Goal: Communication & Community: Answer question/provide support

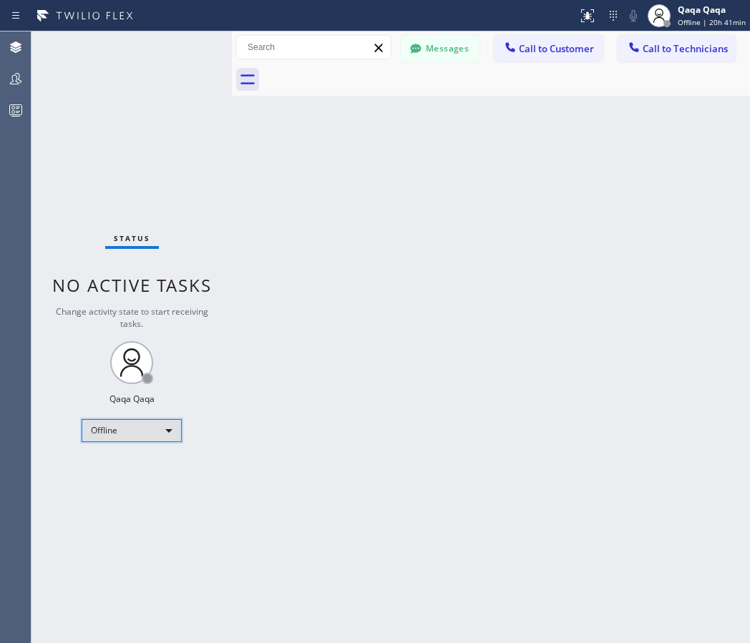
click at [137, 429] on div "Offline" at bounding box center [132, 430] width 100 height 23
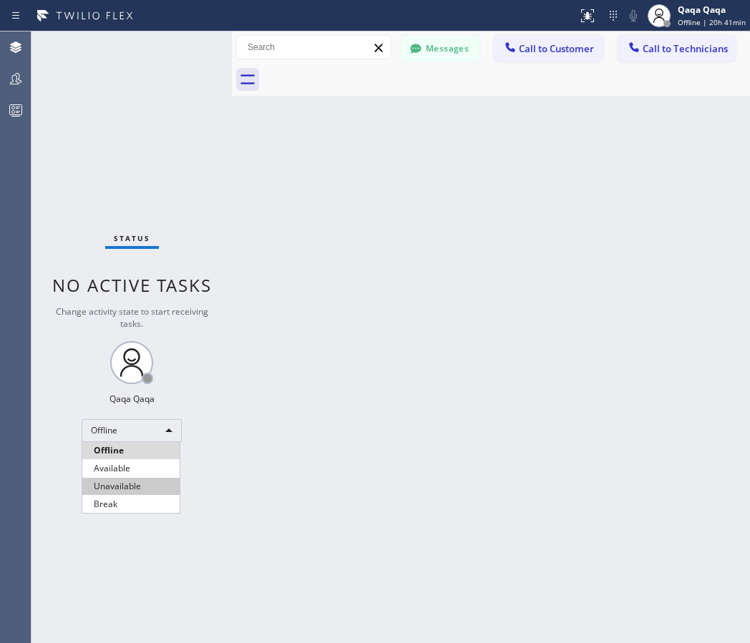
click at [132, 484] on ul "Offline Available Unavailable Break" at bounding box center [131, 477] width 99 height 71
click at [132, 484] on li "Unavailable" at bounding box center [130, 486] width 97 height 17
click at [422, 42] on icon at bounding box center [416, 49] width 14 height 14
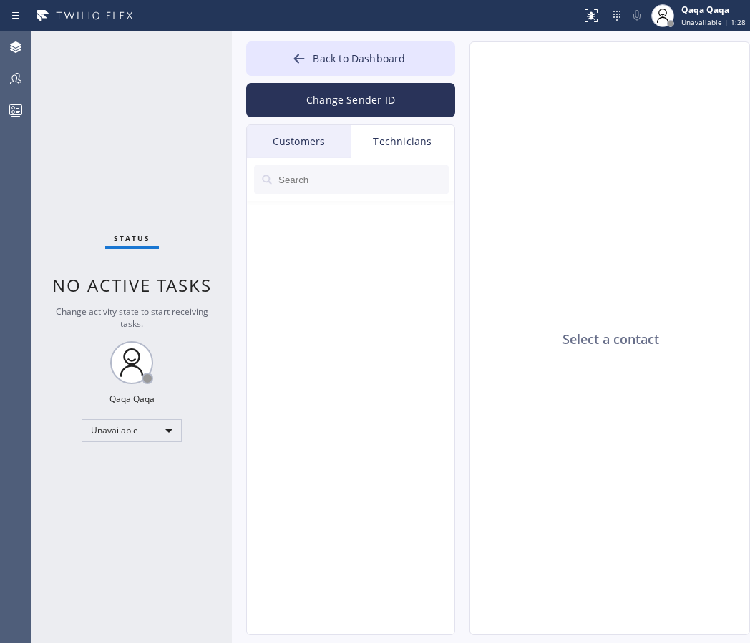
click at [308, 144] on div "Customers" at bounding box center [299, 141] width 104 height 33
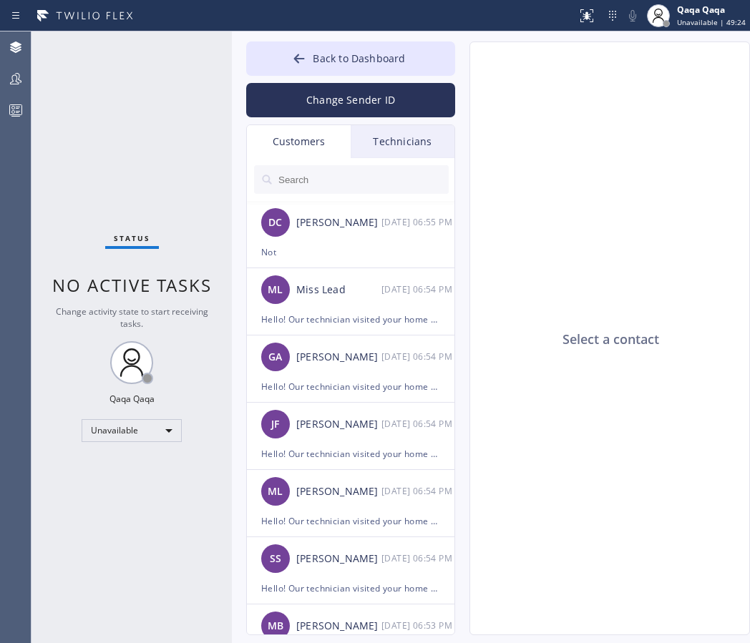
click at [326, 180] on input "text" at bounding box center [363, 179] width 172 height 29
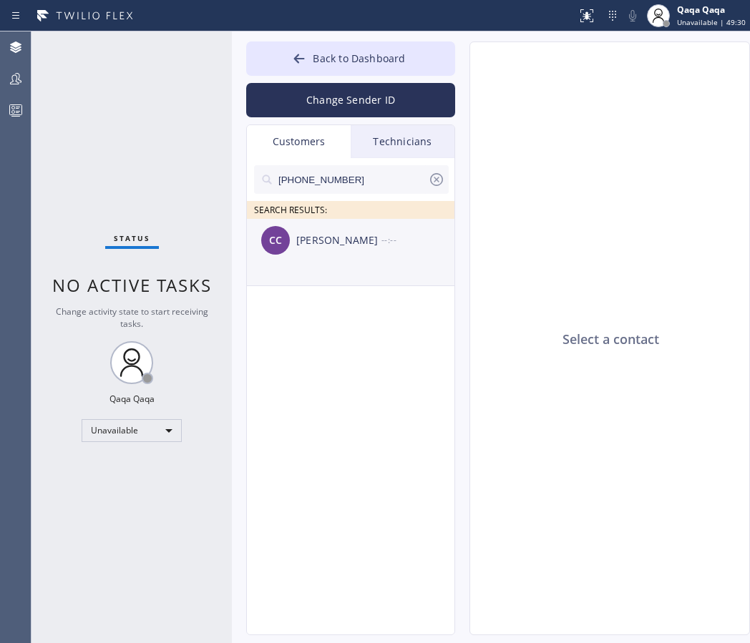
click at [313, 245] on div "Colleen Courtney" at bounding box center [338, 241] width 85 height 16
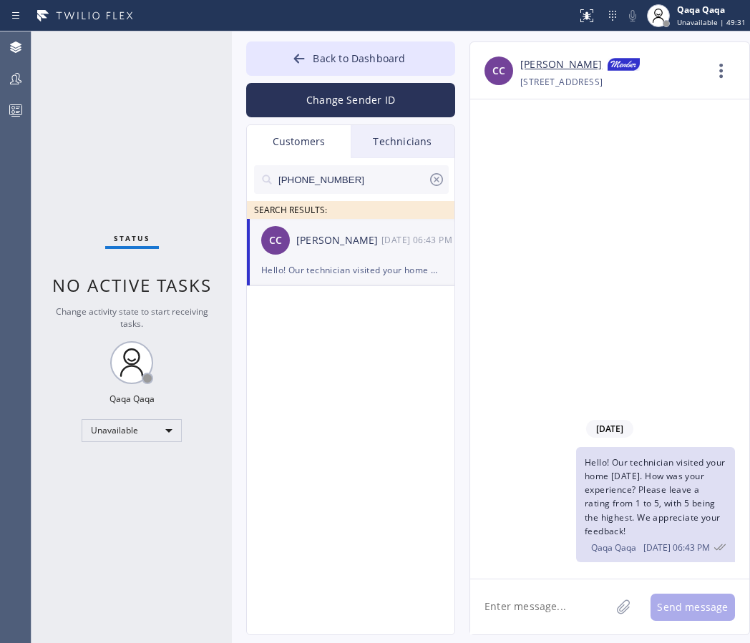
click at [539, 605] on textarea at bounding box center [540, 607] width 140 height 55
click at [380, 177] on input "(970) 389-2316" at bounding box center [352, 179] width 151 height 29
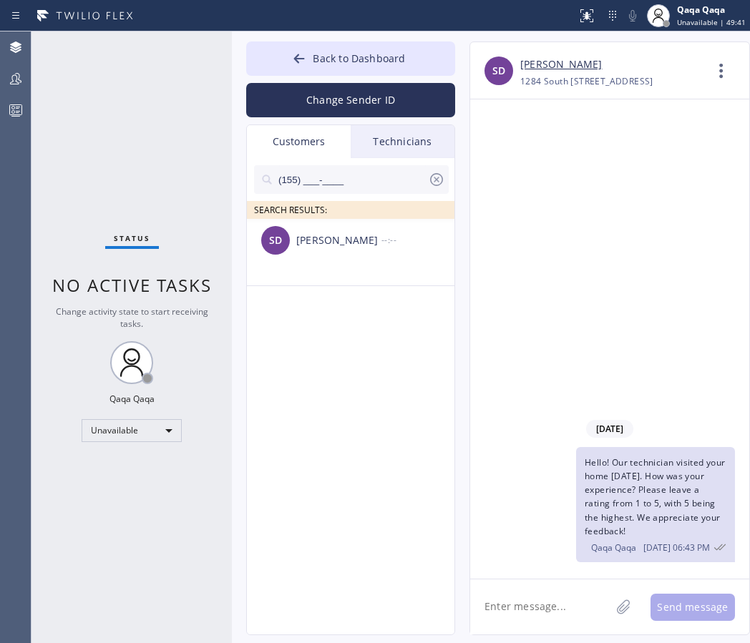
click at [618, 323] on div "09/09/2025 Hello! Our technician visited your home today. How was your experien…" at bounding box center [609, 338] width 279 height 479
click at [721, 67] on icon at bounding box center [721, 71] width 34 height 34
click at [611, 128] on li "Contact Full Information" at bounding box center [635, 109] width 208 height 37
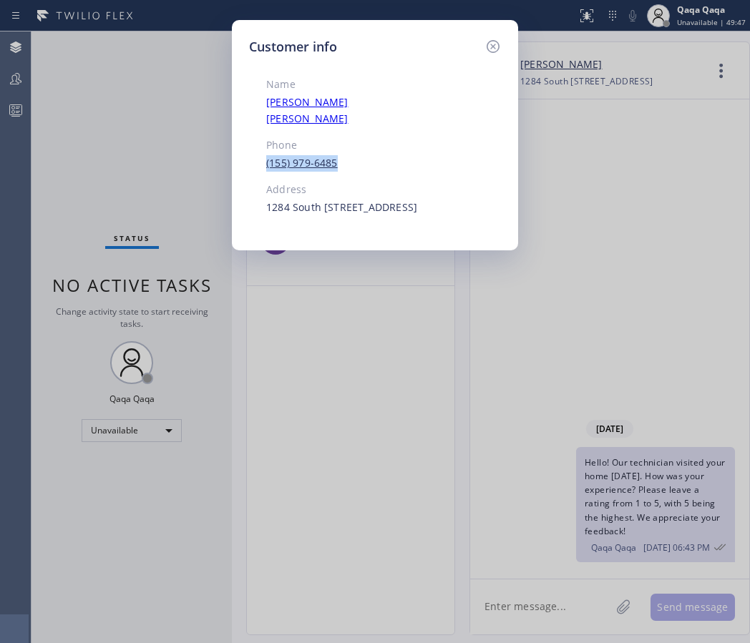
drag, startPoint x: 338, startPoint y: 148, endPoint x: 266, endPoint y: 146, distance: 71.6
click at [266, 155] on div "(155) 979-6485" at bounding box center [348, 163] width 164 height 16
copy link "(155) 979-6485"
click at [490, 44] on icon at bounding box center [493, 46] width 13 height 13
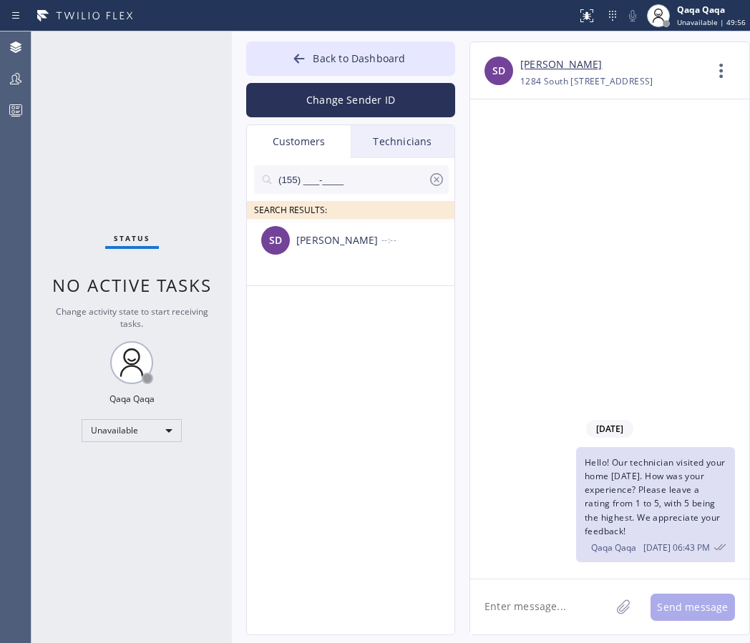
click at [432, 180] on icon at bounding box center [436, 179] width 17 height 17
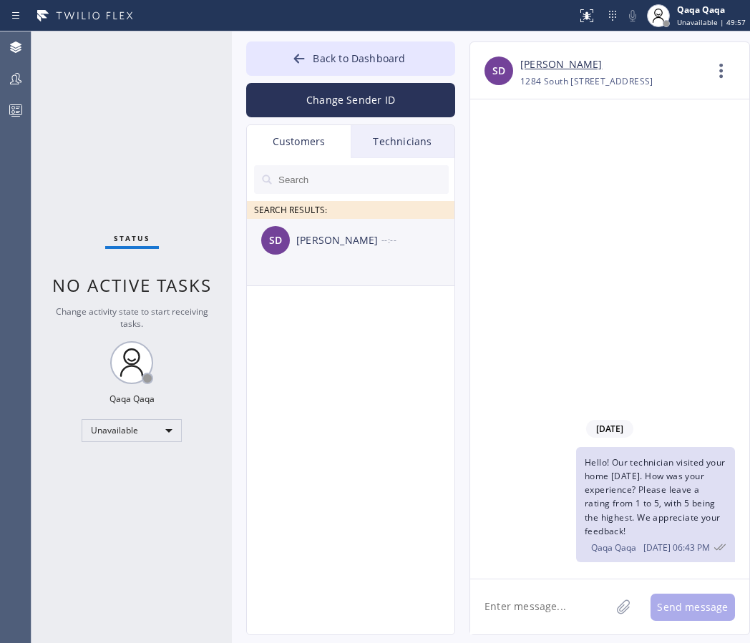
click at [308, 233] on div "Selena Dailey" at bounding box center [338, 241] width 85 height 16
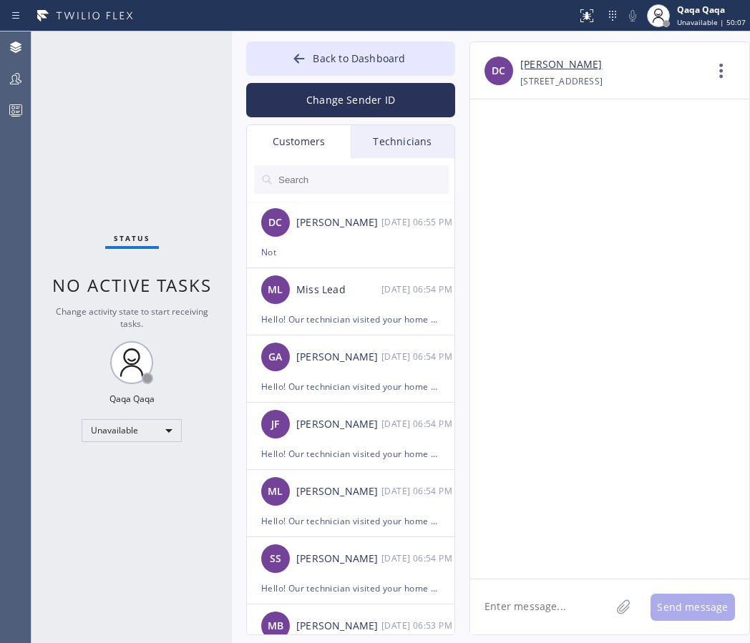
click at [359, 182] on input "text" at bounding box center [363, 179] width 172 height 29
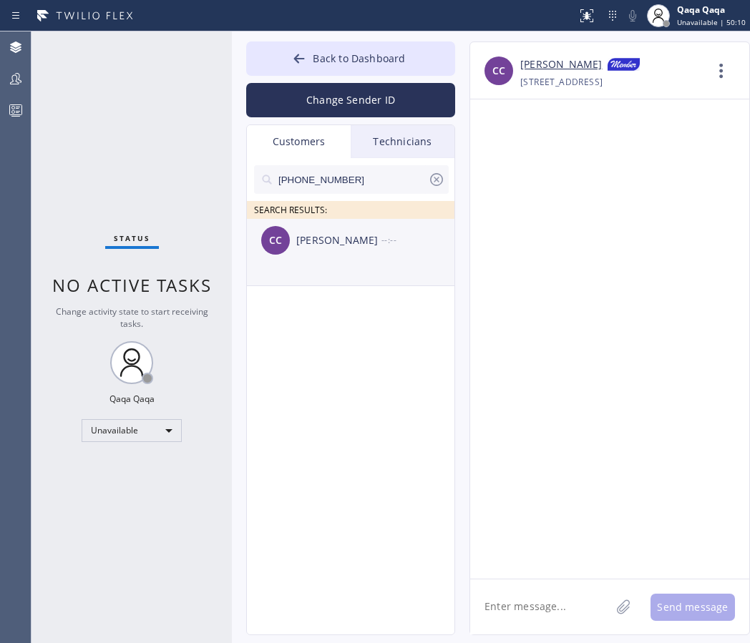
click at [316, 253] on div "CC Colleen Courtney --:--" at bounding box center [351, 240] width 209 height 43
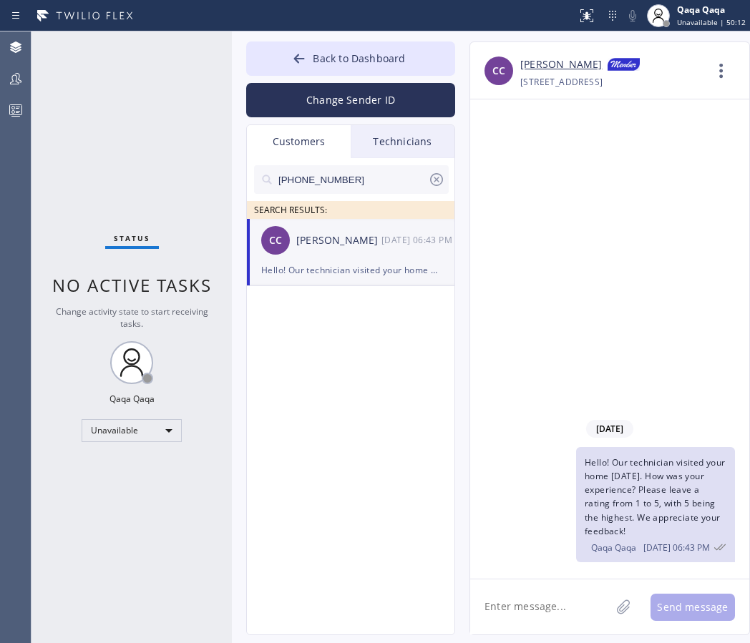
click at [540, 601] on textarea at bounding box center [540, 607] width 140 height 55
paste textarea "Hello! Our technician visited your home today. How was your experience? Please …"
type textarea "Hello! Our technician visited your home today. How was your experience? Please …"
click at [351, 178] on input "(970) 389-2316" at bounding box center [352, 179] width 151 height 29
paste input "17) 208-2568"
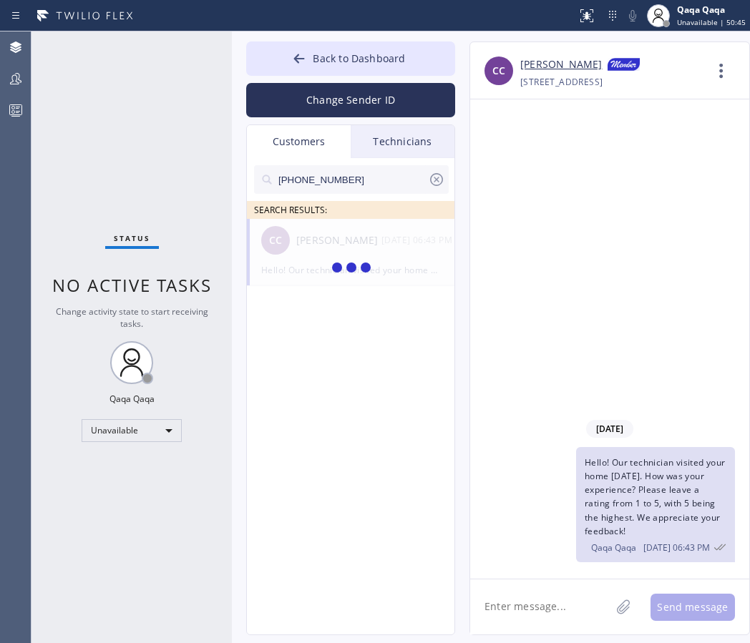
type input "(917) 208-2568"
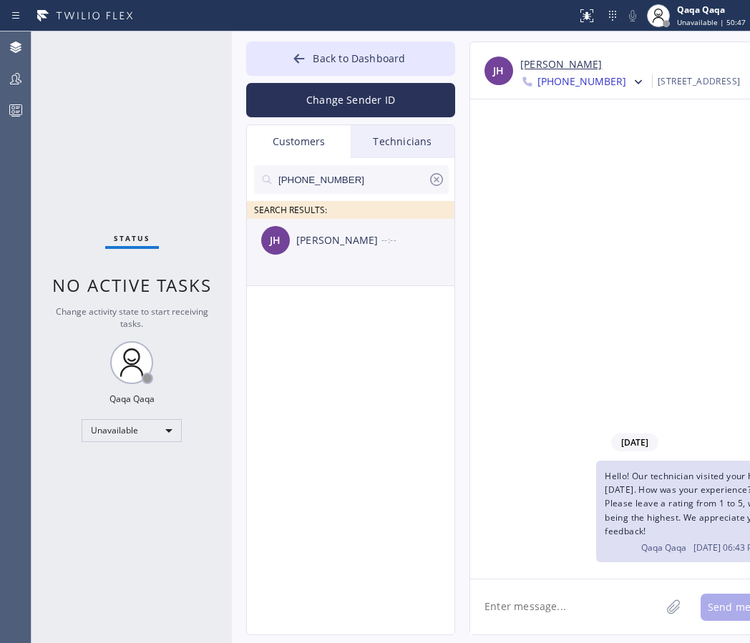
click at [359, 244] on div "Joseph Hicks" at bounding box center [338, 241] width 85 height 16
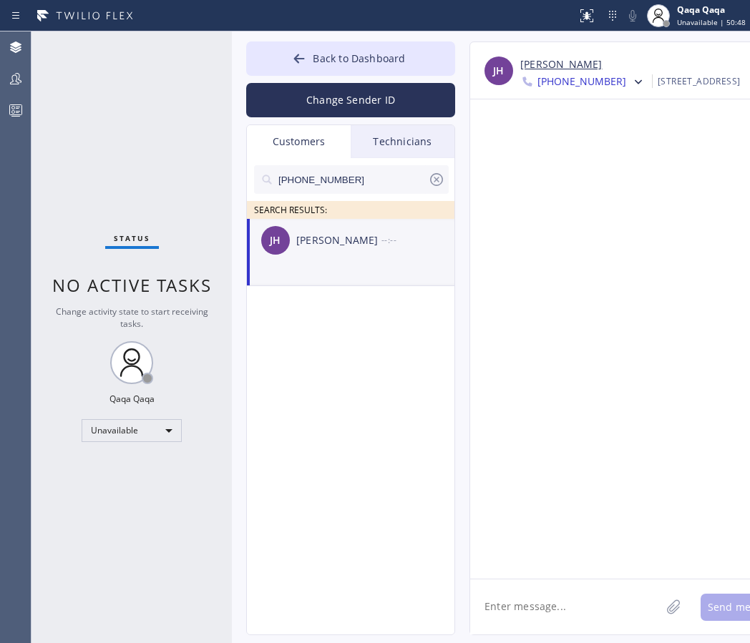
click at [527, 609] on textarea at bounding box center [565, 607] width 190 height 55
paste textarea "Hello! Our technician visited your home today. How was your experience? Please …"
type textarea "Hello! Our technician visited your home today. How was your experience? Please …"
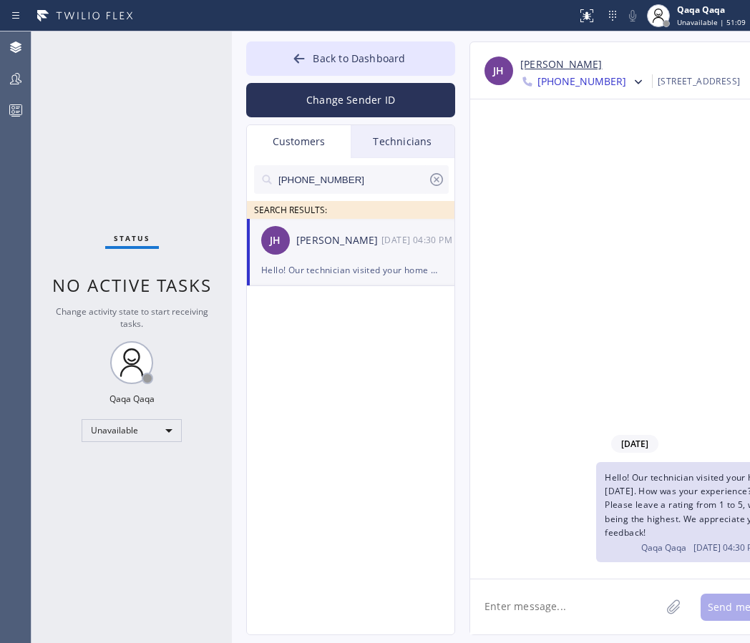
click at [359, 175] on input "(917) 208-2568" at bounding box center [352, 179] width 151 height 29
paste input "630) 917-0013"
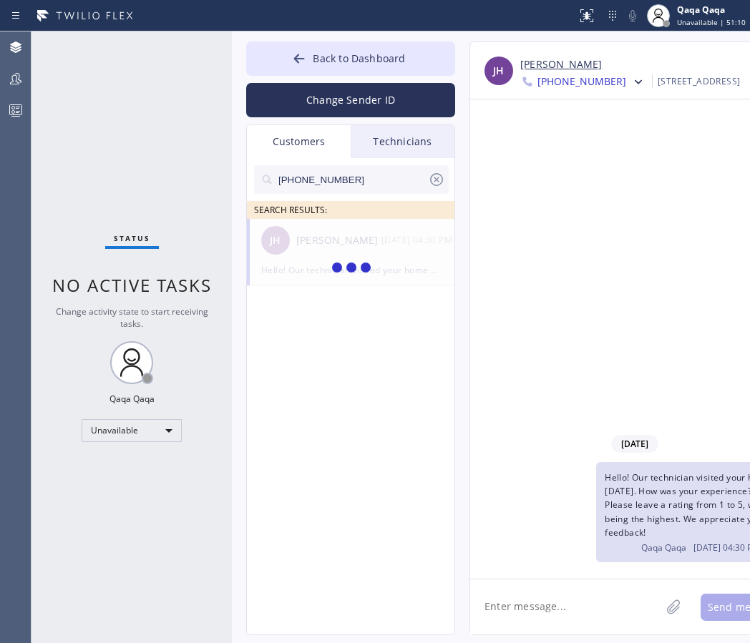
type input "(630) 917-0013"
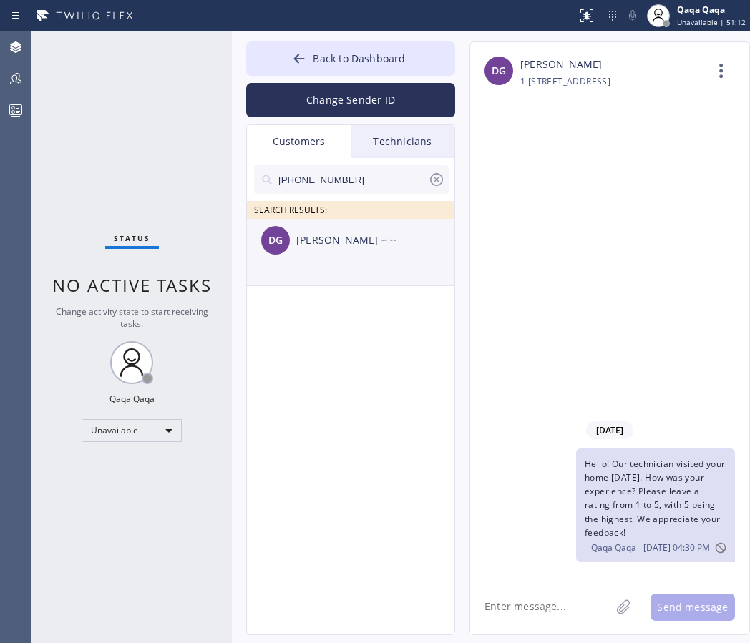
click at [332, 243] on div "Danny Grieve" at bounding box center [338, 241] width 85 height 16
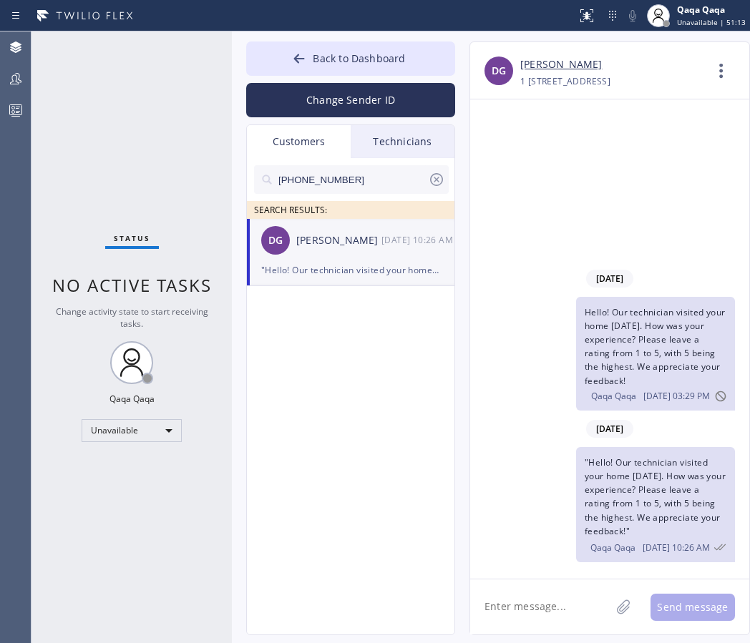
click at [537, 603] on textarea at bounding box center [540, 607] width 140 height 55
paste textarea "Hello! Our technician visited your home today. How was your experience? Please …"
type textarea "Hello! Our technician visited your home today. How was your experience? Please …"
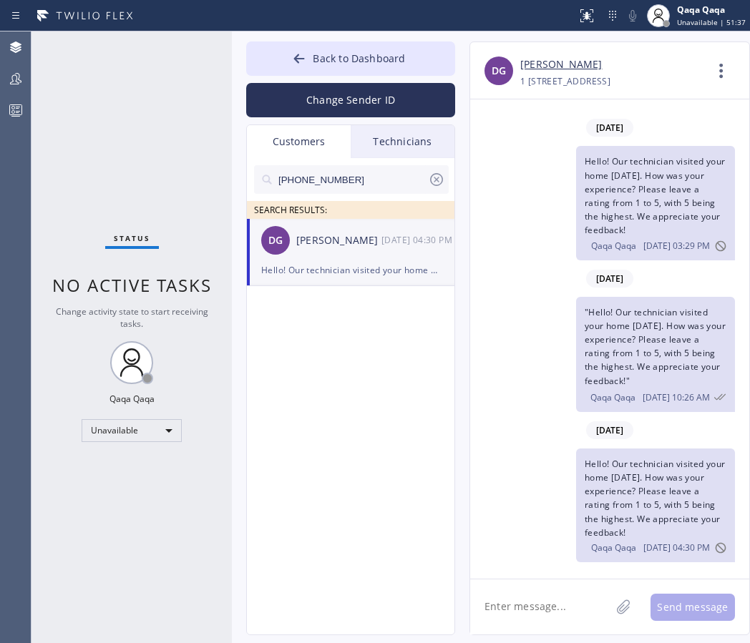
click at [353, 178] on input "(630) 917-0013" at bounding box center [352, 179] width 151 height 29
paste input "847) 530-7202"
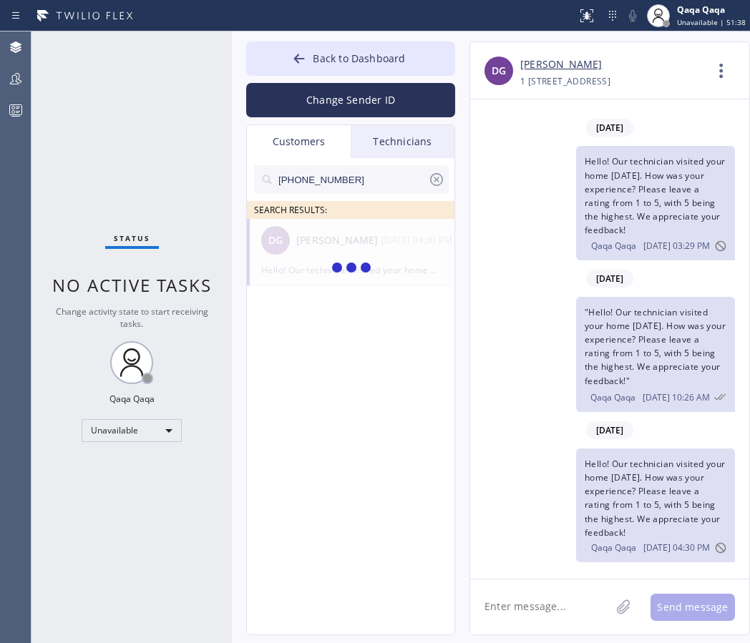
type input "(847) 530-7202"
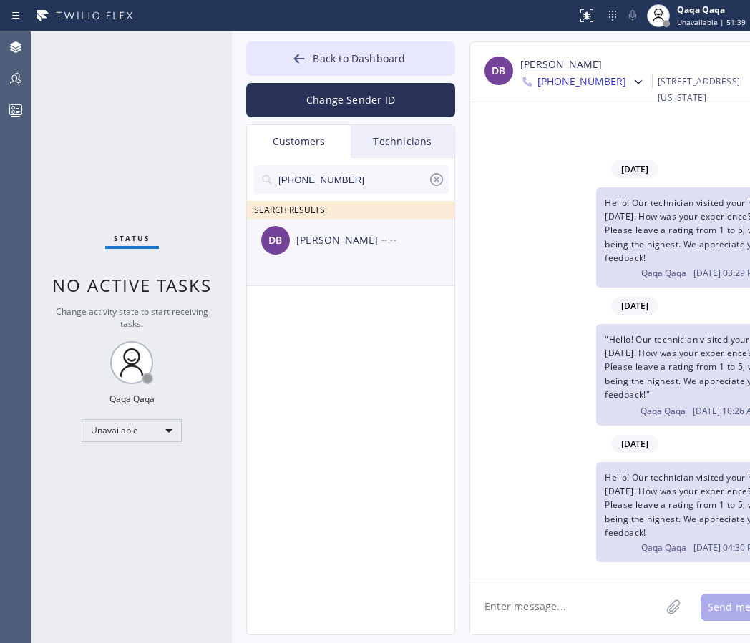
click at [317, 247] on div "David Burger" at bounding box center [338, 241] width 85 height 16
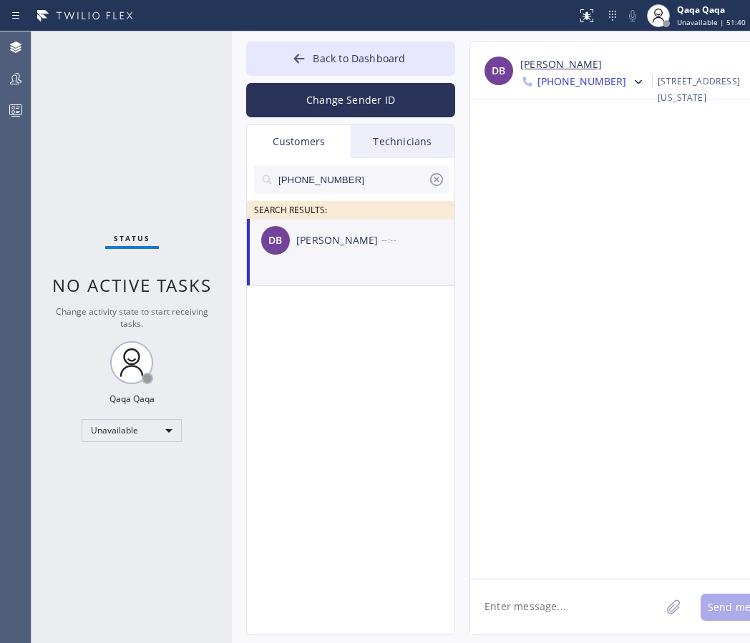
click at [560, 613] on textarea at bounding box center [565, 607] width 190 height 55
paste textarea "Hello! Our technician visited your home today. How was your experience? Please …"
type textarea "Hello! Our technician visited your home today. How was your experience? Please …"
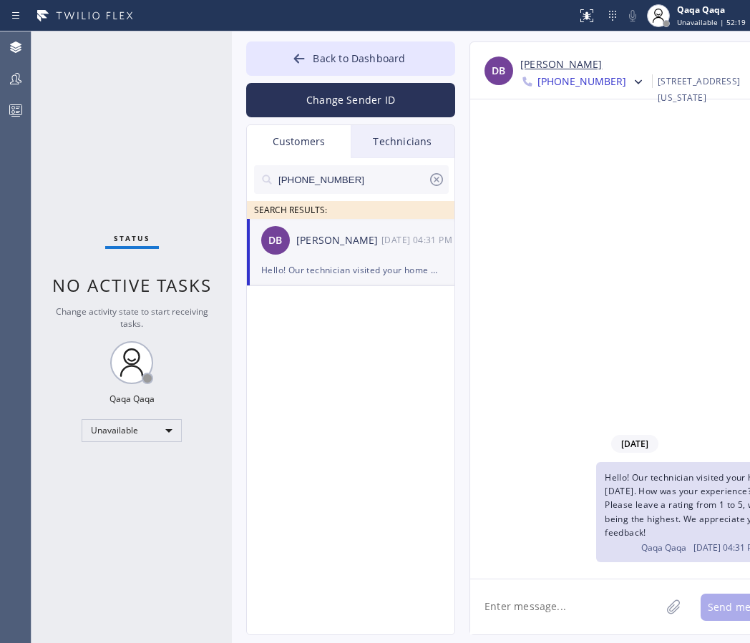
click at [348, 172] on input "(847) 530-7202" at bounding box center [352, 179] width 151 height 29
paste input "972) 880-9793"
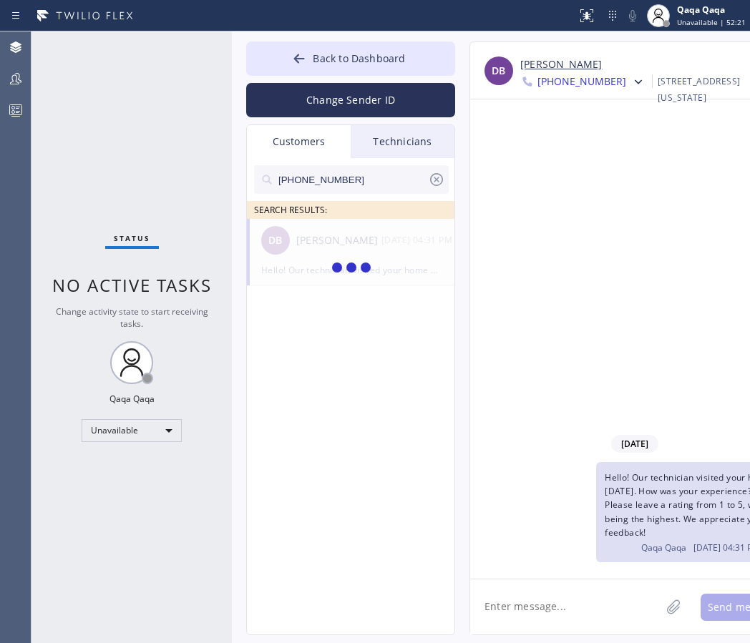
type input "(972) 880-9793"
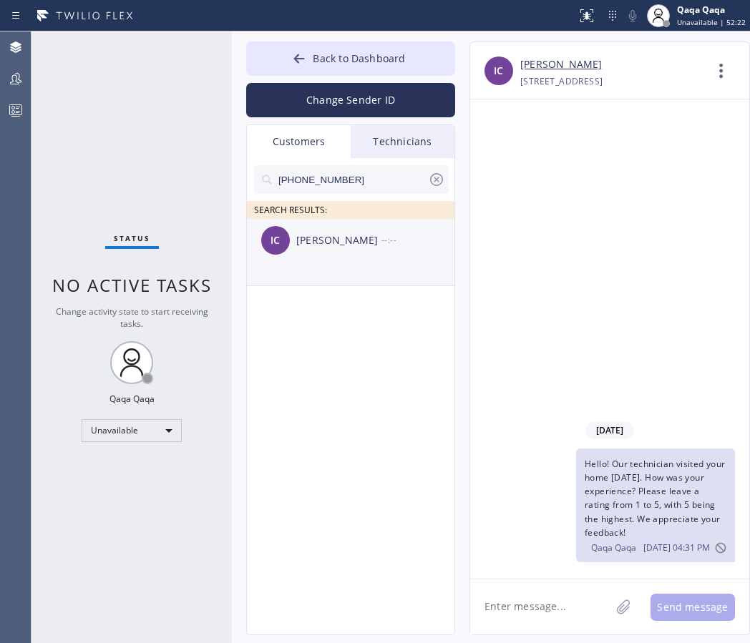
click at [311, 233] on div "Israel Canava" at bounding box center [338, 241] width 85 height 16
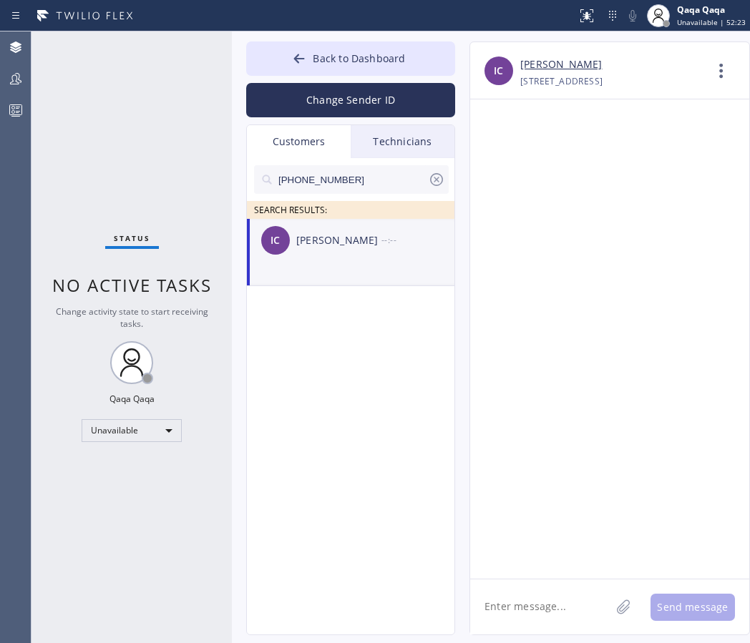
click at [536, 608] on textarea at bounding box center [540, 607] width 140 height 55
paste textarea "Hello! Our technician visited your home today. How was your experience? Please …"
type textarea "Hello! Our technician visited your home today. How was your experience? Please …"
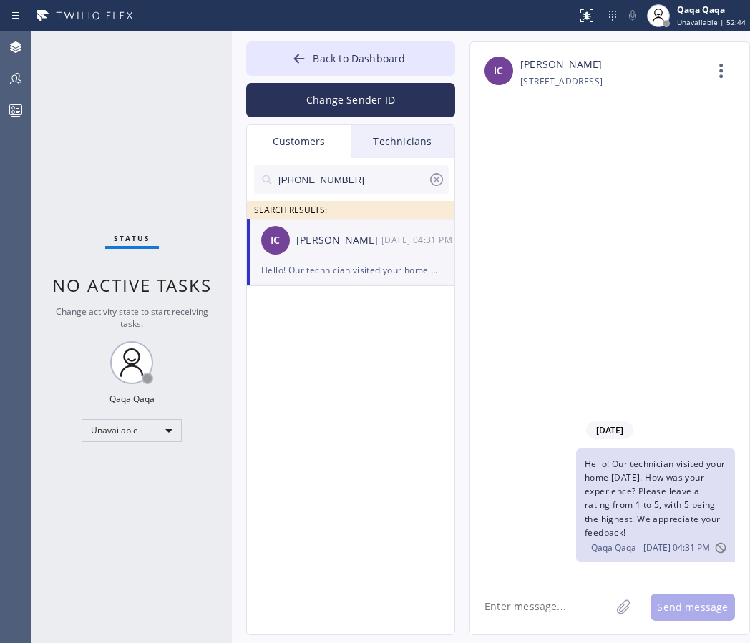
click at [354, 171] on input "(972) 880-9793" at bounding box center [352, 179] width 151 height 29
paste input "719) 337-5868"
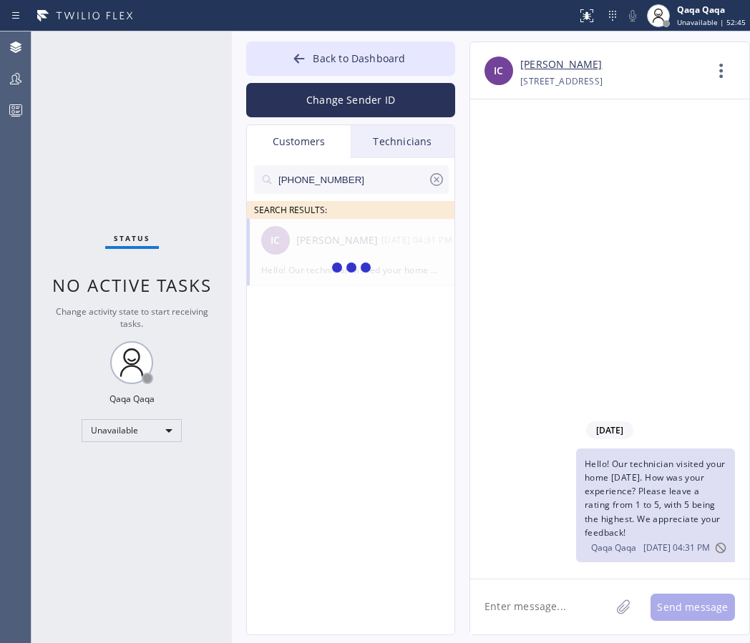
type input "(719) 337-5868"
click at [337, 245] on div "Jeff Todd" at bounding box center [338, 241] width 85 height 16
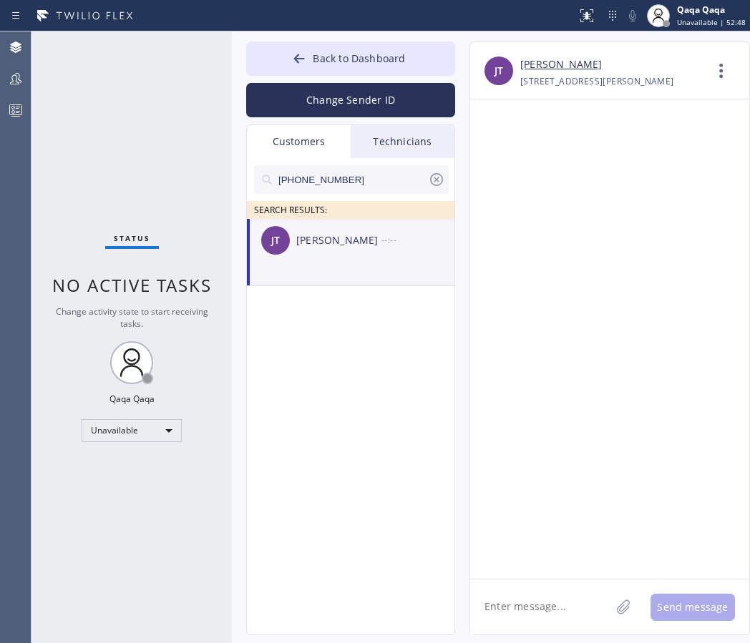
click at [524, 596] on textarea at bounding box center [540, 607] width 140 height 55
paste textarea "Hello! Our technician visited your home today. How was your experience? Please …"
type textarea "Hello! Our technician visited your home today. How was your experience? Please …"
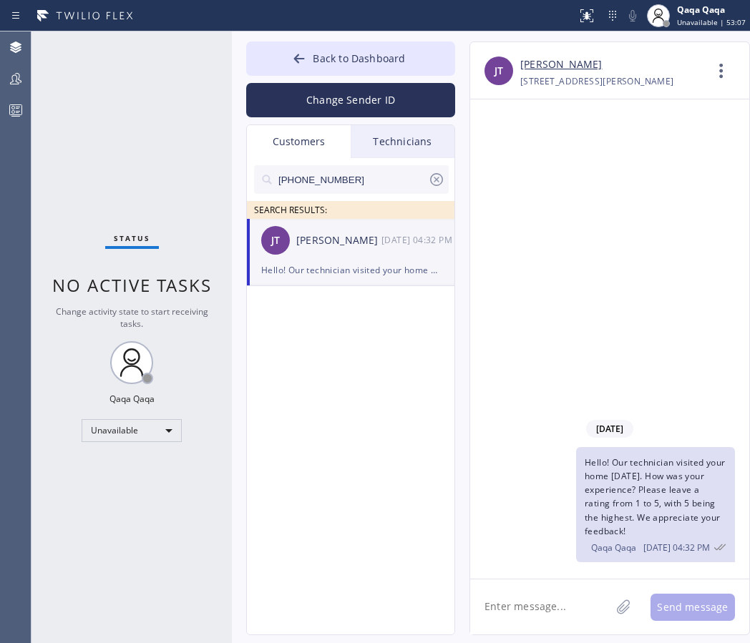
click at [360, 182] on input "(719) 337-5868" at bounding box center [352, 179] width 151 height 29
paste input "744-2553"
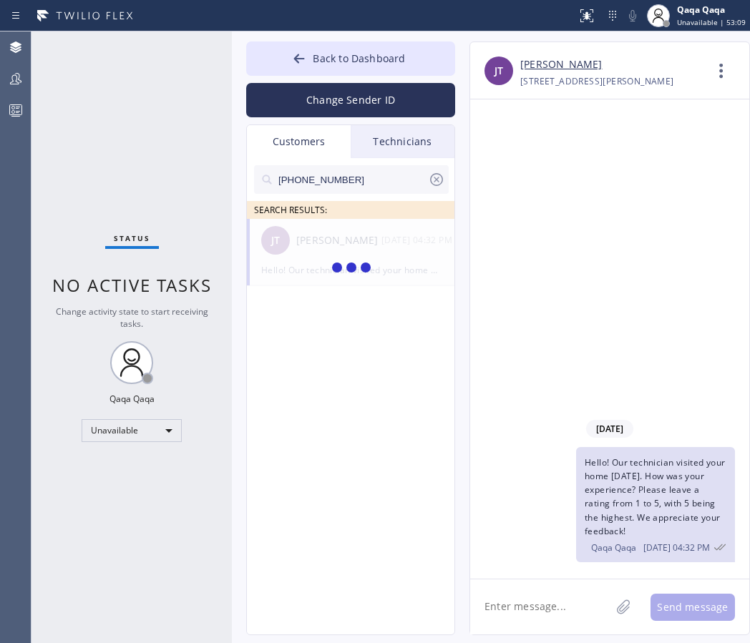
type input "(719) 744-2553"
click at [301, 234] on div "Ronin Deyoe" at bounding box center [338, 241] width 85 height 16
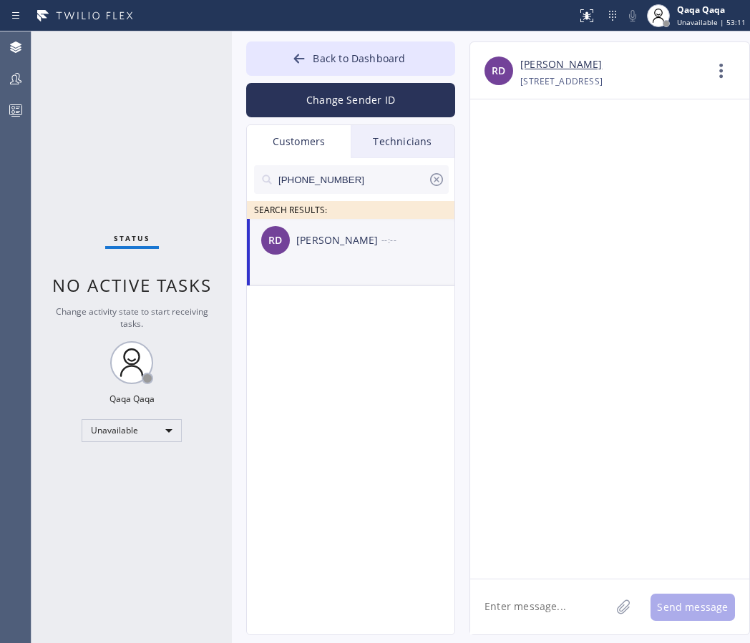
click at [525, 606] on textarea at bounding box center [540, 607] width 140 height 55
paste textarea "Hello! Our technician visited your home today. How was your experience? Please …"
type textarea "Hello! Our technician visited your home today. How was your experience? Please …"
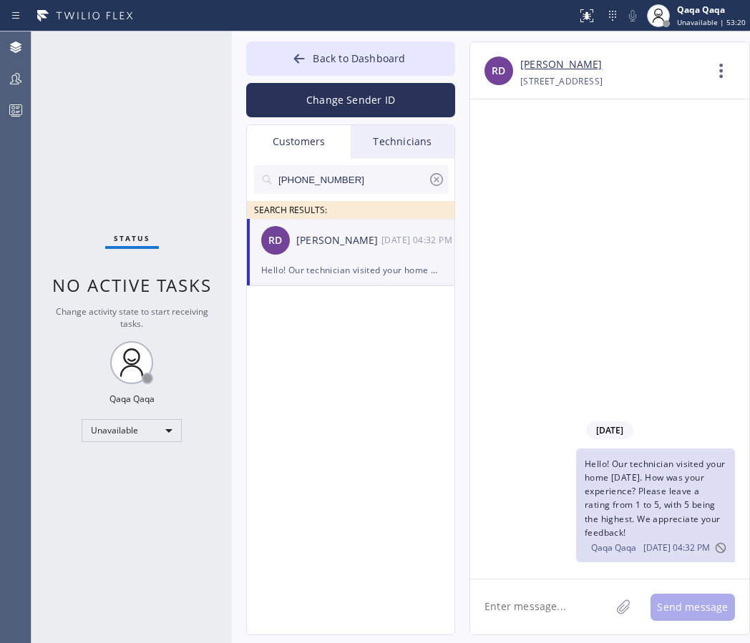
click at [375, 182] on input "(719) 744-2553" at bounding box center [352, 179] width 151 height 29
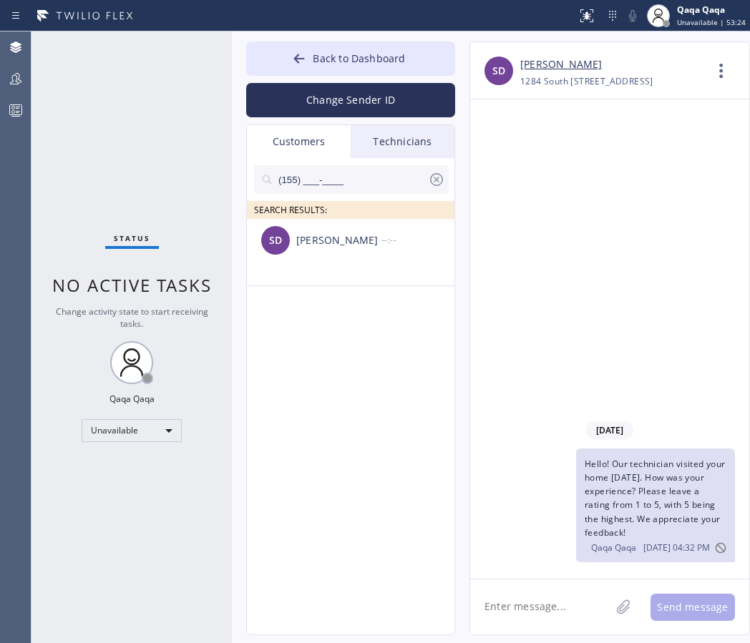
click at [438, 176] on icon at bounding box center [436, 179] width 17 height 17
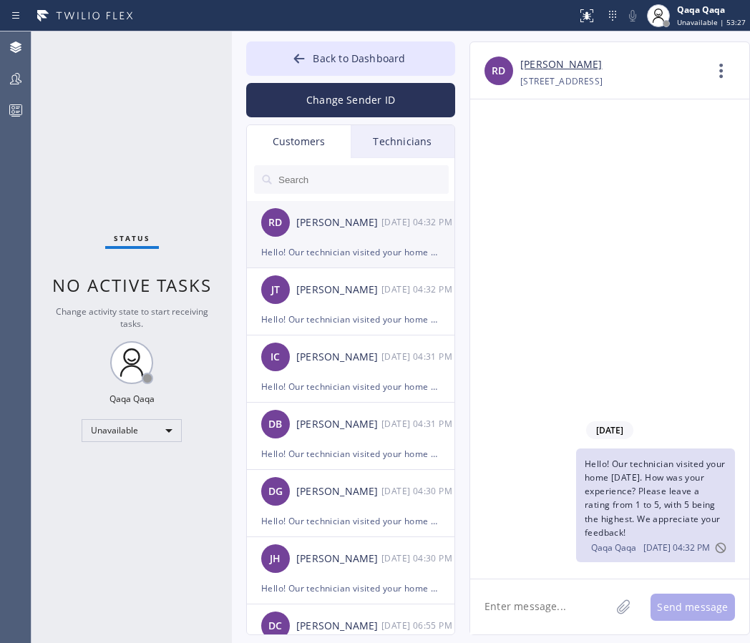
click at [351, 235] on div "RD Ronin Deyoe 09/10 04:32 PM" at bounding box center [351, 222] width 209 height 43
click at [714, 72] on icon at bounding box center [721, 71] width 34 height 34
click at [643, 128] on li "Contact Full Information" at bounding box center [635, 109] width 208 height 37
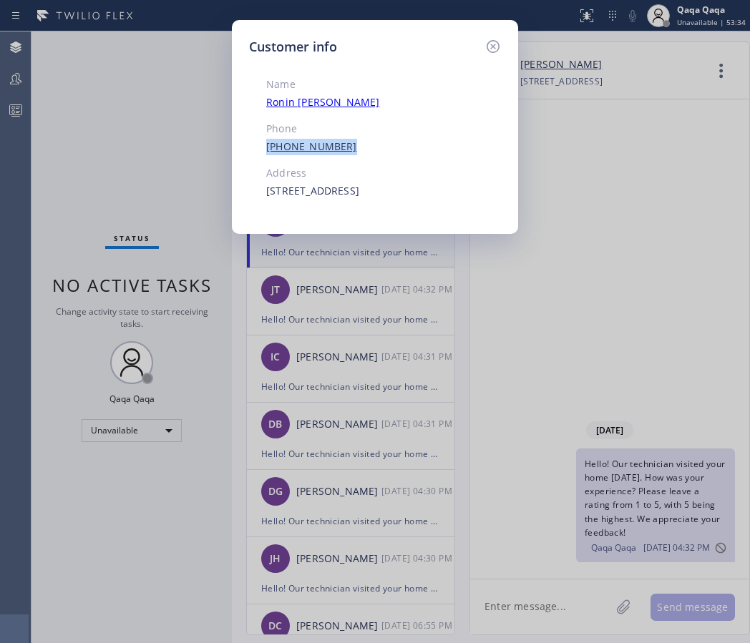
drag, startPoint x: 343, startPoint y: 147, endPoint x: 266, endPoint y: 145, distance: 76.6
click at [266, 145] on div "(719) 744-2553" at bounding box center [348, 147] width 164 height 16
copy link "(719) 744-2553"
click at [497, 44] on icon at bounding box center [492, 46] width 17 height 17
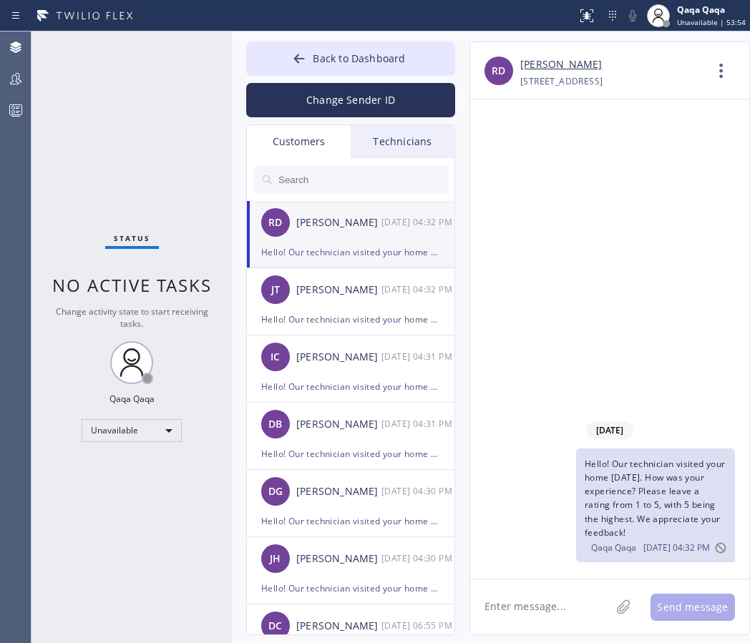
click at [315, 185] on input "text" at bounding box center [363, 179] width 172 height 29
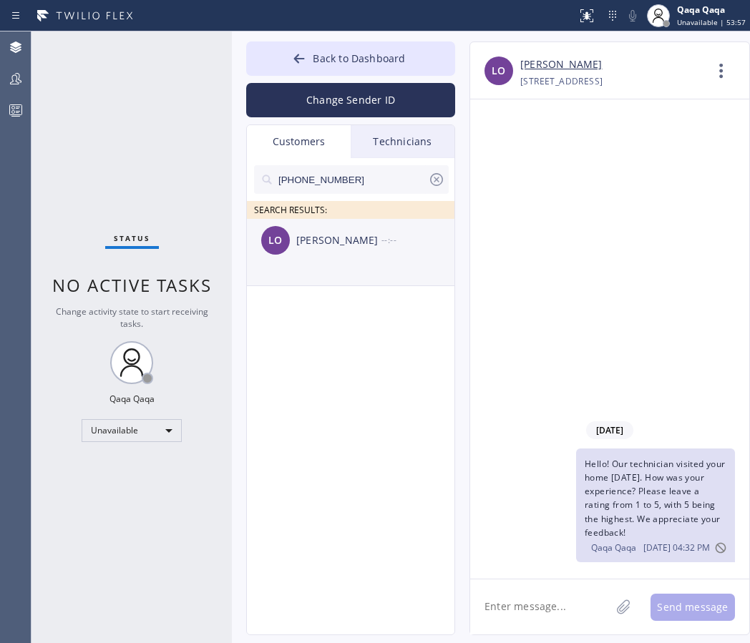
click at [323, 243] on div "Laura Olivier" at bounding box center [338, 241] width 85 height 16
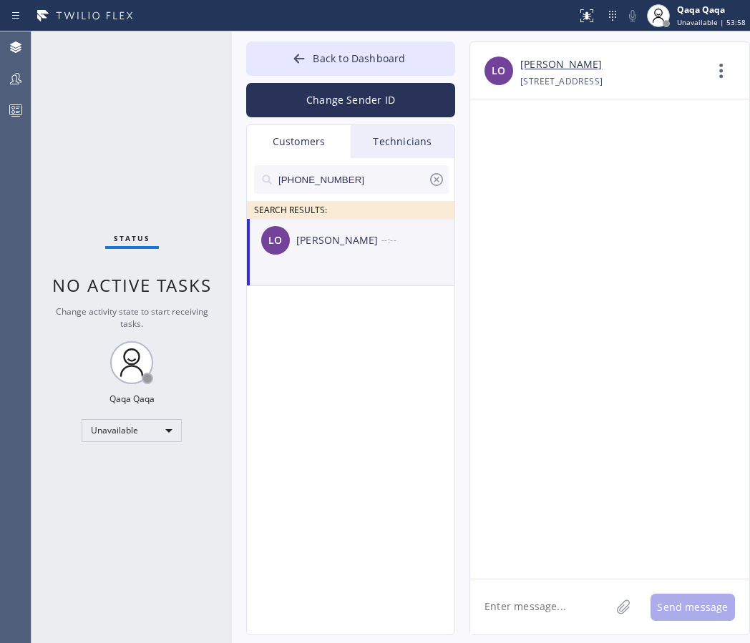
click at [544, 607] on textarea at bounding box center [540, 607] width 140 height 55
paste textarea "Hello! Our technician visited your home today. How was your experience? Please …"
type textarea "Hello! Our technician visited your home today. How was your experience? Please …"
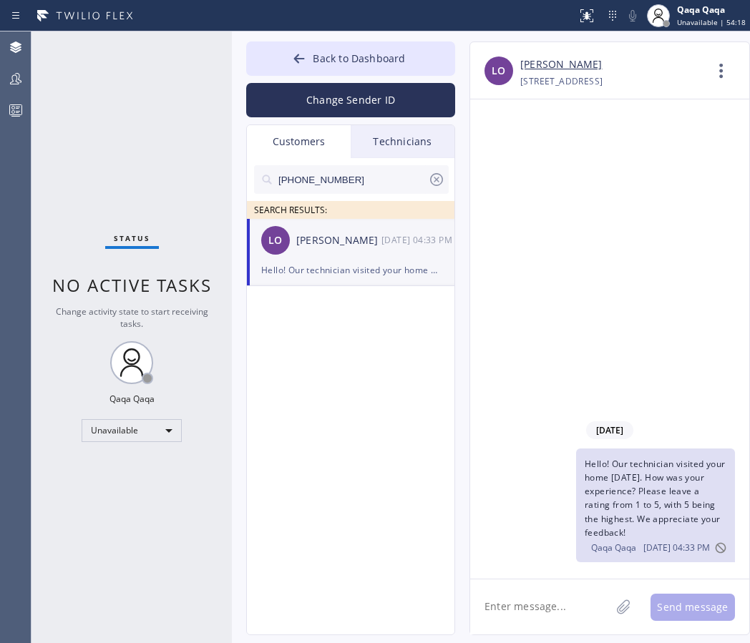
click at [364, 180] on input "(832) 891-9691" at bounding box center [352, 179] width 151 height 29
paste input "746-7477"
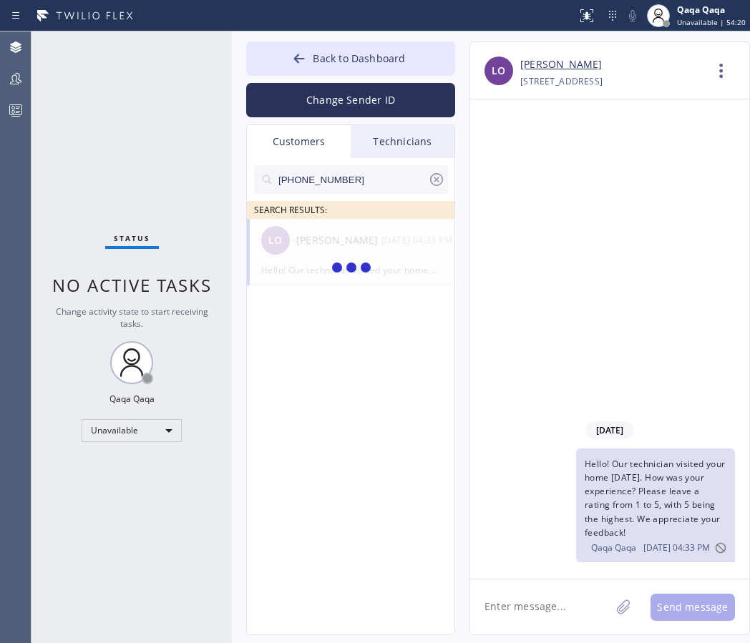
type input "(832) 746-7477"
click at [336, 251] on div "JH Jay Houston --:--" at bounding box center [351, 240] width 209 height 43
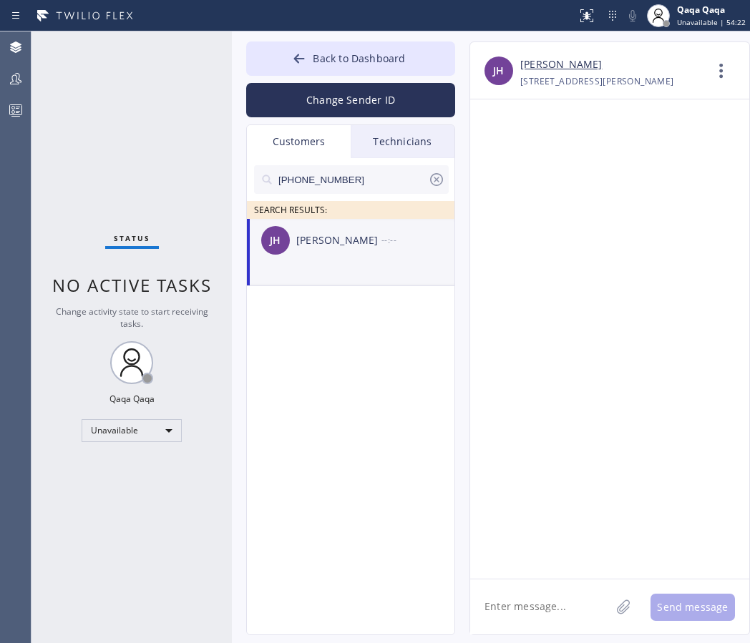
click at [542, 601] on textarea at bounding box center [540, 607] width 140 height 55
paste textarea "Hello! Our technician visited your home today. How was your experience? Please …"
type textarea "Hello! Our technician visited your home today. How was your experience? Please …"
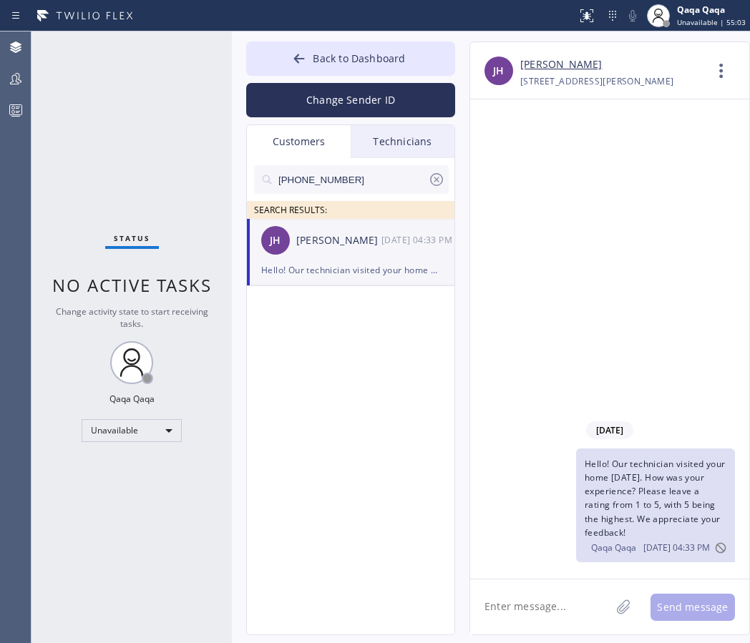
click at [346, 185] on input "(832) 746-7477" at bounding box center [352, 179] width 151 height 29
paste input "18) 681-6056"
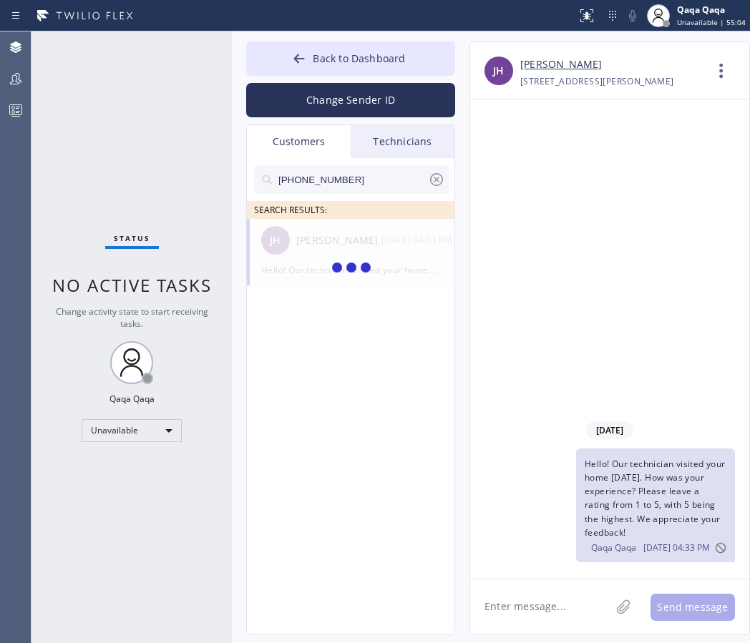
type input "(818) 681-6056"
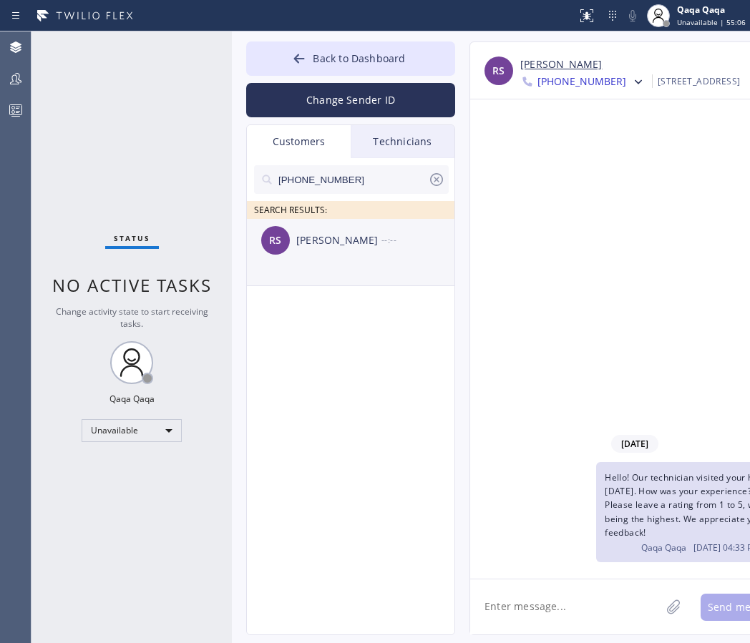
click at [299, 244] on div "Ronald Stein" at bounding box center [338, 241] width 85 height 16
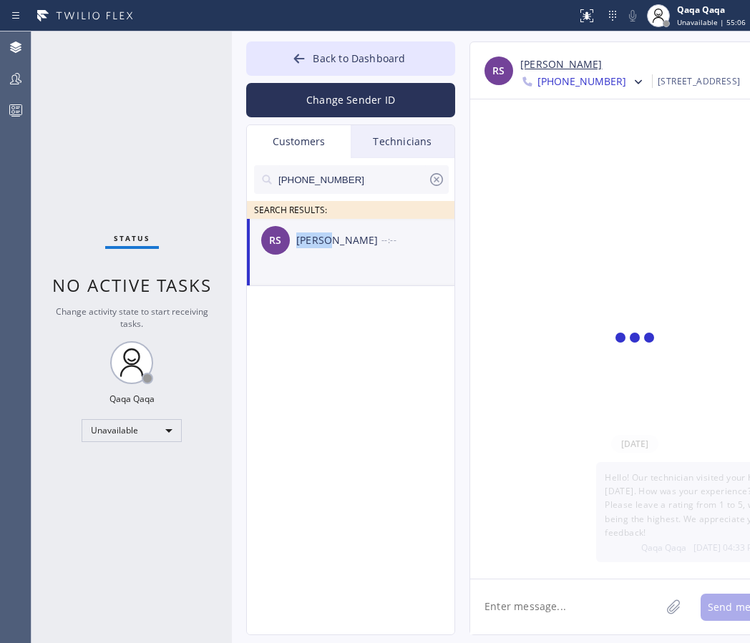
click at [299, 244] on div "Ronald Stein" at bounding box center [338, 241] width 85 height 16
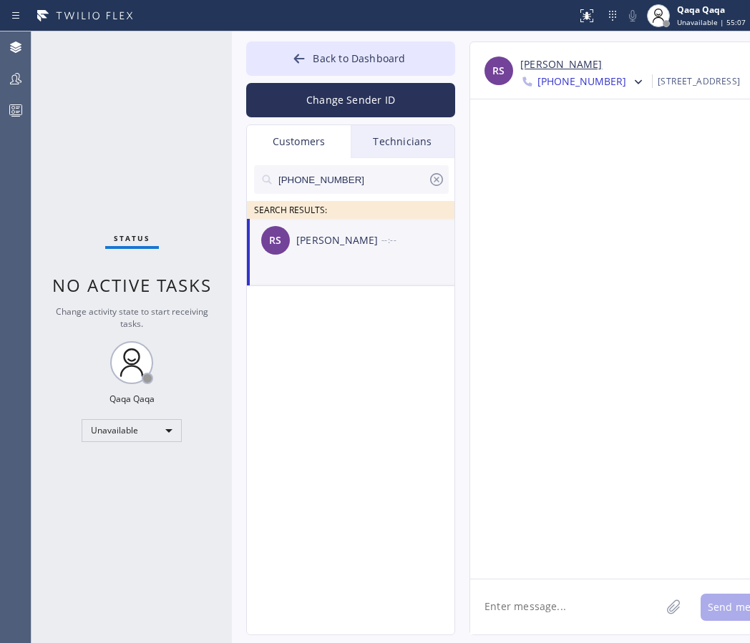
click at [519, 604] on textarea at bounding box center [565, 607] width 190 height 55
paste textarea "Hello! Our technician visited your home today. How was your experience? Please …"
type textarea "Hello! Our technician visited your home today. How was your experience? Please …"
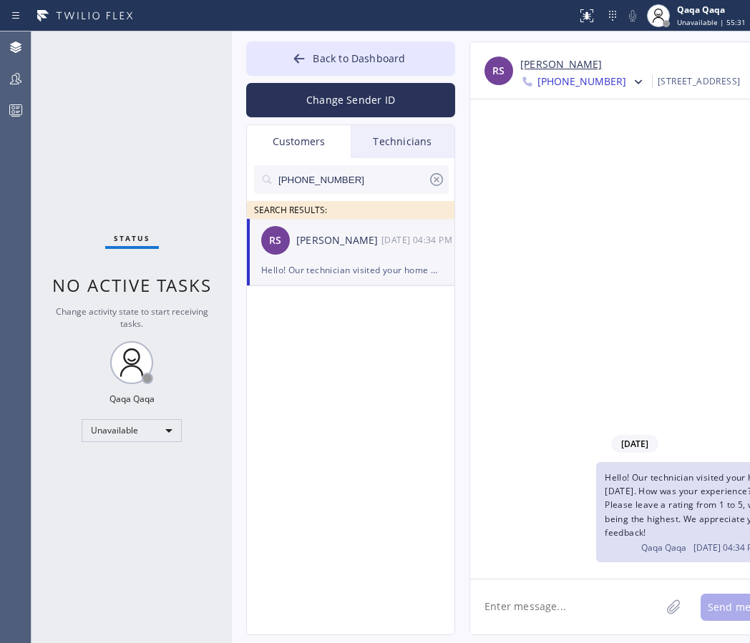
click at [375, 182] on input "(818) 681-6056" at bounding box center [352, 179] width 151 height 29
paste input "310) 429-1587"
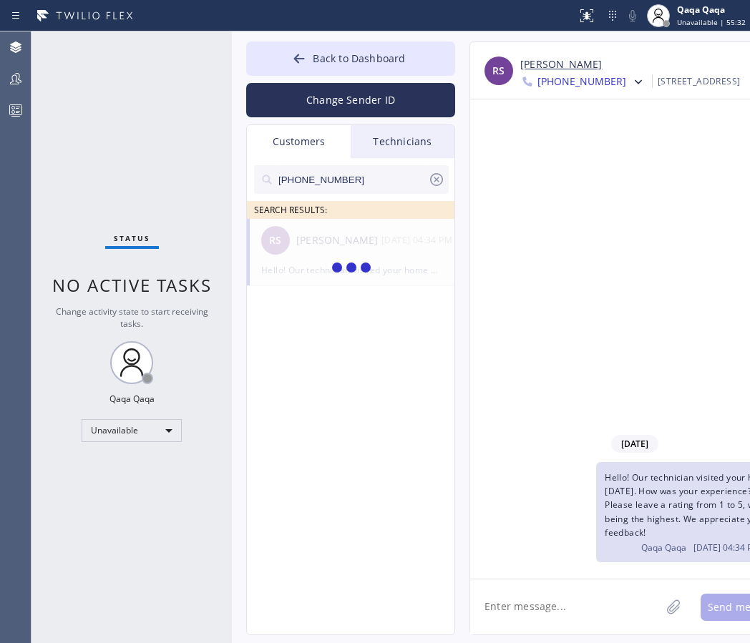
type input "(310) 429-1587"
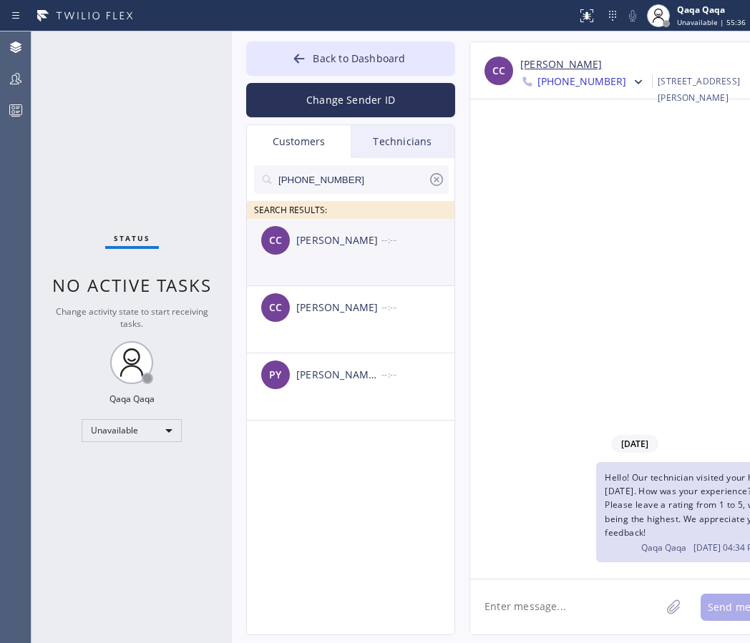
click at [321, 247] on div "Catherine Chun" at bounding box center [338, 241] width 85 height 16
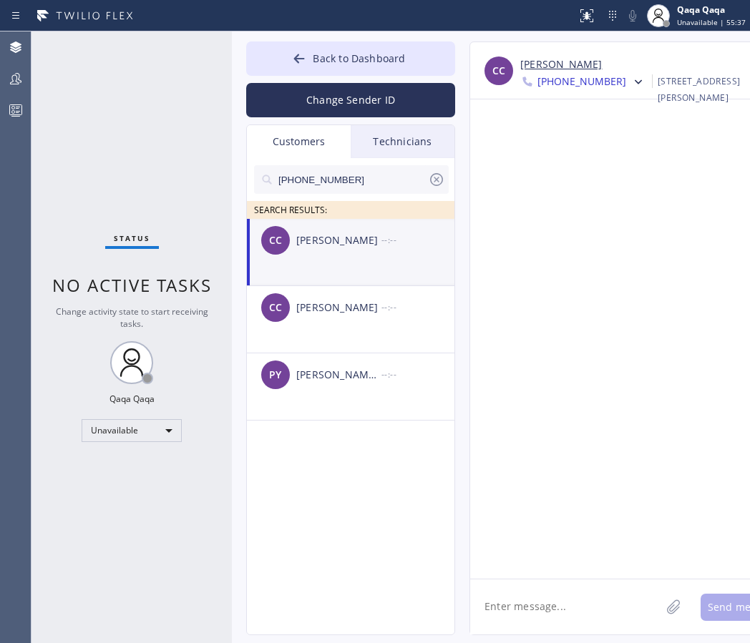
click at [533, 595] on textarea at bounding box center [565, 607] width 190 height 55
paste textarea "Hello! Our technician visited your home today. How was your experience? Please …"
type textarea "Hello! Our technician visited your home today. How was your experience? Please …"
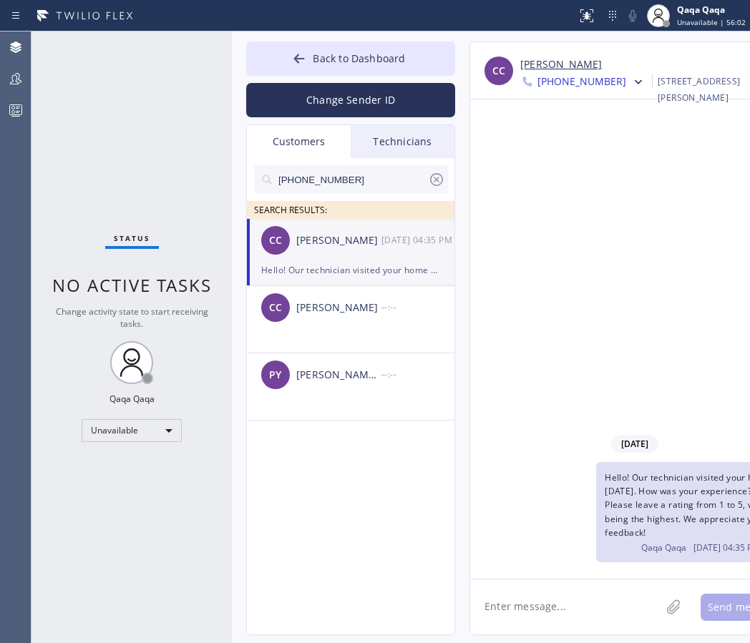
click at [349, 181] on input "(310) 429-1587" at bounding box center [352, 179] width 151 height 29
paste input "818) 384-1490"
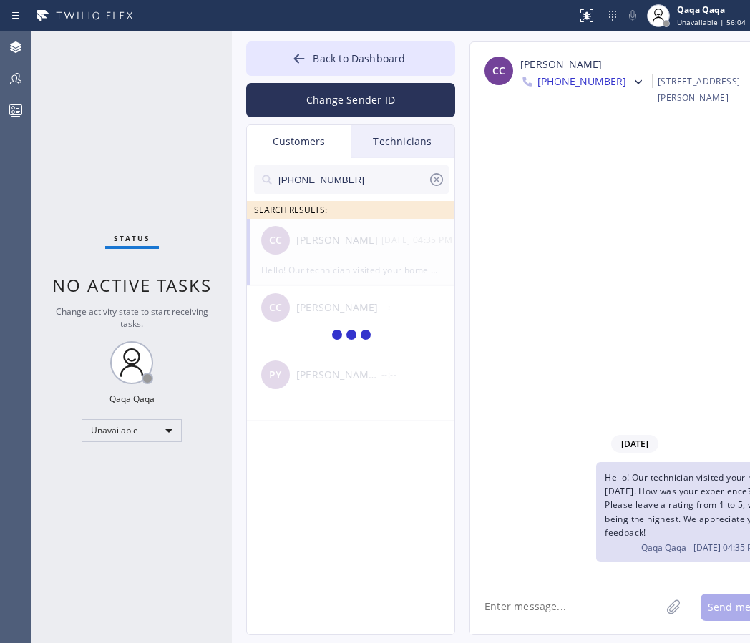
type input "(818) 384-1490"
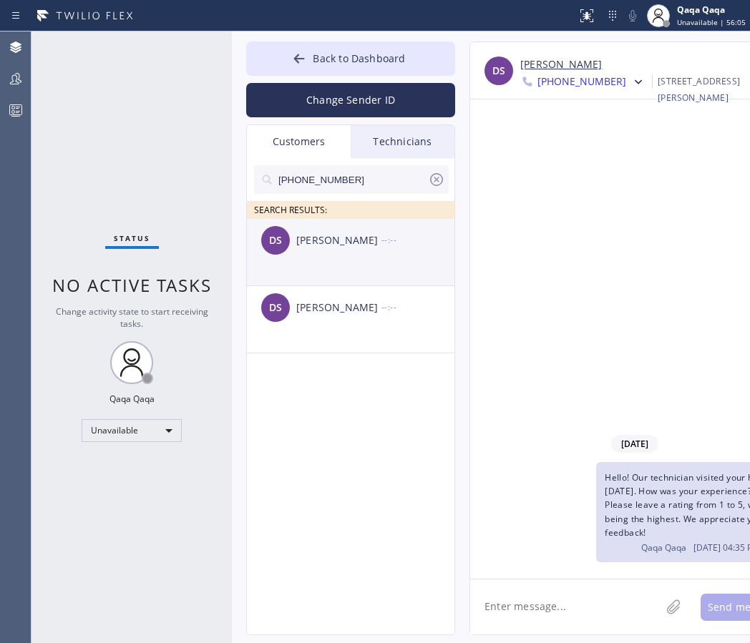
click at [351, 246] on div "Dean Scalia" at bounding box center [338, 241] width 85 height 16
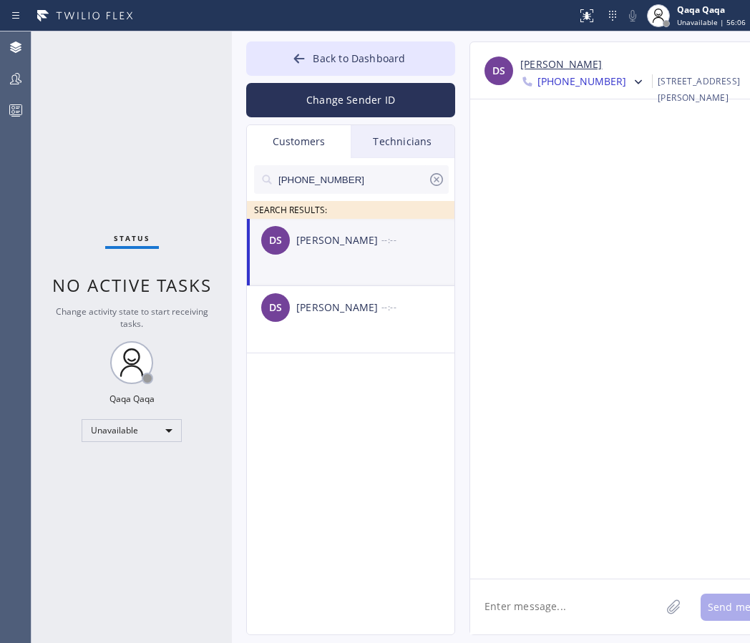
click at [533, 593] on textarea at bounding box center [565, 607] width 190 height 55
paste textarea "Hello! Our technician visited your home today. How was your experience? Please …"
type textarea "Hello! Our technician visited your home today. How was your experience? Please …"
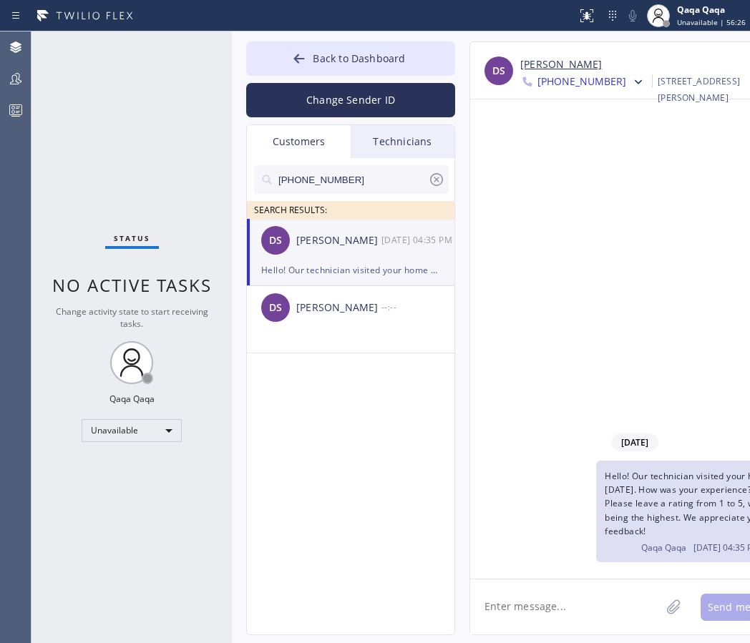
click at [369, 172] on input "(818) 384-1490" at bounding box center [352, 179] width 151 height 29
paste input "310) 617-5591"
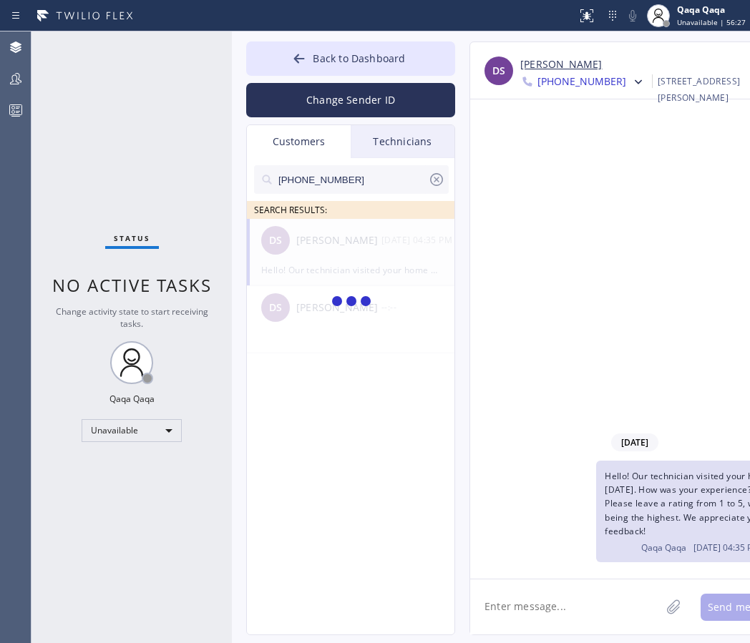
type input "(310) 617-5591"
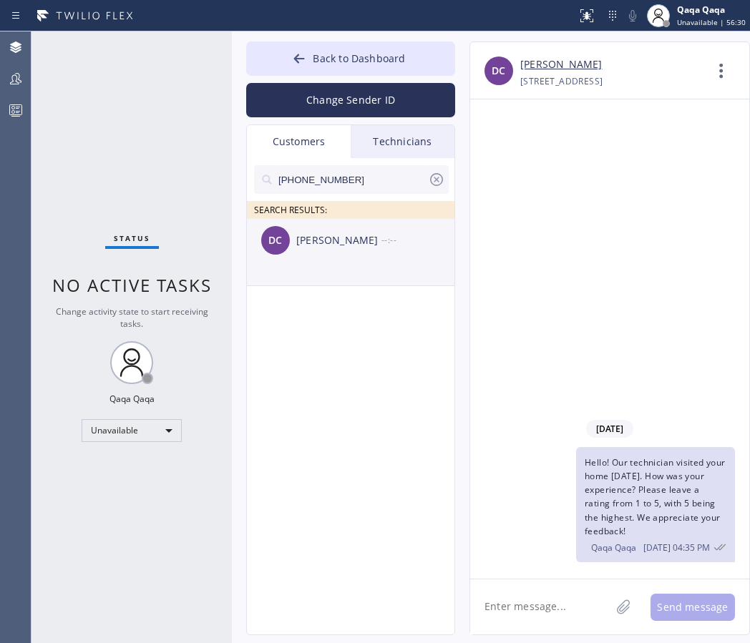
click at [327, 245] on div "Dave Cantor" at bounding box center [338, 241] width 85 height 16
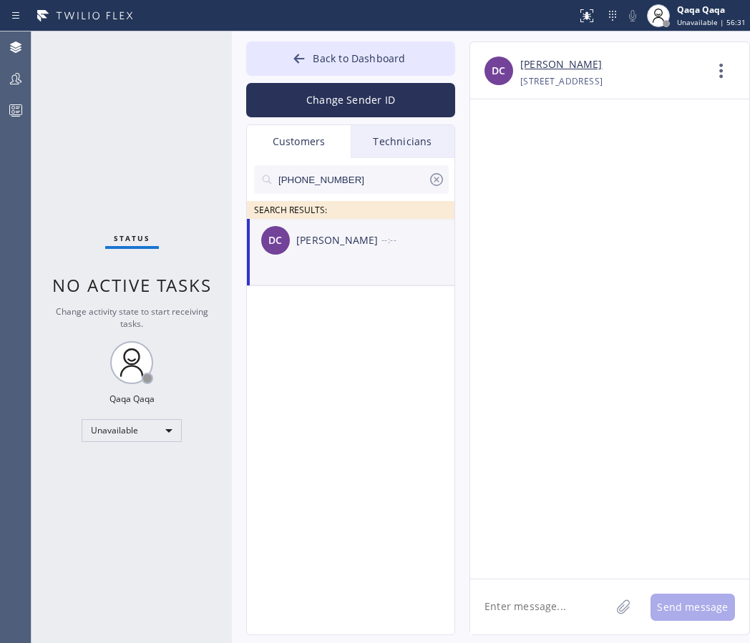
click at [558, 614] on textarea at bounding box center [540, 607] width 140 height 55
paste textarea "Hello! Our technician visited your home today. How was your experience? Please …"
type textarea "Hello! Our technician visited your home today. How was your experience? Please …"
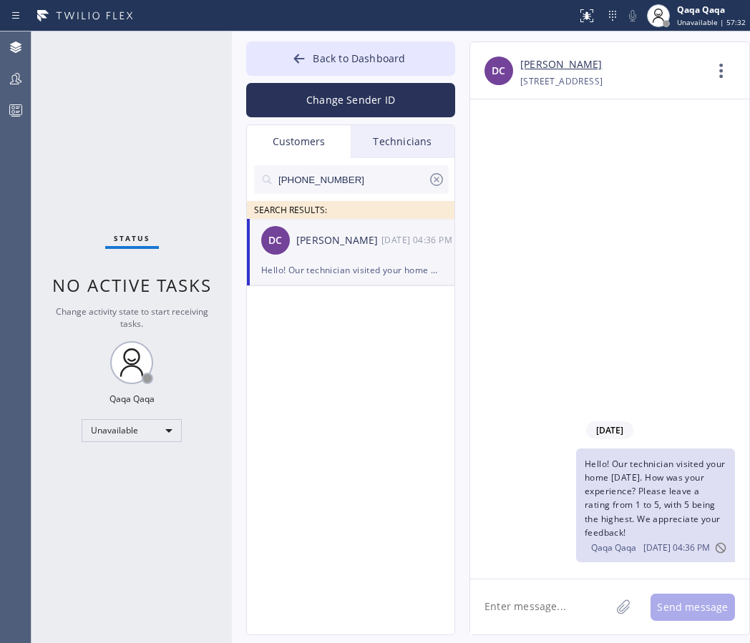
click at [374, 172] on input "(310) 617-5591" at bounding box center [352, 179] width 151 height 29
paste input "968-8088"
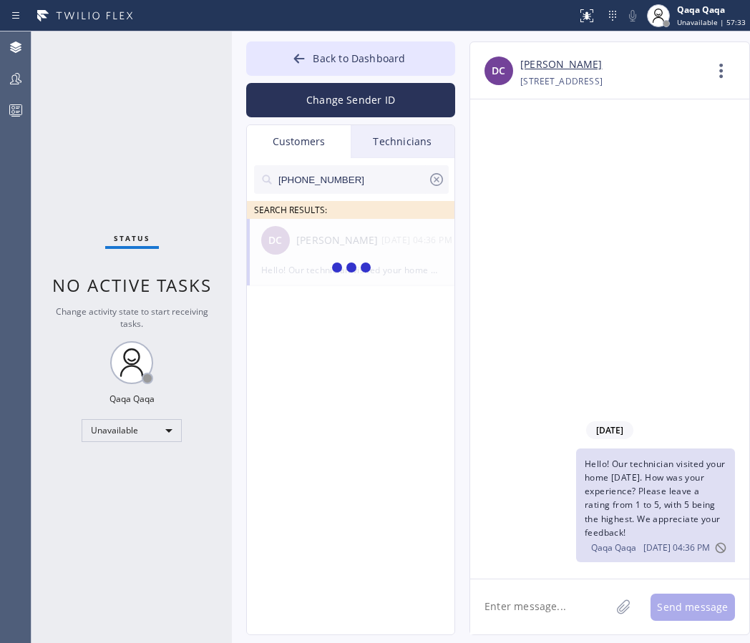
type input "(310) 968-8088"
click at [311, 246] on div "Eunice Joshua Clarke" at bounding box center [338, 241] width 85 height 16
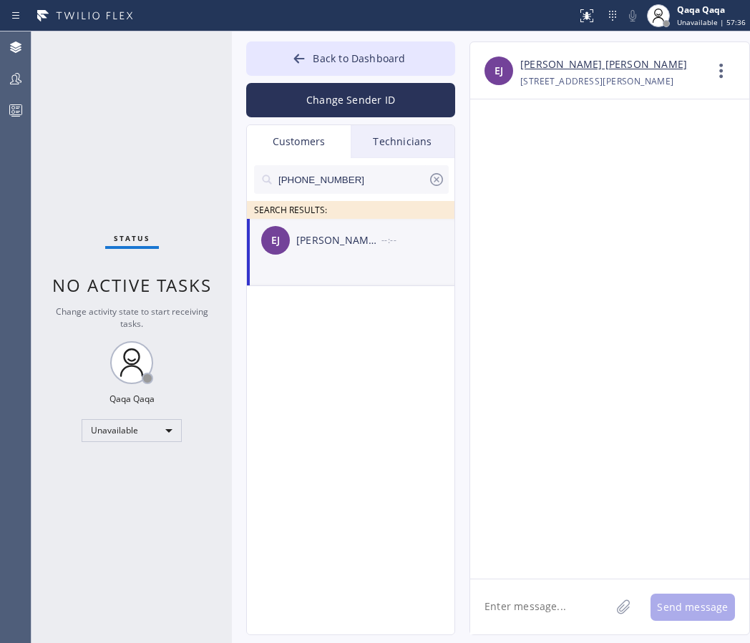
click at [531, 618] on textarea at bounding box center [540, 607] width 140 height 55
paste textarea "Hello! Our technician visited your home today. How was your experience? Please …"
type textarea "Hello! Our technician visited your home today. How was your experience? Please …"
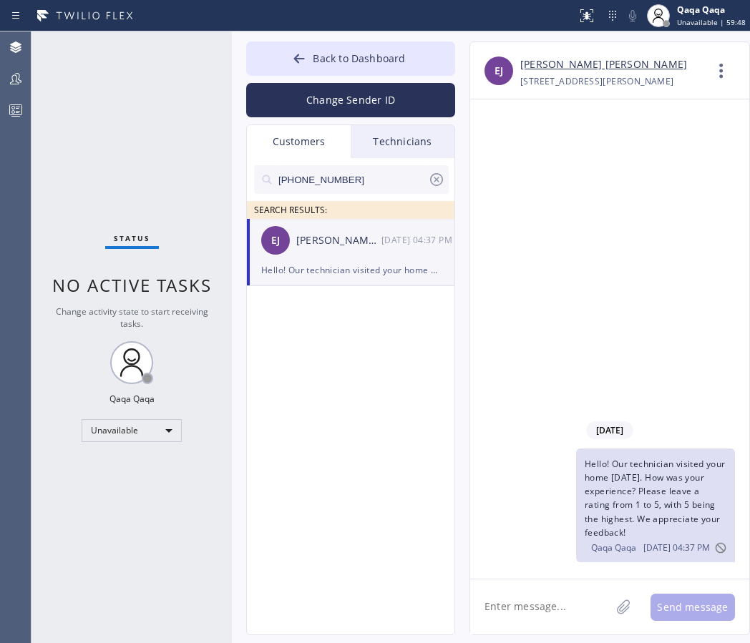
click at [337, 171] on input "(310) 968-8088" at bounding box center [352, 179] width 151 height 29
paste input "23) 542-9201"
type input "(323) 542-9201"
click at [331, 239] on div "Nicolas Urgoiti" at bounding box center [338, 241] width 85 height 16
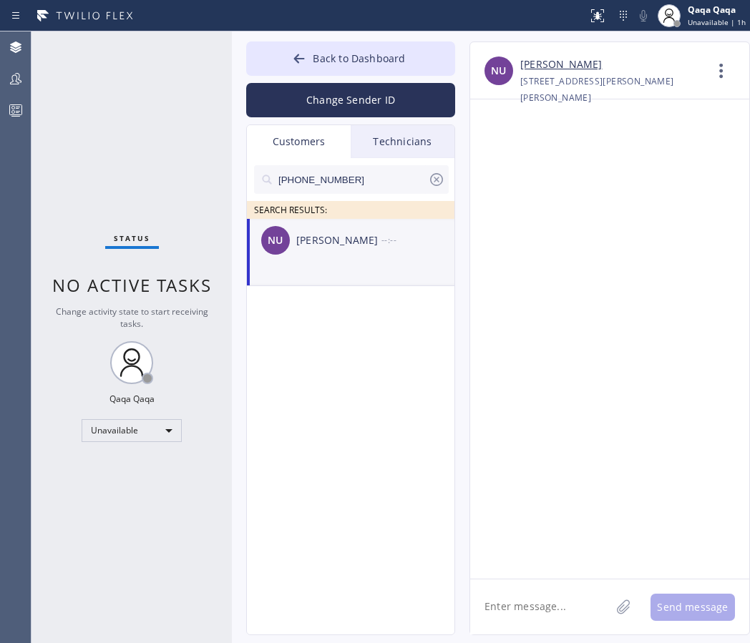
click at [552, 590] on textarea at bounding box center [540, 607] width 140 height 55
paste textarea "Hello! Our technician visited your home today. How was your experience? Please …"
type textarea "Hello! Our technician visited your home today. How was your experience? Please …"
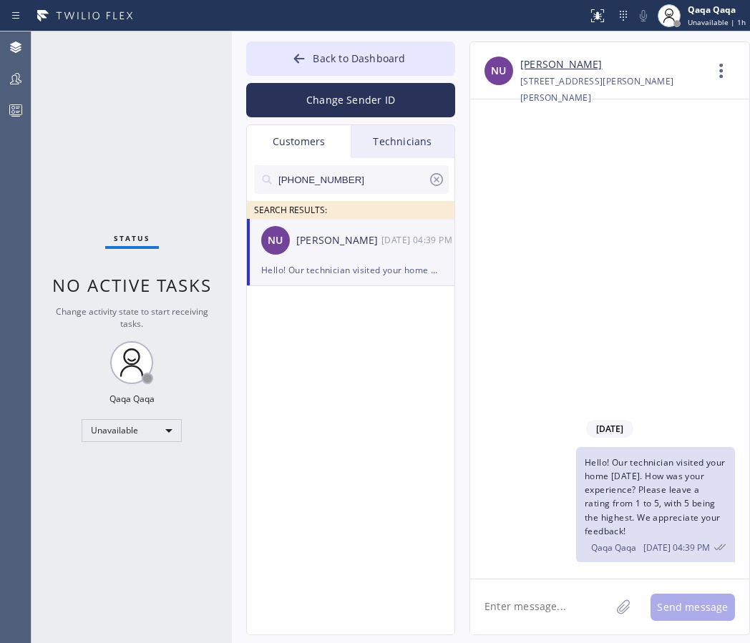
click at [338, 168] on input "(323) 542-9201" at bounding box center [352, 179] width 151 height 29
paste input "805) 814-0683"
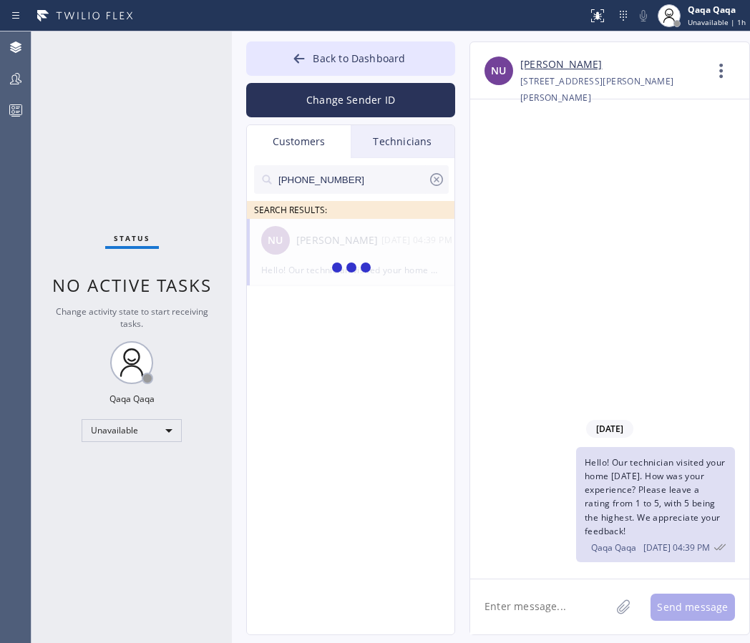
type input "(805) 814-0683"
click at [335, 251] on div "LK Lorie Knudson --:--" at bounding box center [351, 240] width 209 height 43
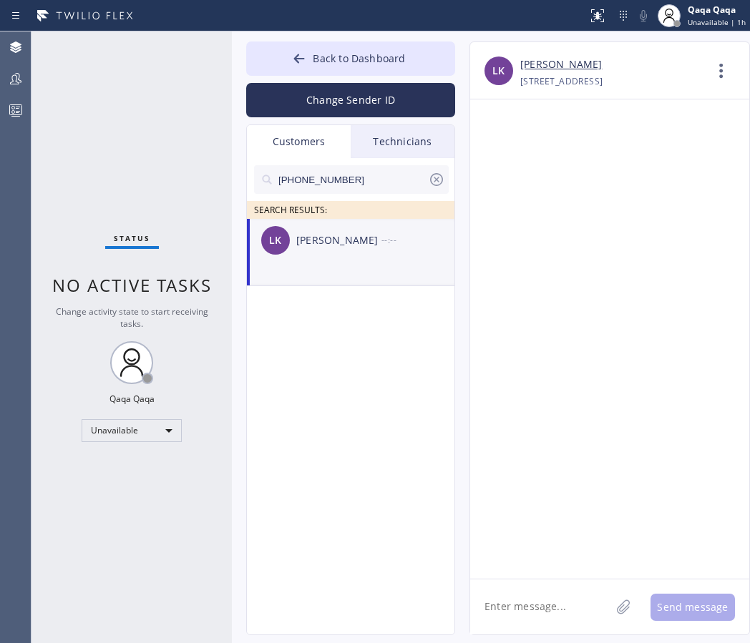
click at [530, 590] on textarea at bounding box center [540, 607] width 140 height 55
paste textarea "Hello! Our technician visited your home today. How was your experience? Please …"
type textarea "Hello! Our technician visited your home today. How was your experience? Please …"
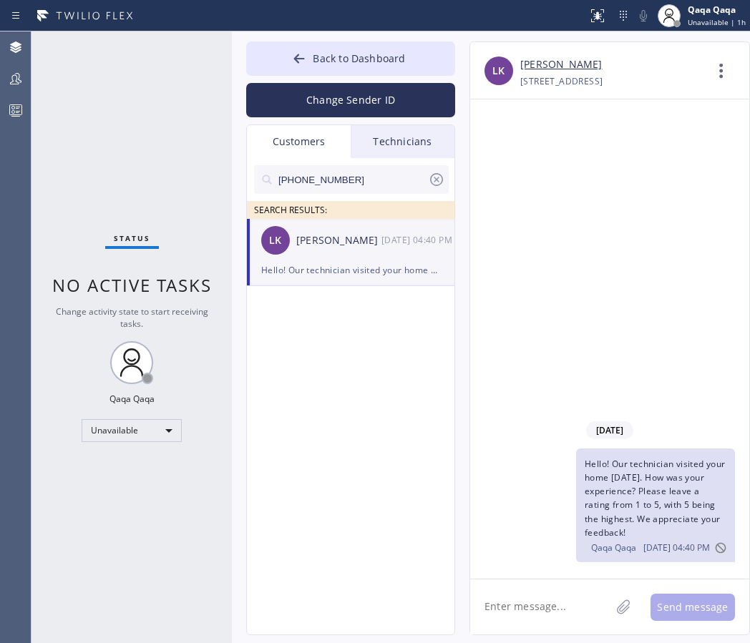
click at [366, 186] on input "(805) 814-0683" at bounding box center [352, 179] width 151 height 29
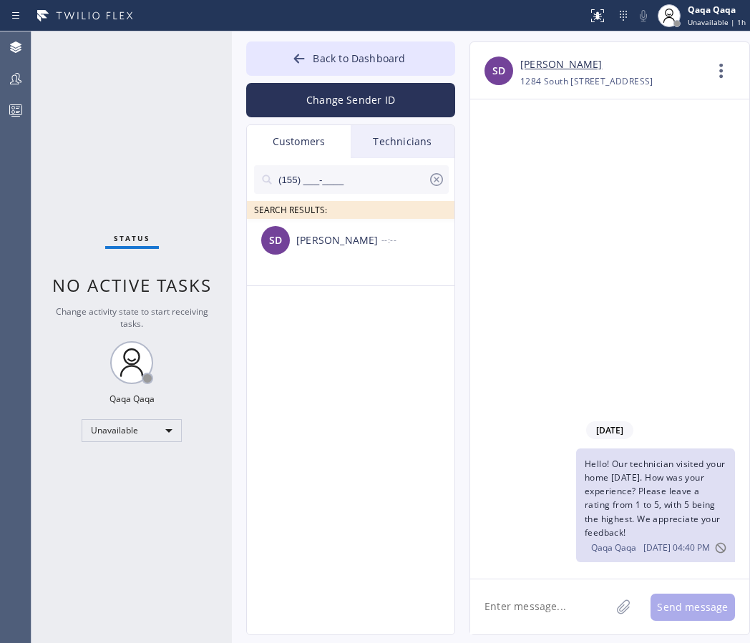
click at [439, 177] on icon at bounding box center [436, 179] width 17 height 17
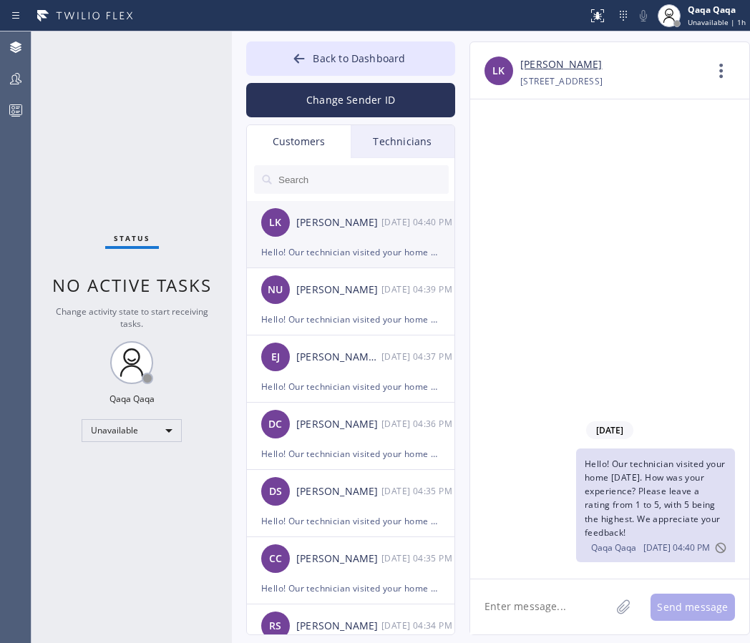
click at [338, 240] on div "LK Lorie Knudson 09/10 04:40 PM" at bounding box center [351, 222] width 209 height 43
click at [723, 80] on icon at bounding box center [721, 71] width 34 height 34
click at [629, 123] on li "Contact Full Information" at bounding box center [635, 109] width 208 height 37
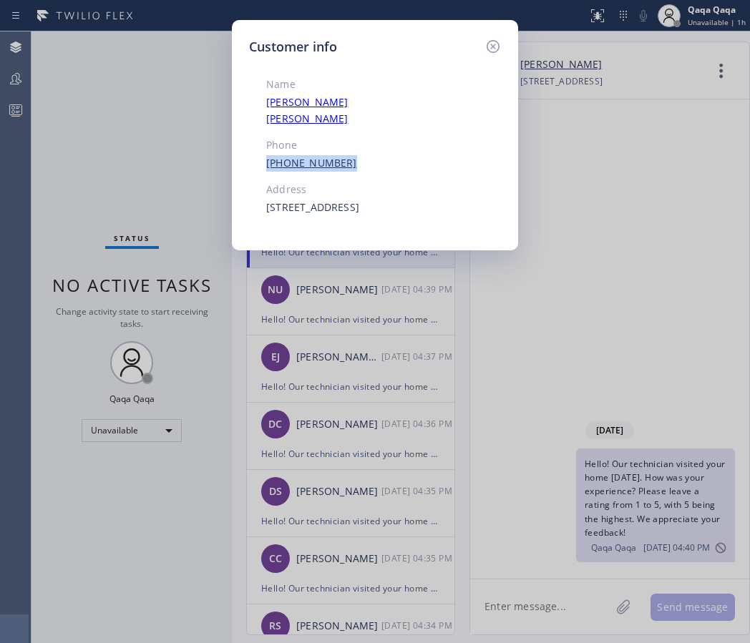
drag, startPoint x: 349, startPoint y: 145, endPoint x: 267, endPoint y: 148, distance: 82.4
click at [267, 155] on div "(805) 814-0683" at bounding box center [348, 163] width 164 height 16
copy link "(805) 814-0683"
click at [494, 48] on icon at bounding box center [493, 46] width 13 height 13
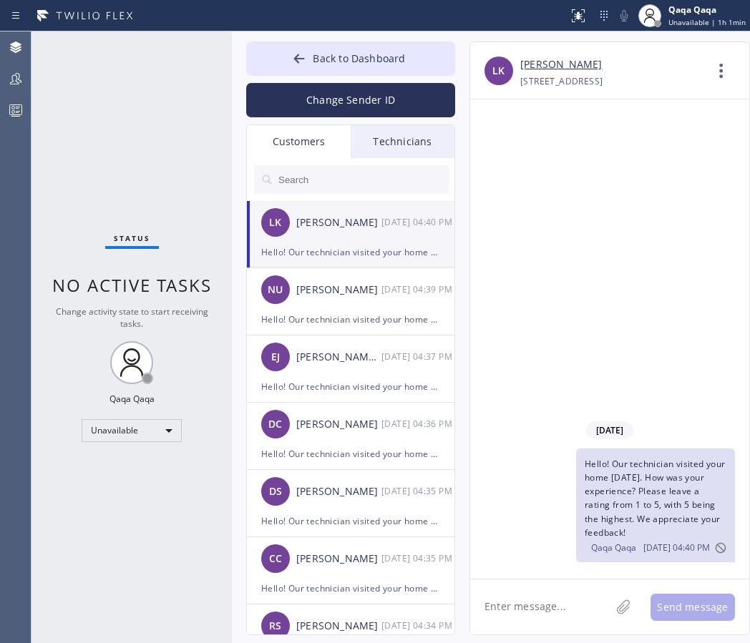
click at [345, 190] on input "text" at bounding box center [363, 179] width 172 height 29
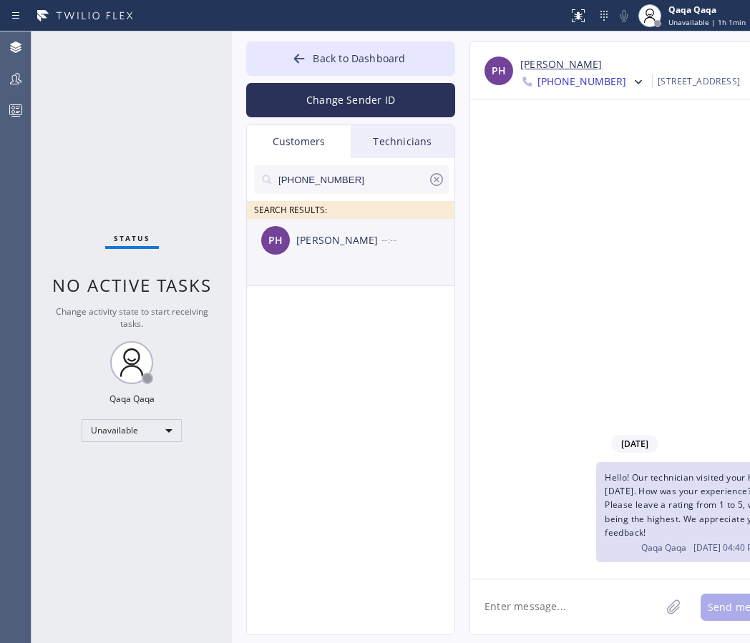
click at [325, 244] on div "Paul Holtzman" at bounding box center [338, 241] width 85 height 16
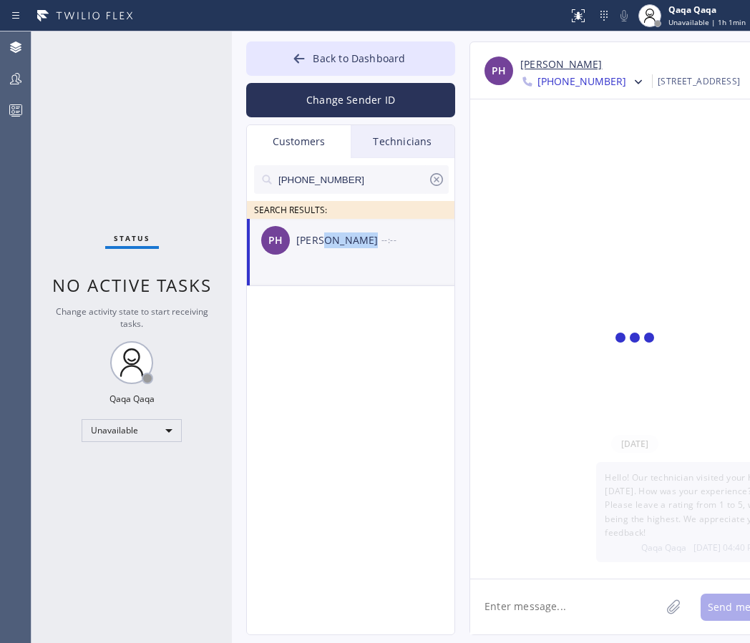
click at [325, 244] on div "Paul Holtzman" at bounding box center [338, 241] width 85 height 16
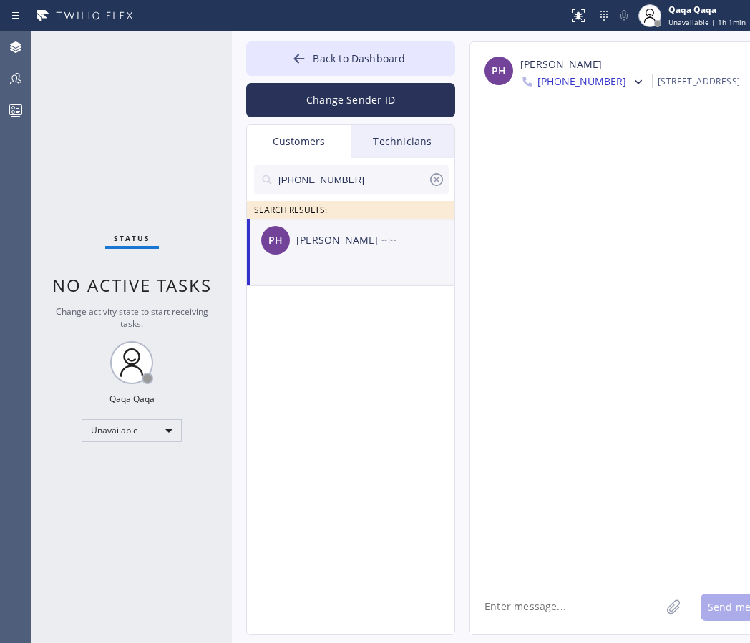
click at [532, 603] on textarea at bounding box center [565, 607] width 190 height 55
paste textarea "Hello! Our technician visited your home today. How was your experience? Please …"
type textarea "Hello! Our technician visited your home today. How was your experience? Please …"
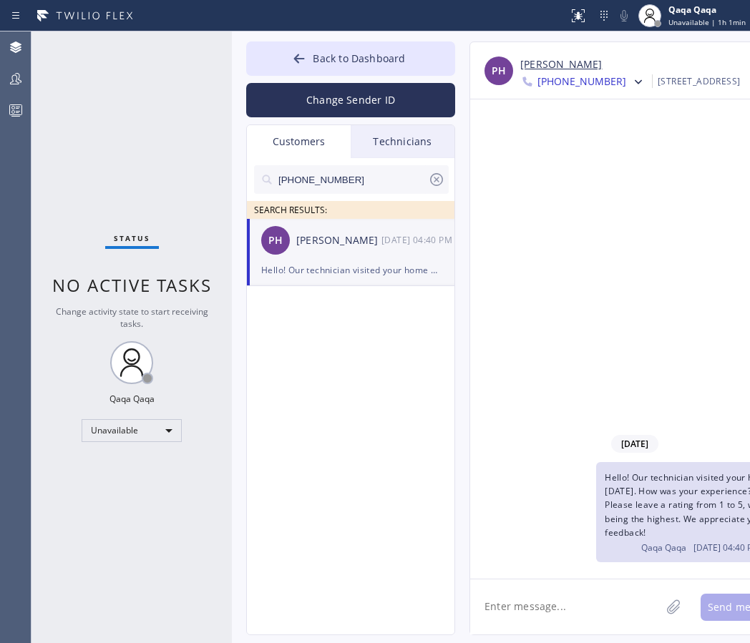
click at [361, 175] on input "(818) 266-4109" at bounding box center [352, 179] width 151 height 29
paste input "786) 295-6117"
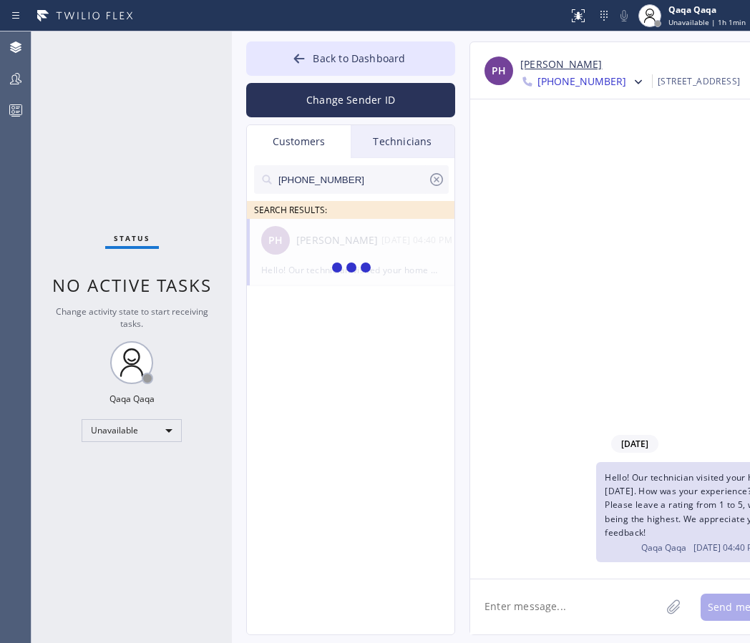
type input "(786) 295-6117"
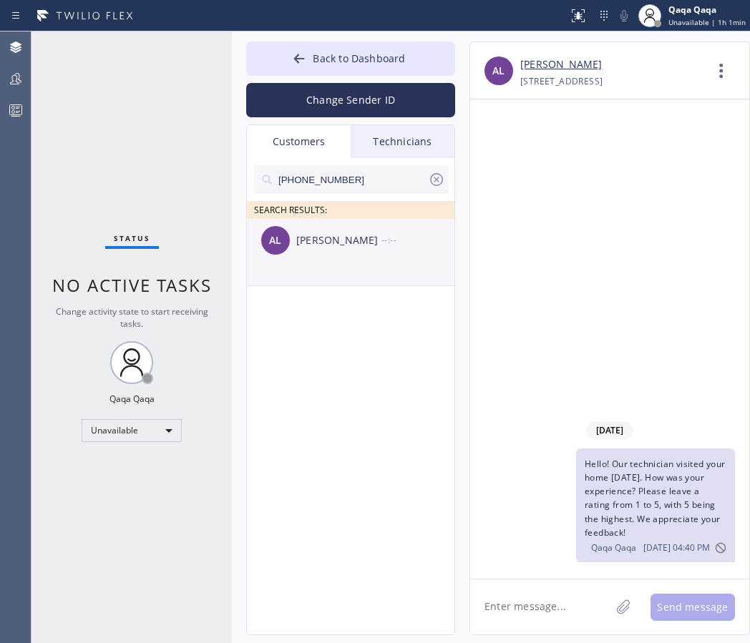
click at [313, 244] on div "Anna Lopez" at bounding box center [338, 241] width 85 height 16
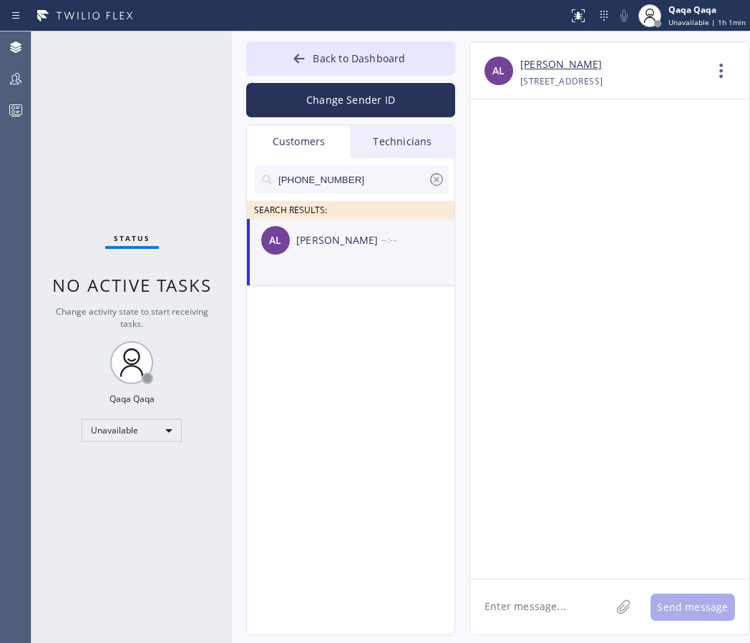
click at [541, 604] on textarea at bounding box center [540, 607] width 140 height 55
paste textarea "Hello! Our technician visited your home today. How was your experience? Please …"
type textarea "Hello! Our technician visited your home today. How was your experience? Please …"
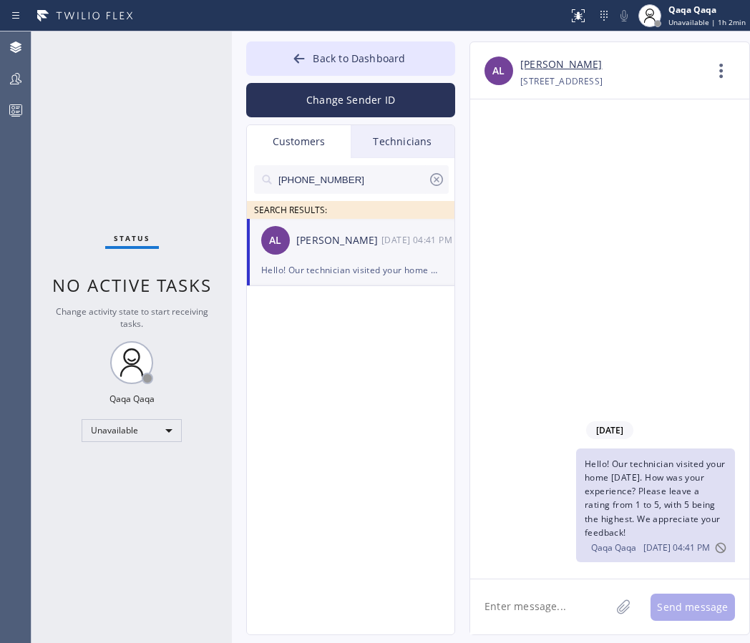
click at [335, 178] on input "(786) 295-6117" at bounding box center [352, 179] width 151 height 29
paste input "305) 970-2570"
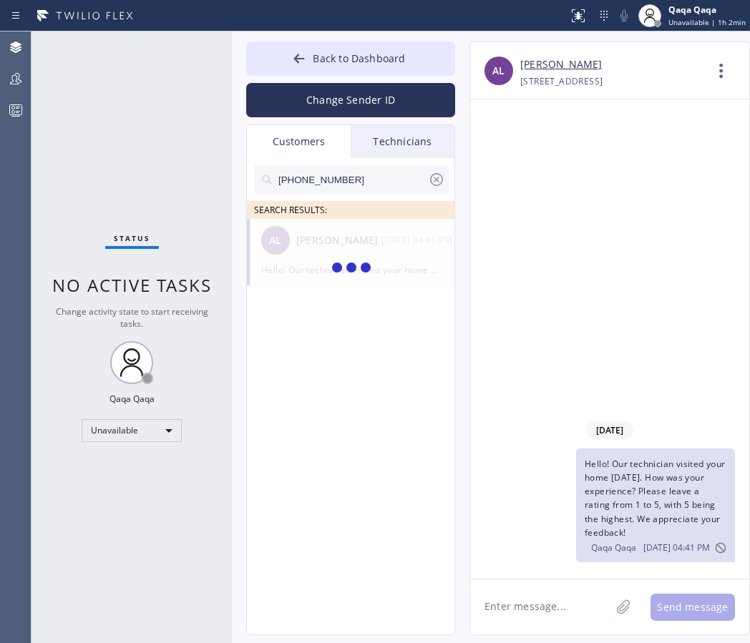
type input "(305) 970-2570"
click at [328, 249] on div "AF Alina Feldman --:--" at bounding box center [351, 240] width 209 height 43
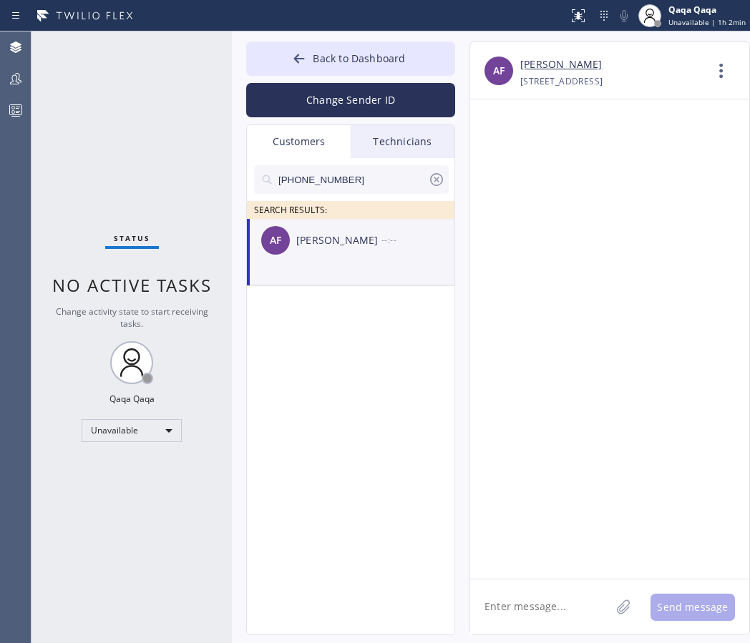
click at [490, 603] on textarea at bounding box center [540, 607] width 140 height 55
paste textarea "Hello! Our technician visited your home today. How was your experience? Please …"
type textarea "Hello! Our technician visited your home today. How was your experience? Please …"
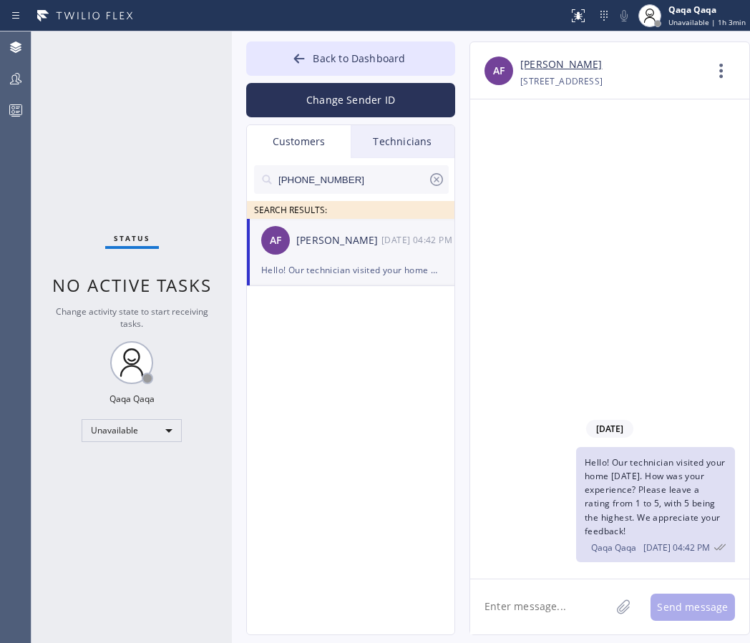
click at [364, 172] on input "(305) 970-2570" at bounding box center [352, 179] width 151 height 29
paste input "954) 937-2417"
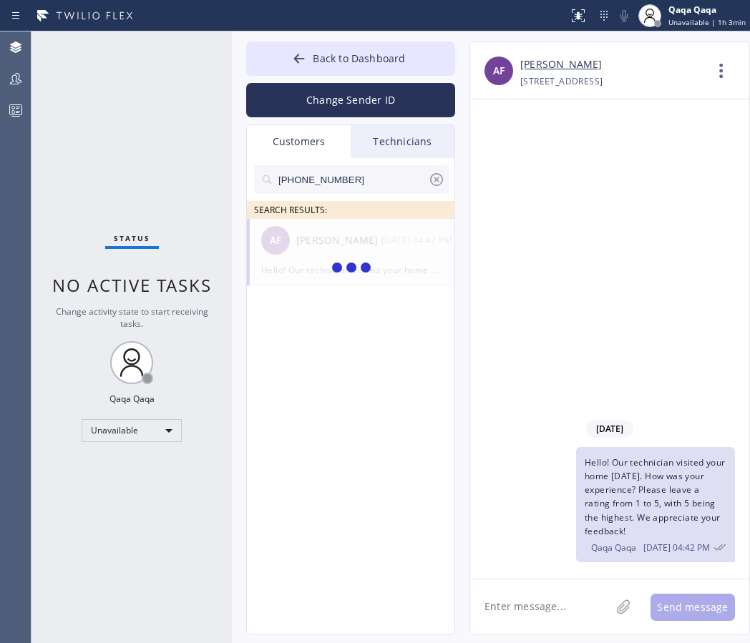
type input "(954) 937-2417"
click at [322, 247] on div "Alberto Yepez" at bounding box center [338, 241] width 85 height 16
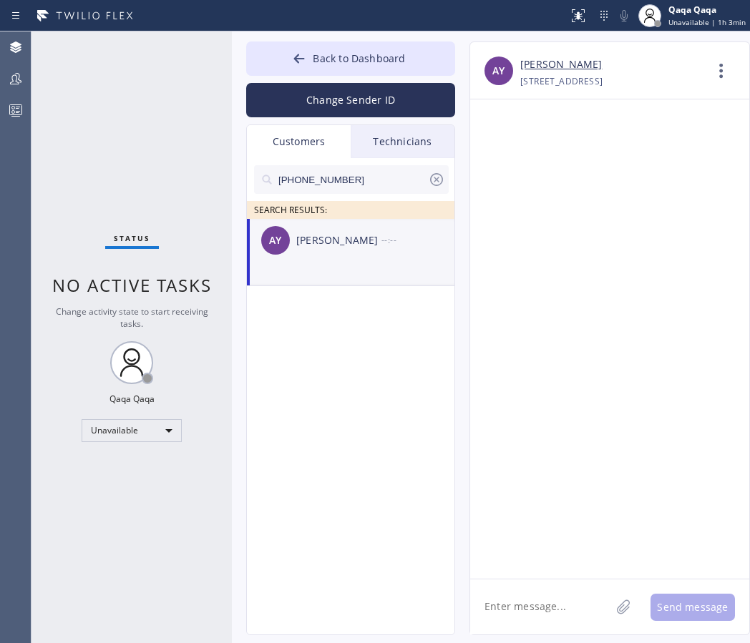
click at [522, 595] on textarea at bounding box center [540, 607] width 140 height 55
paste textarea "Hello! Our technician visited your home today. How was your experience? Please …"
type textarea "Hello! Our technician visited your home today. How was your experience? Please …"
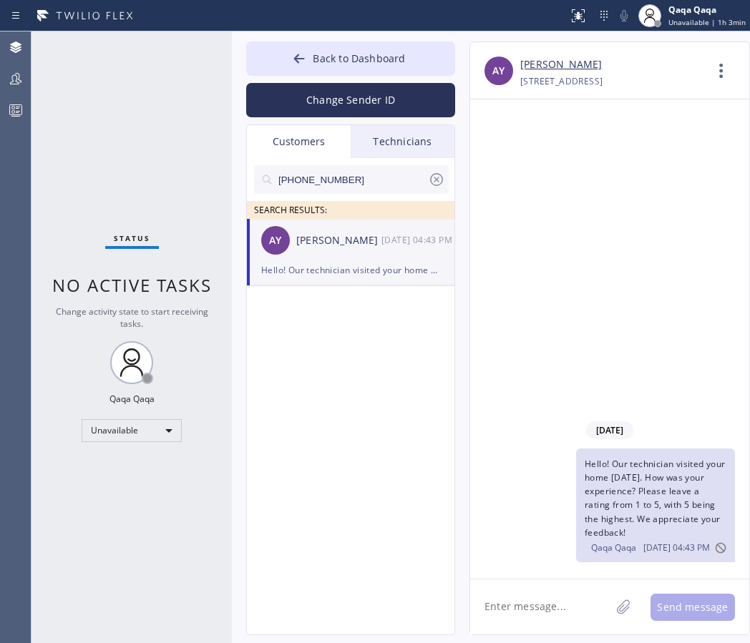
click at [347, 180] on input "(954) 937-2417" at bounding box center [352, 179] width 151 height 29
paste input "410) 707-8695"
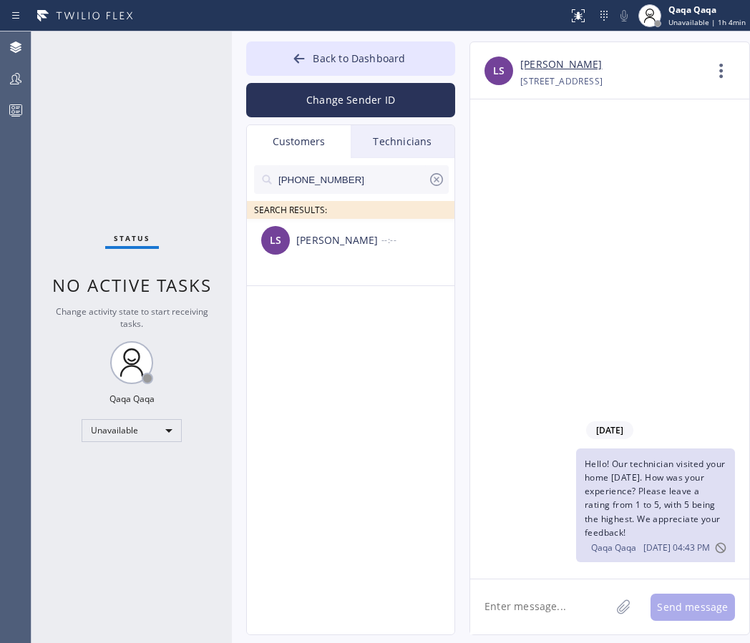
click at [366, 176] on input "(410) 707-8695" at bounding box center [352, 179] width 151 height 29
paste input "917) 679-4004"
type input "(917) 679-4004"
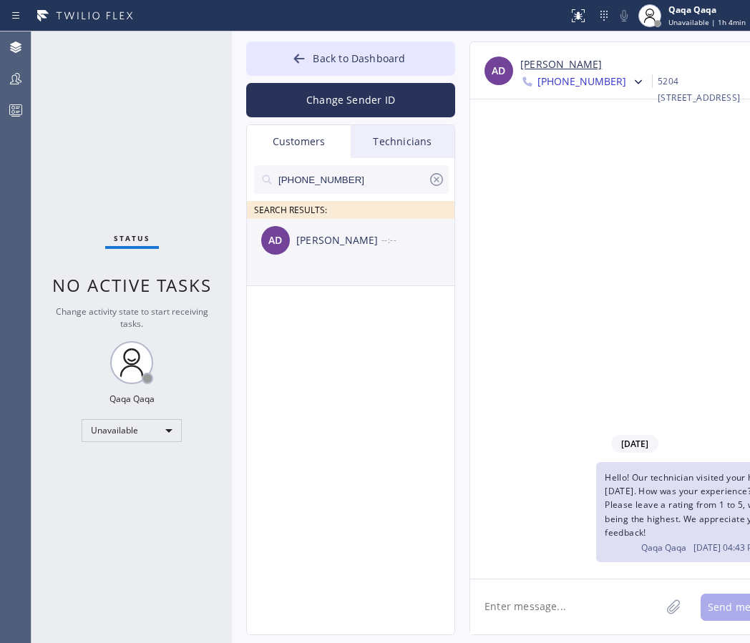
click at [315, 239] on div "Ahmad Deek" at bounding box center [338, 241] width 85 height 16
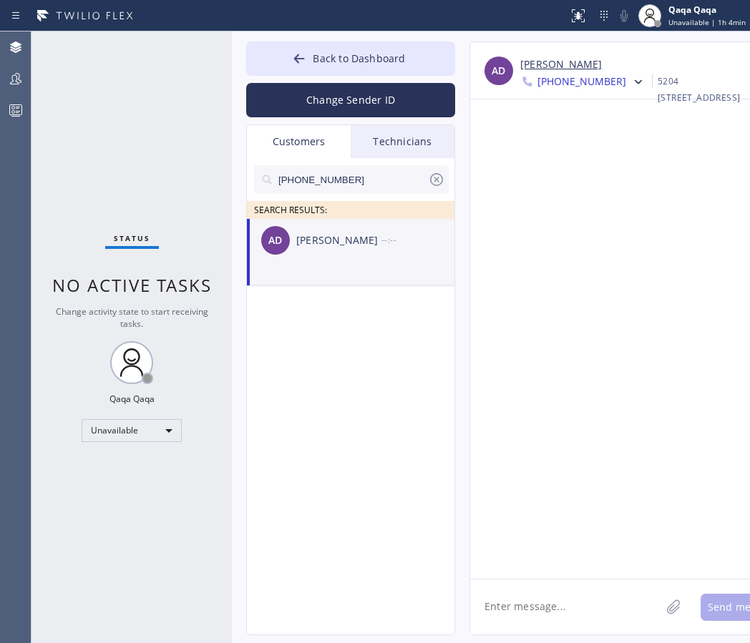
click at [525, 605] on textarea at bounding box center [565, 607] width 190 height 55
paste textarea "Hello! Our technician visited your home today. How was your experience? Please …"
type textarea "Hello! Our technician visited your home today. How was your experience? Please …"
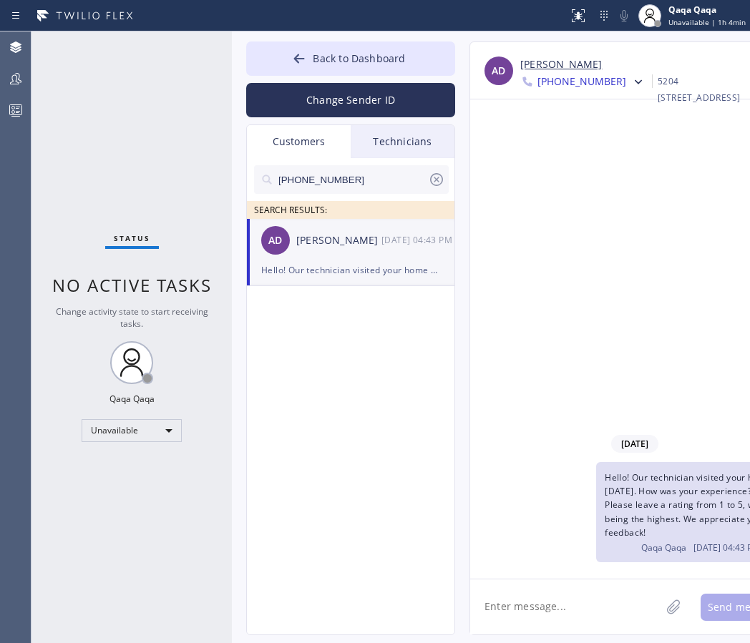
click at [314, 174] on input "(917) 679-4004" at bounding box center [352, 179] width 151 height 29
paste input "212) 221-0045"
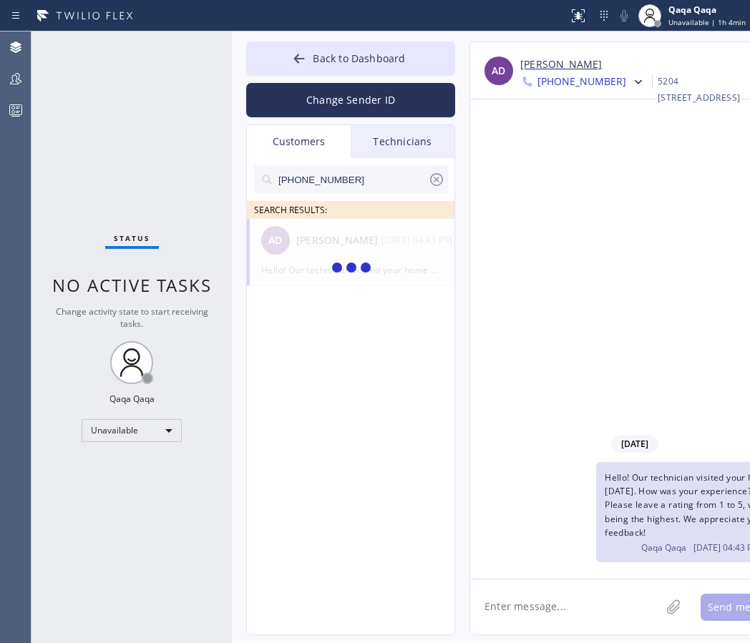
type input "(212) 221-0045"
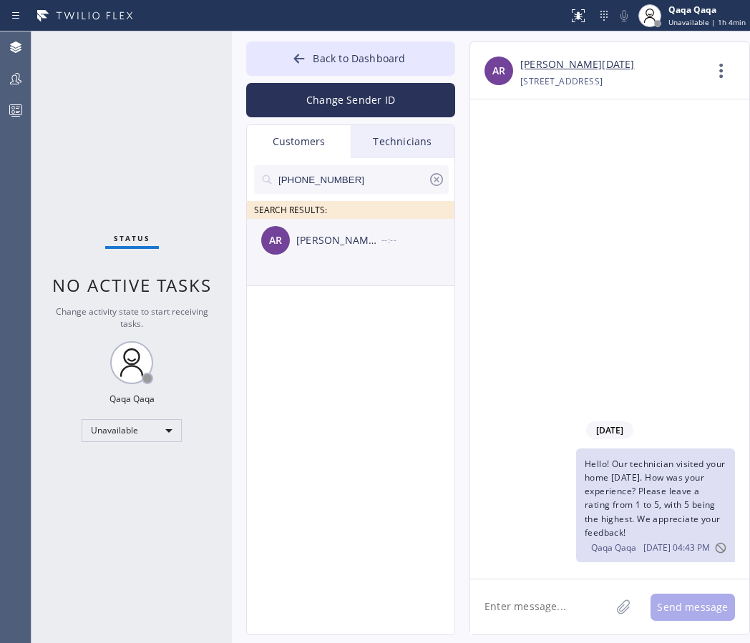
click at [334, 250] on div "AR Arooj Raja --:--" at bounding box center [351, 240] width 209 height 43
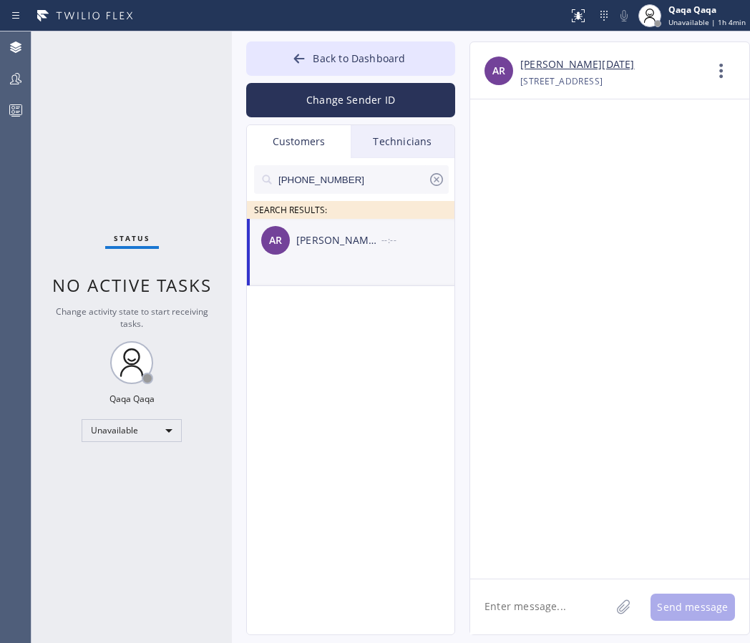
click at [527, 630] on textarea at bounding box center [540, 607] width 140 height 55
paste textarea "Hello! Our technician visited your home today. How was your experience? Please …"
type textarea "Hello! Our technician visited your home today. How was your experience? Please …"
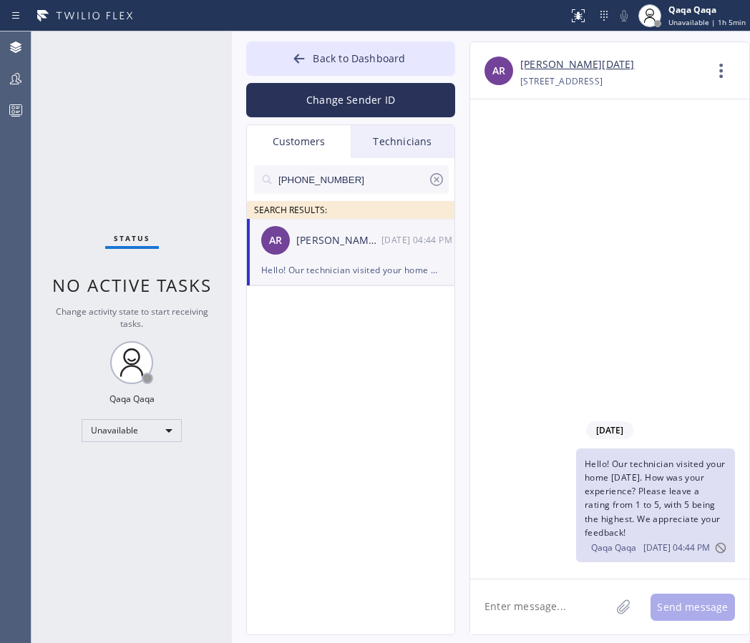
click at [370, 178] on input "(212) 221-0045" at bounding box center [352, 179] width 151 height 29
paste input "914) 582-0390"
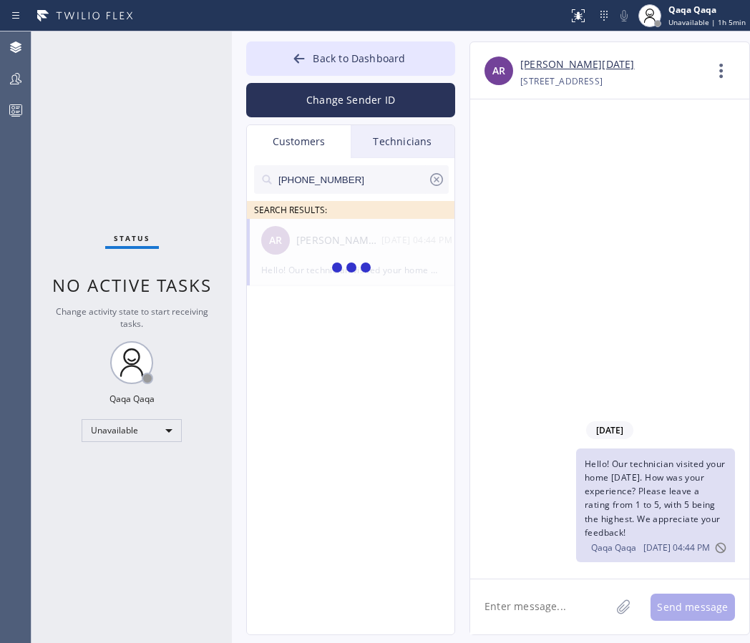
type input "(914) 582-0390"
click at [318, 241] on div "Matthew Berger" at bounding box center [338, 241] width 85 height 16
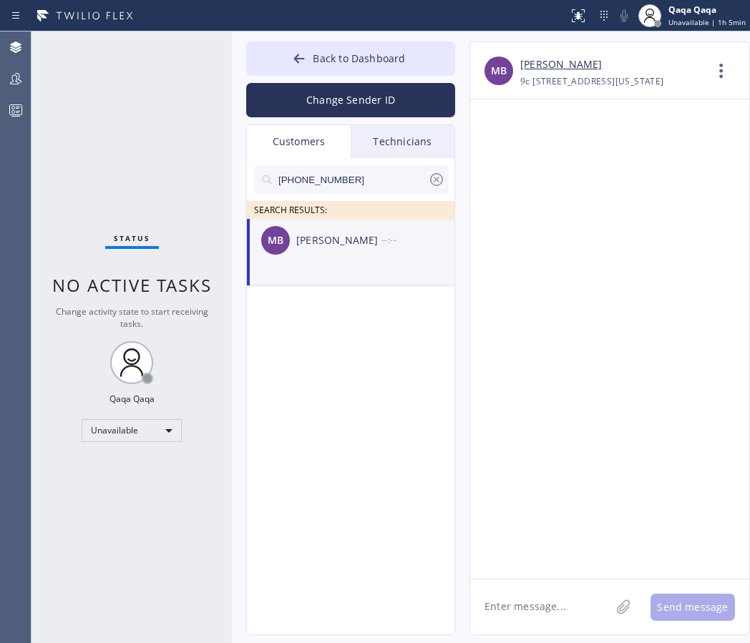
click at [513, 602] on textarea at bounding box center [540, 607] width 140 height 55
paste textarea "Hello! Our technician visited your home today. How was your experience? Please …"
type textarea "Hello! Our technician visited your home today. How was your experience? Please …"
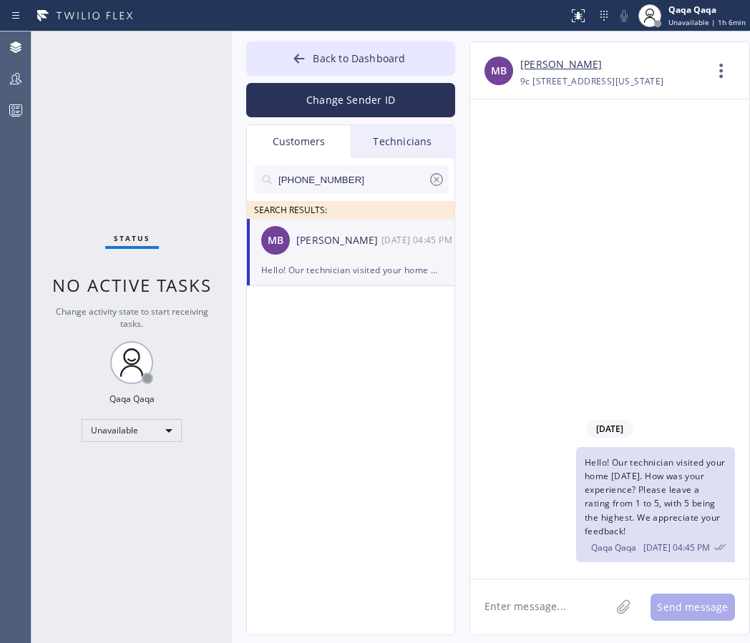
click at [364, 180] on input "(914) 582-0390" at bounding box center [352, 179] width 151 height 29
paste input "7) 250-0553"
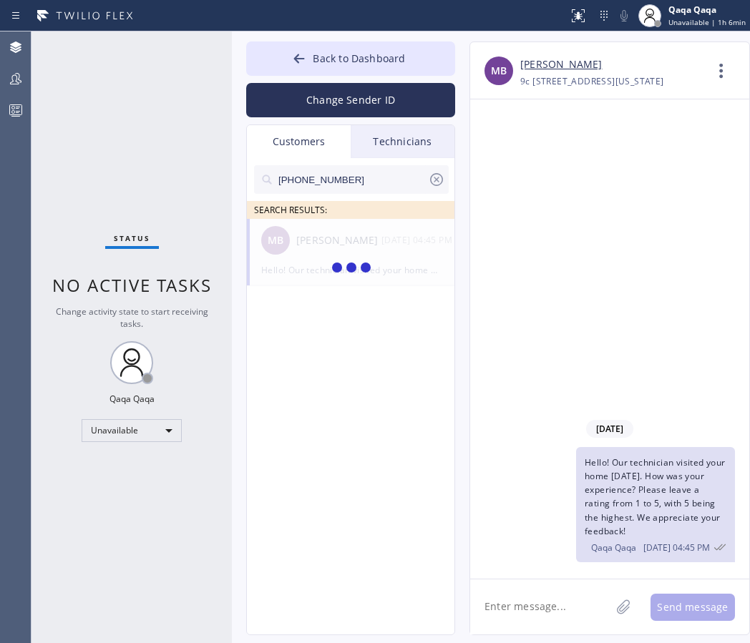
type input "(917) 250-0553"
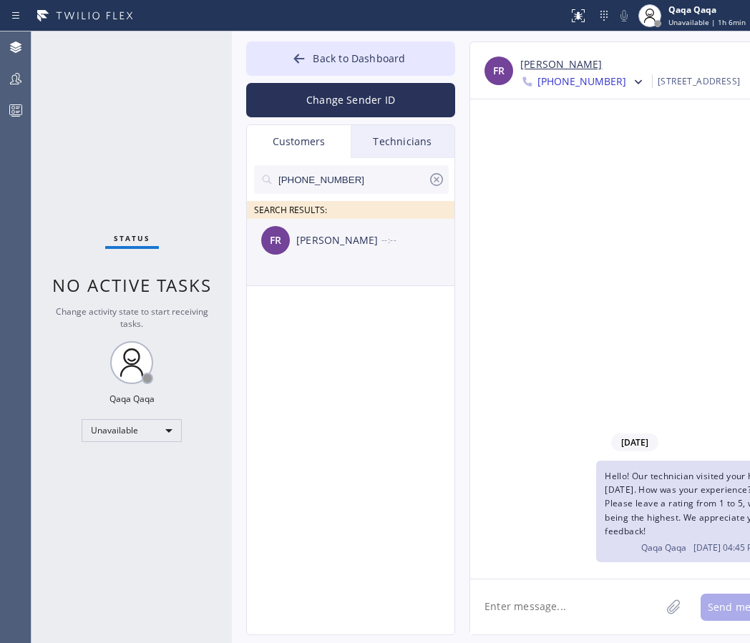
click at [302, 246] on div "Frankie Roberson" at bounding box center [338, 241] width 85 height 16
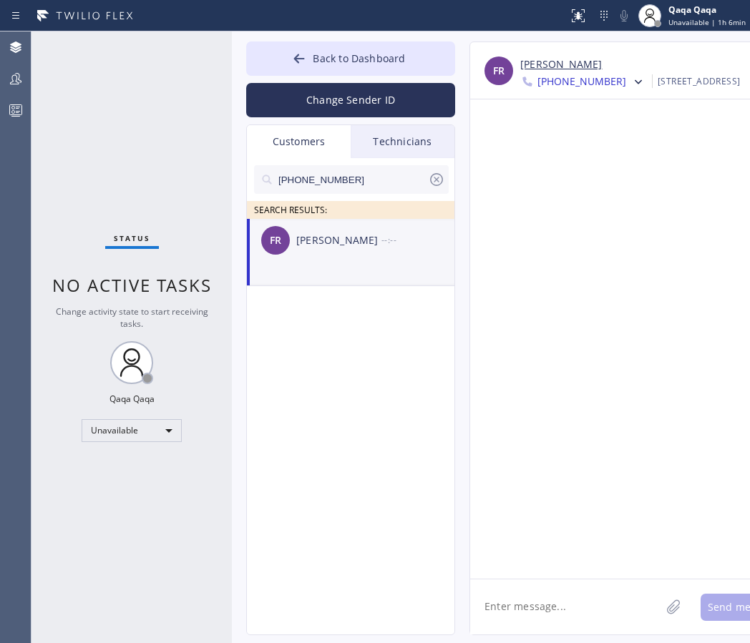
click at [524, 615] on textarea at bounding box center [565, 607] width 190 height 55
paste textarea "Hello! Our technician visited your home today. How was your experience? Please …"
type textarea "Hello! Our technician visited your home today. How was your experience? Please …"
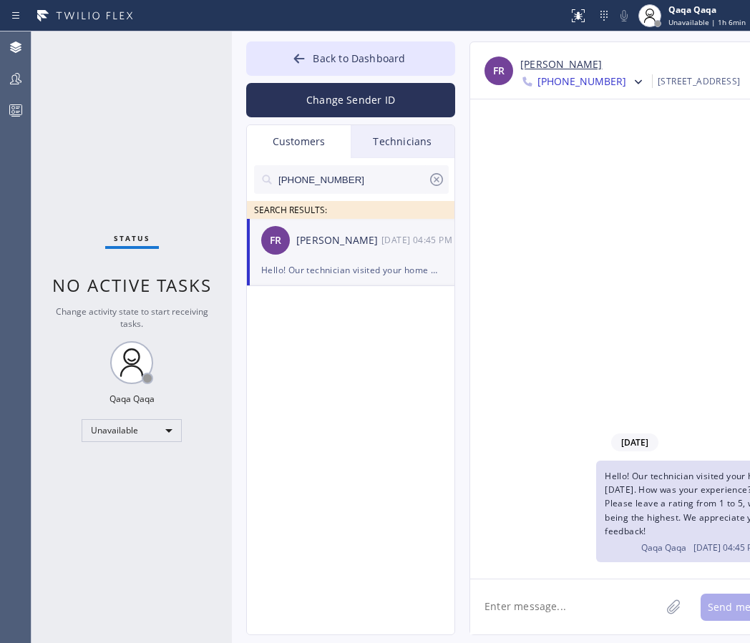
click at [349, 182] on input "(917) 250-0553" at bounding box center [352, 179] width 151 height 29
paste input "52) 288-8244"
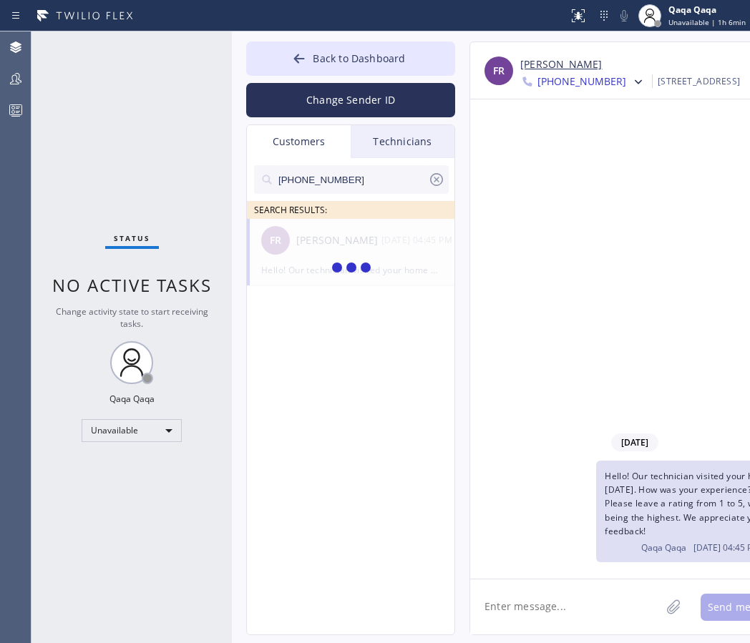
type input "(952) 288-8244"
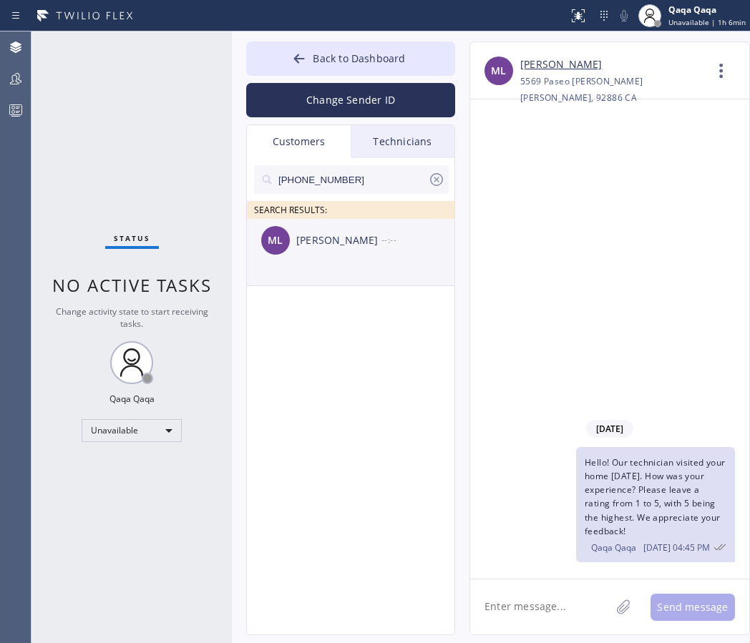
click at [308, 250] on div "ML Micheal Larson --:--" at bounding box center [351, 240] width 209 height 43
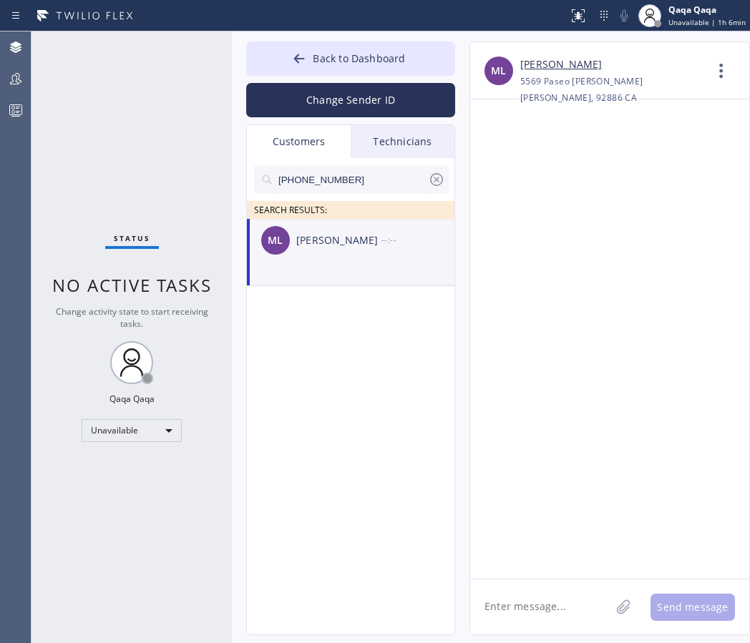
click at [530, 616] on textarea at bounding box center [540, 607] width 140 height 55
paste textarea "Hello! Our technician visited your home today. How was your experience? Please …"
type textarea "Hello! Our technician visited your home today. How was your experience? Please …"
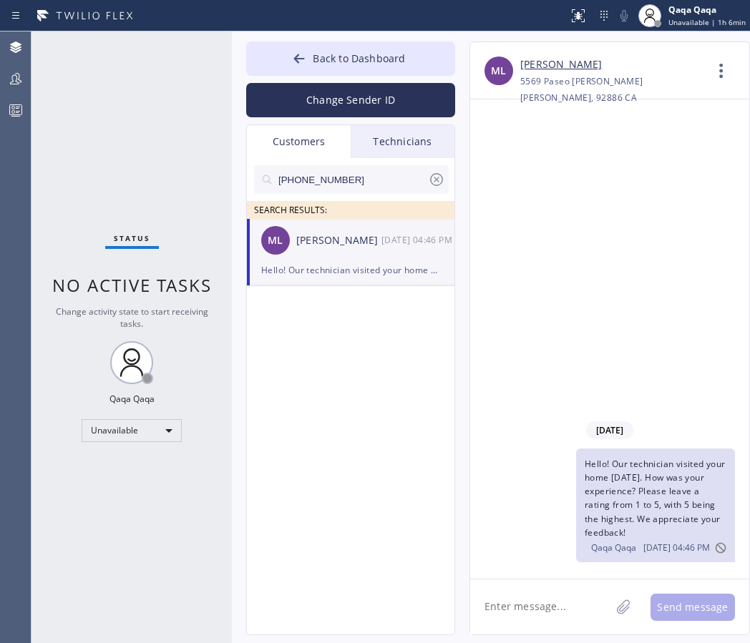
click at [311, 184] on input "(952) 288-8244" at bounding box center [352, 179] width 151 height 29
paste input "301) 667-7157"
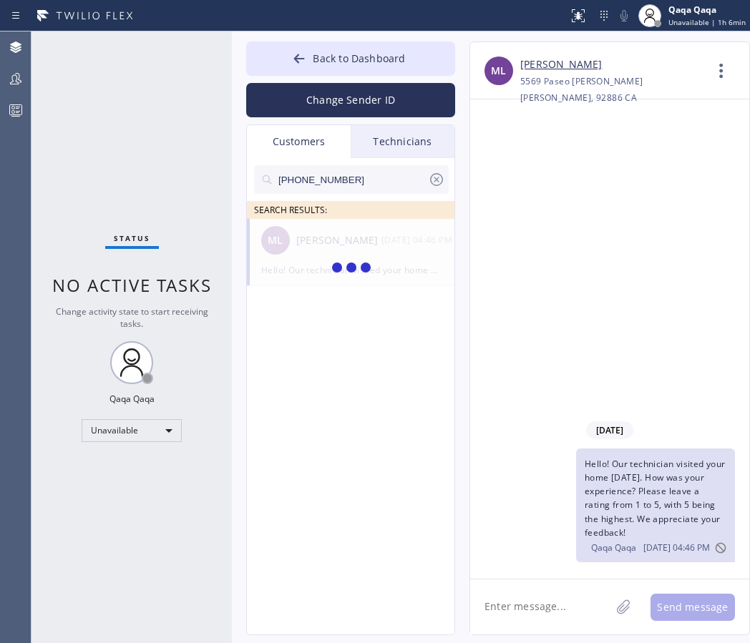
type input "(301) 667-7157"
click at [321, 240] on div "Dee Kamer" at bounding box center [338, 241] width 85 height 16
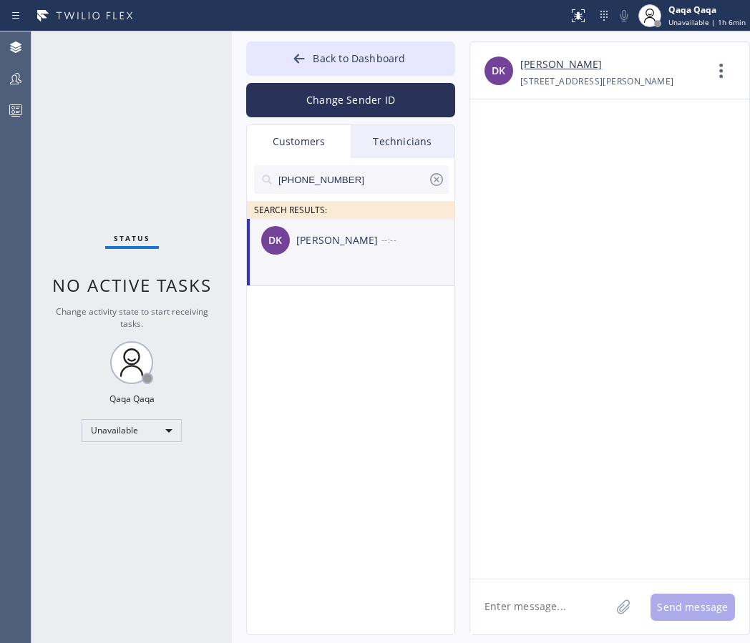
click at [524, 605] on textarea at bounding box center [540, 607] width 140 height 55
paste textarea "Hello! Our technician visited your home today. How was your experience? Please …"
type textarea "Hello! Our technician visited your home today. How was your experience? Please …"
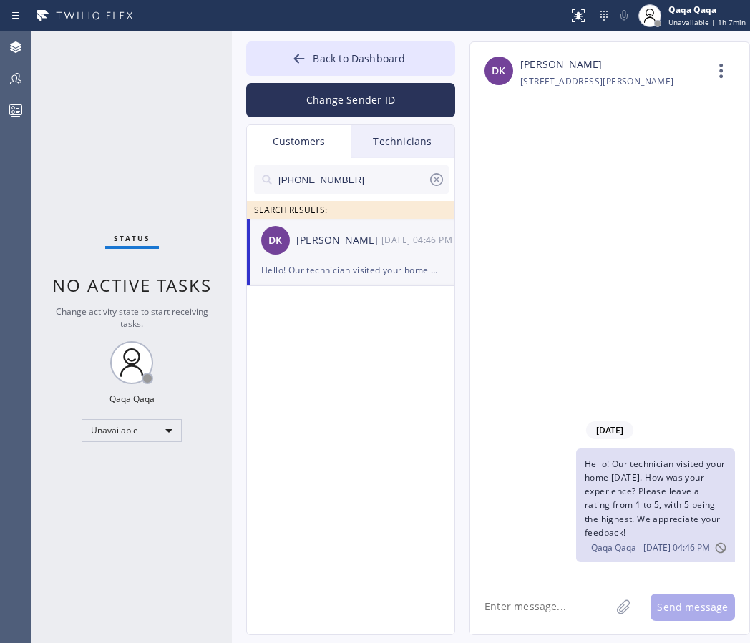
click at [359, 172] on input "(301) 667-7157" at bounding box center [352, 179] width 151 height 29
paste input "562) 201-0183"
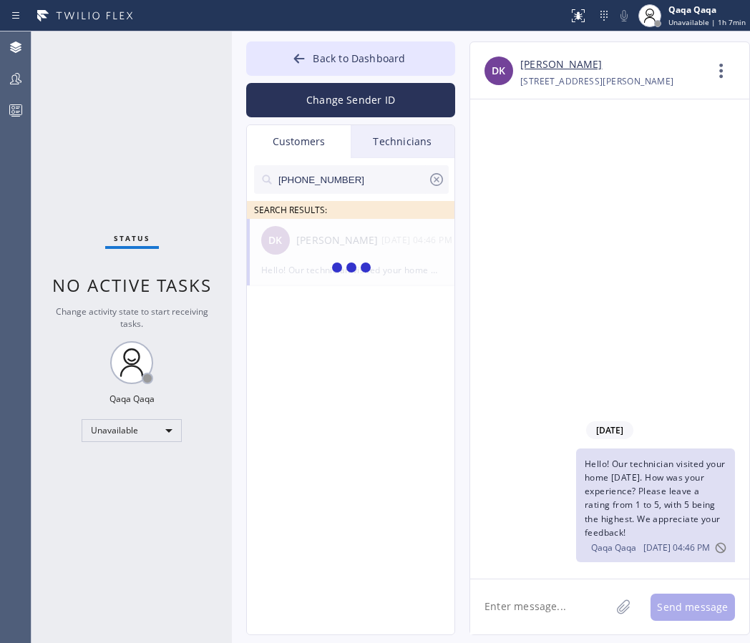
type input "(562) 201-0183"
click at [319, 240] on div "Karyn Selvidge" at bounding box center [338, 241] width 85 height 16
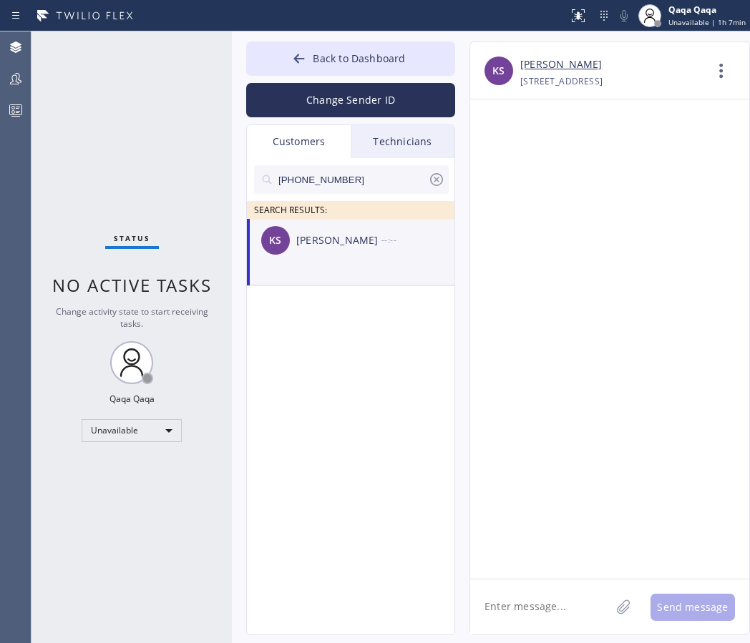
click at [510, 610] on textarea at bounding box center [540, 607] width 140 height 55
paste textarea "Hello! Our technician visited your home today. How was your experience? Please …"
type textarea "Hello! Our technician visited your home today. How was your experience? Please …"
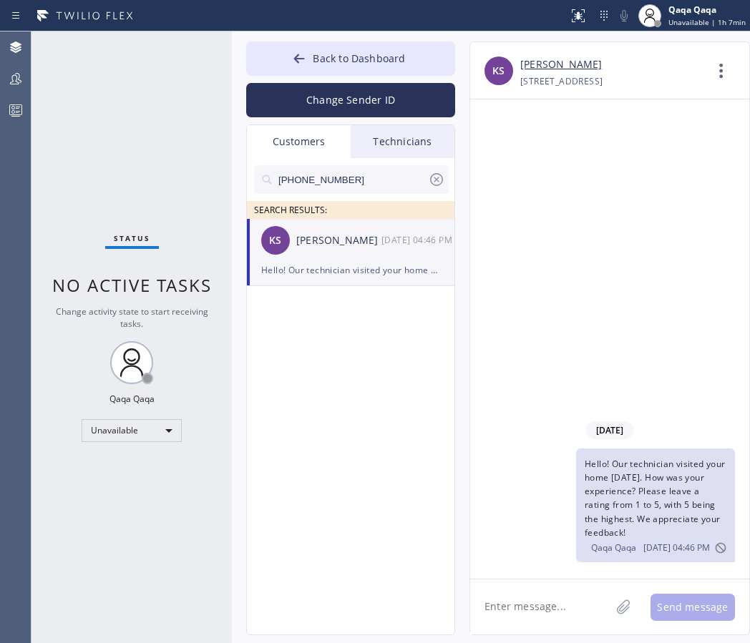
click at [340, 175] on input "(562) 201-0183" at bounding box center [352, 179] width 151 height 29
paste input "949) 887-2038"
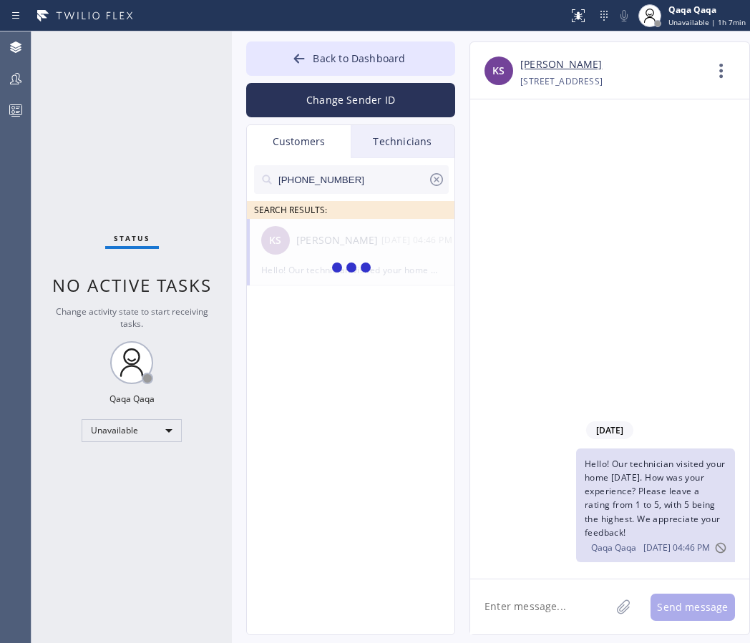
type input "(949) 887-2038"
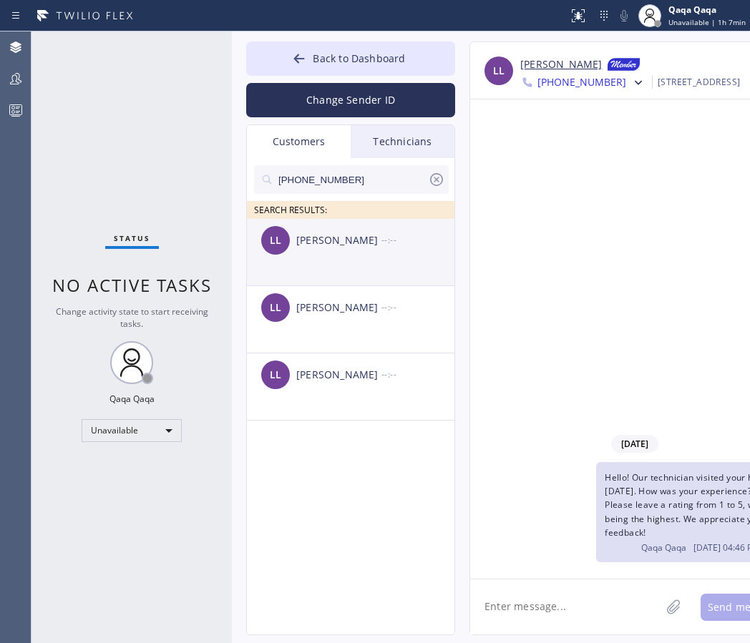
click at [318, 245] on div "Leo Li" at bounding box center [338, 241] width 85 height 16
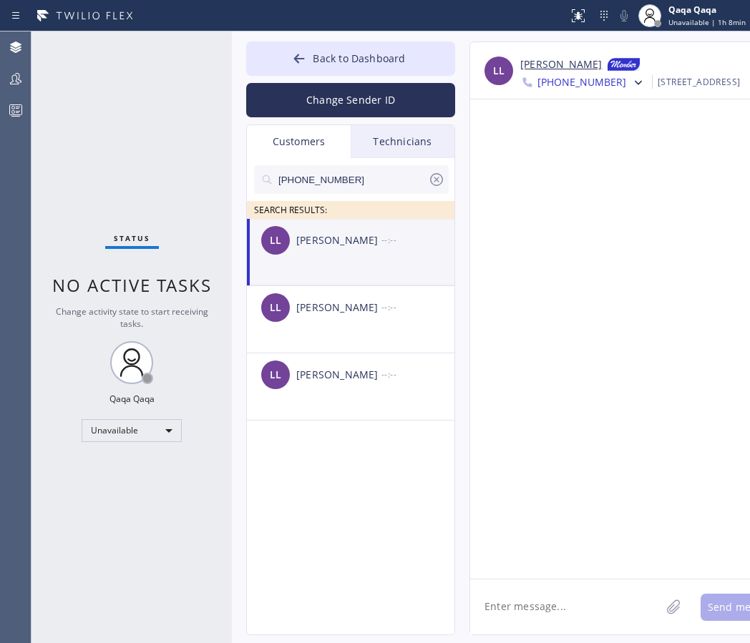
click at [554, 615] on textarea at bounding box center [565, 607] width 190 height 55
paste textarea "Hello! Our technician visited your home today. How was your experience? Please …"
type textarea "Hello! Our technician visited your home today. How was your experience? Please …"
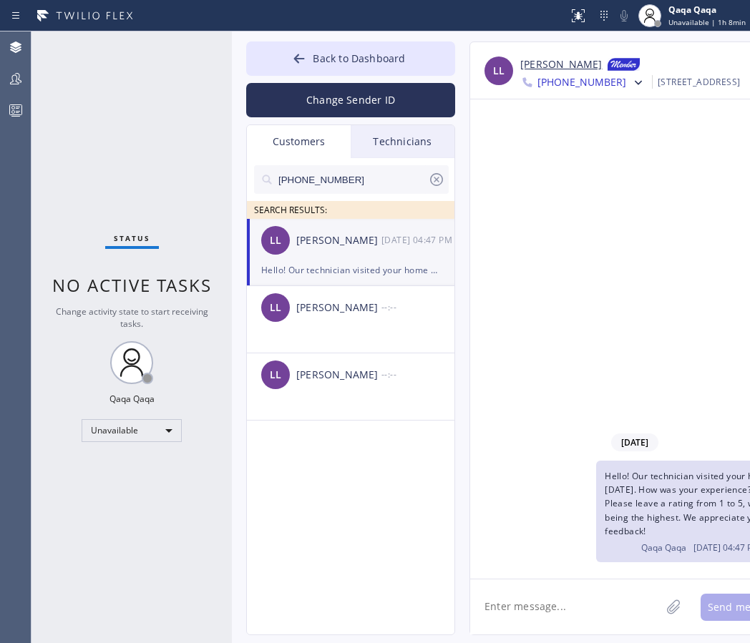
click at [361, 175] on input "(949) 887-2038" at bounding box center [352, 179] width 151 height 29
paste input "293-3337"
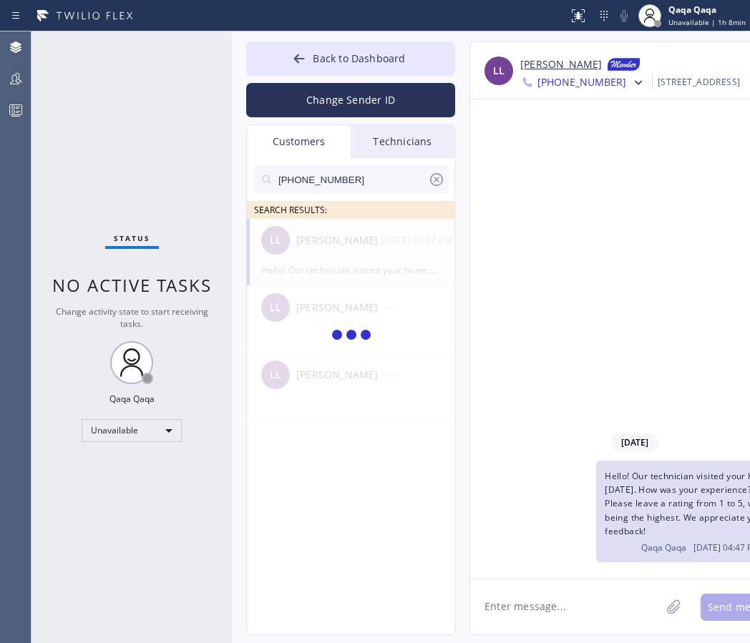
type input "(949) 293-3337"
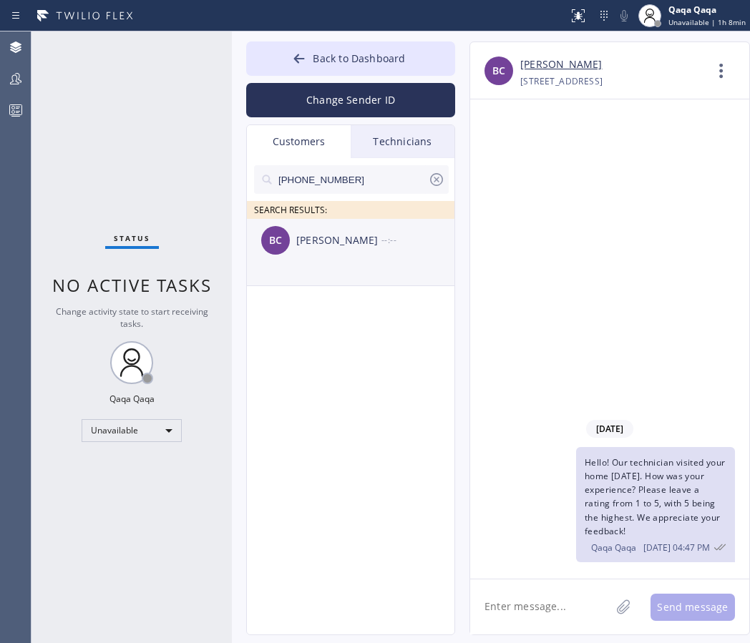
click at [359, 256] on div "BC Bridget Callanan --:--" at bounding box center [351, 240] width 209 height 43
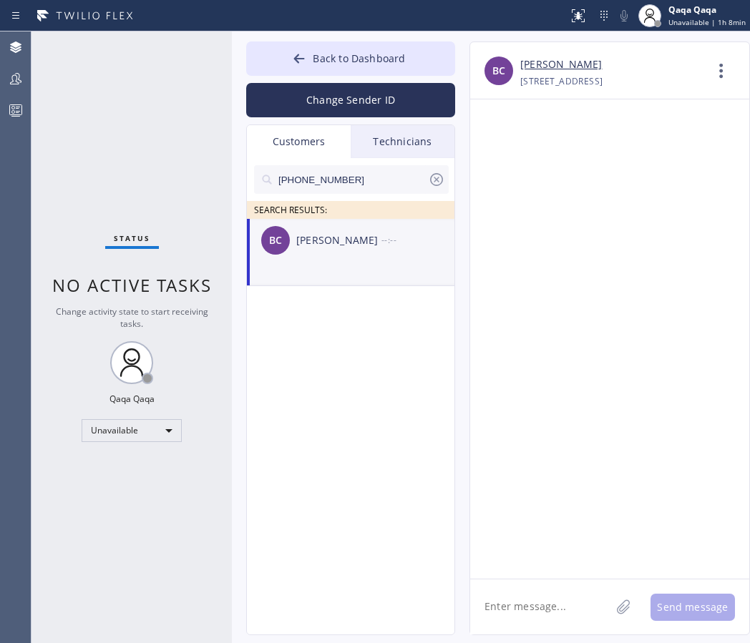
click at [522, 600] on textarea at bounding box center [540, 607] width 140 height 55
paste textarea "Hello! Our technician visited your home today. How was your experience? Please …"
type textarea "Hello! Our technician visited your home today. How was your experience? Please …"
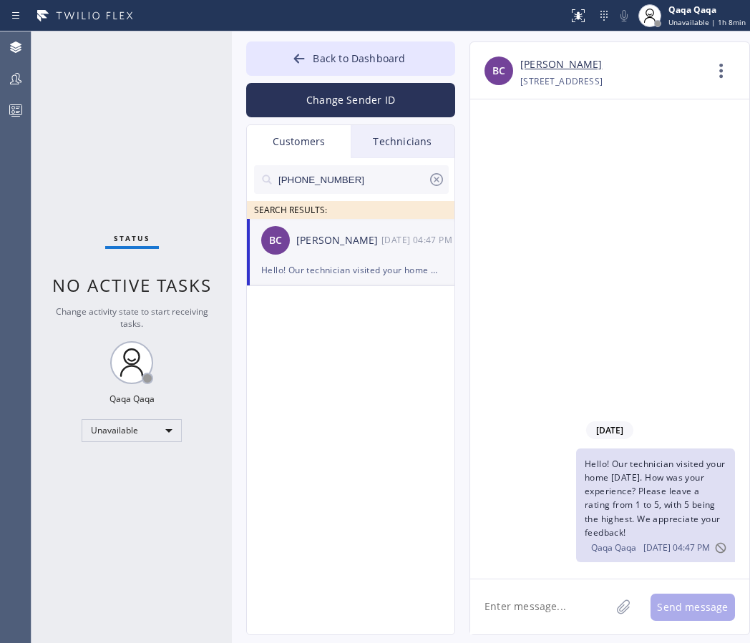
click at [349, 183] on input "(949) 293-3337" at bounding box center [352, 179] width 151 height 29
paste input "562) 434-865"
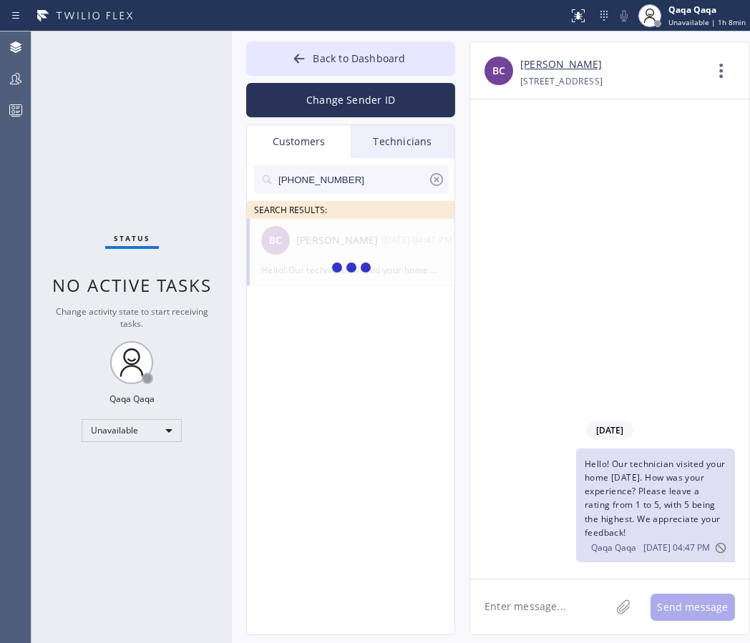
type input "(562) 434-8657"
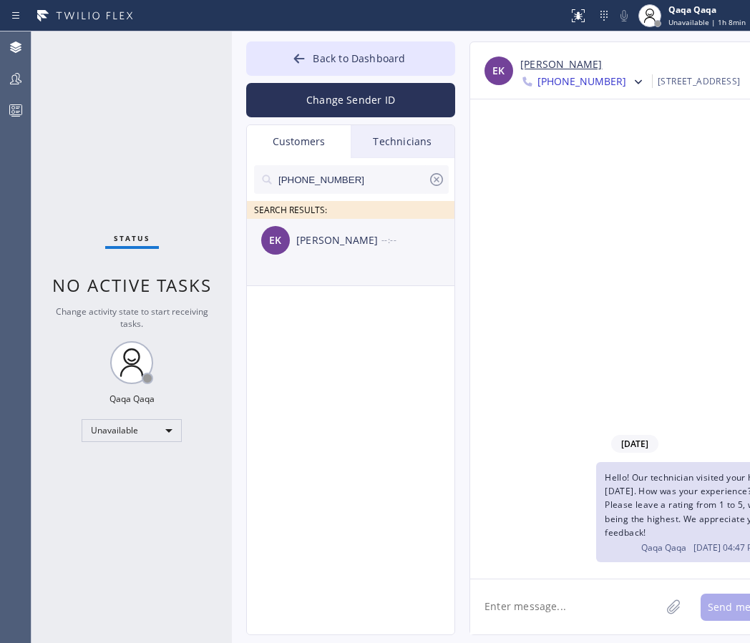
click at [318, 242] on div "Elizabeth Kent" at bounding box center [338, 241] width 85 height 16
click at [545, 598] on textarea at bounding box center [565, 607] width 190 height 55
paste textarea "Hello! Our technician visited your home today. How was your experience? Please …"
type textarea "Hello! Our technician visited your home today. How was your experience? Please …"
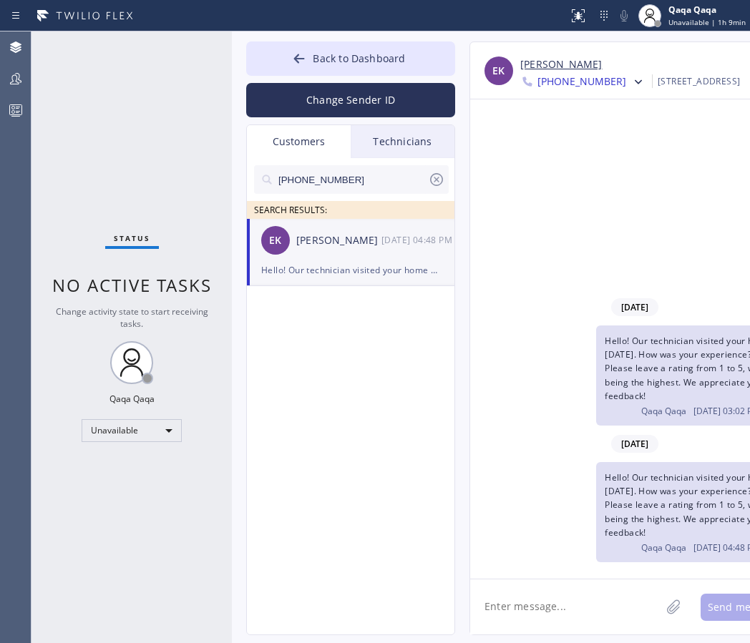
click at [368, 177] on input "(562) 434-8657" at bounding box center [352, 179] width 151 height 29
paste input "323) 517-0424"
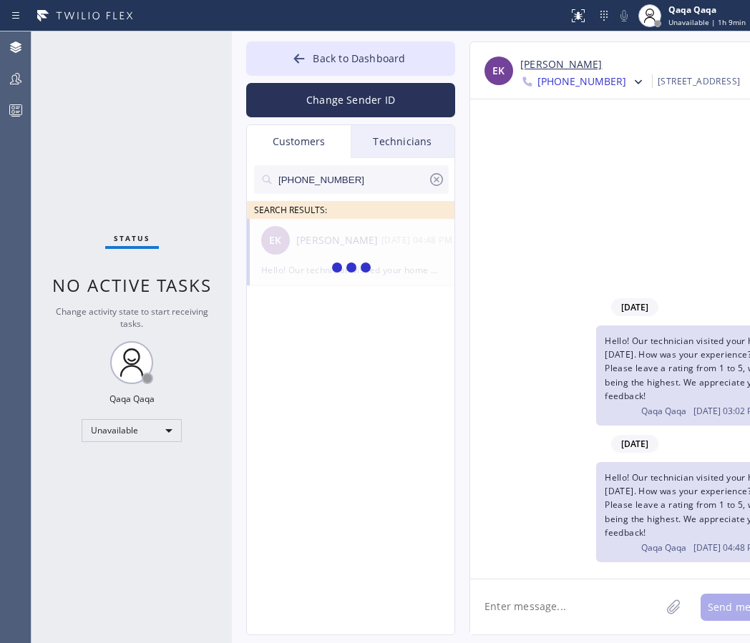
type input "(323) 517-0424"
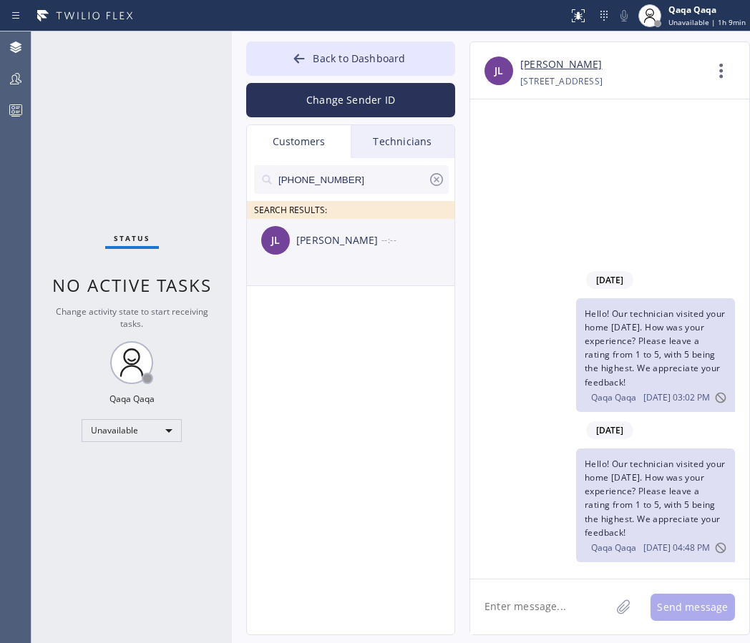
click at [307, 248] on div "John Lewis" at bounding box center [338, 241] width 85 height 16
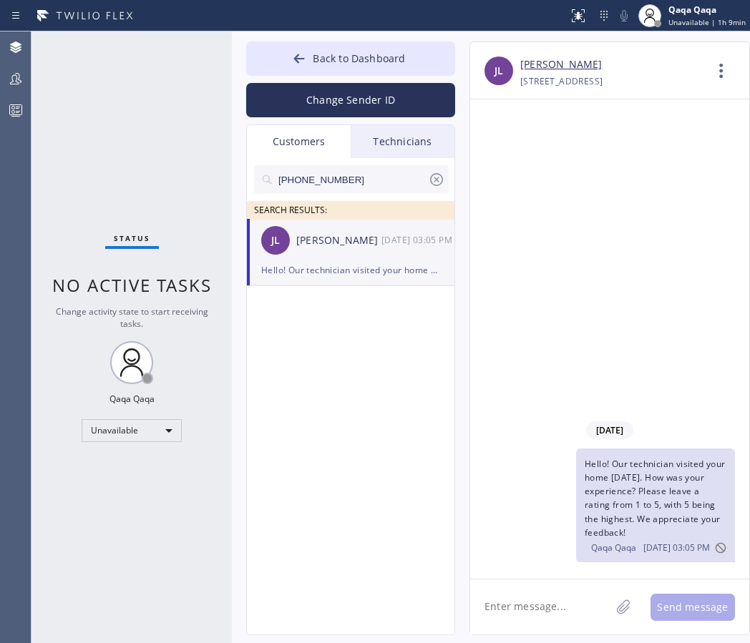
click at [523, 610] on textarea at bounding box center [540, 607] width 140 height 55
paste textarea "Hello! Our technician visited your home today. How was your experience? Please …"
type textarea "Hello! Our technician visited your home today. How was your experience? Please …"
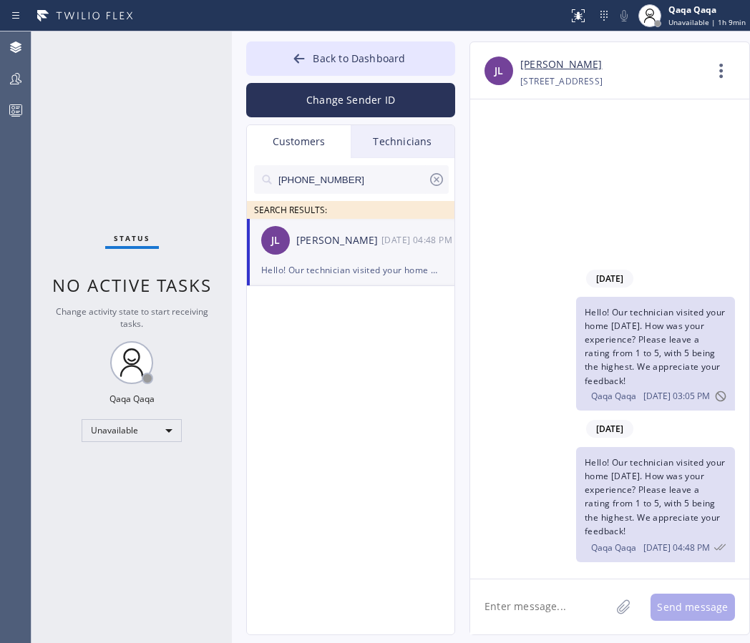
click at [343, 177] on input "(323) 517-0424" at bounding box center [352, 179] width 151 height 29
paste input "252) 646-8296"
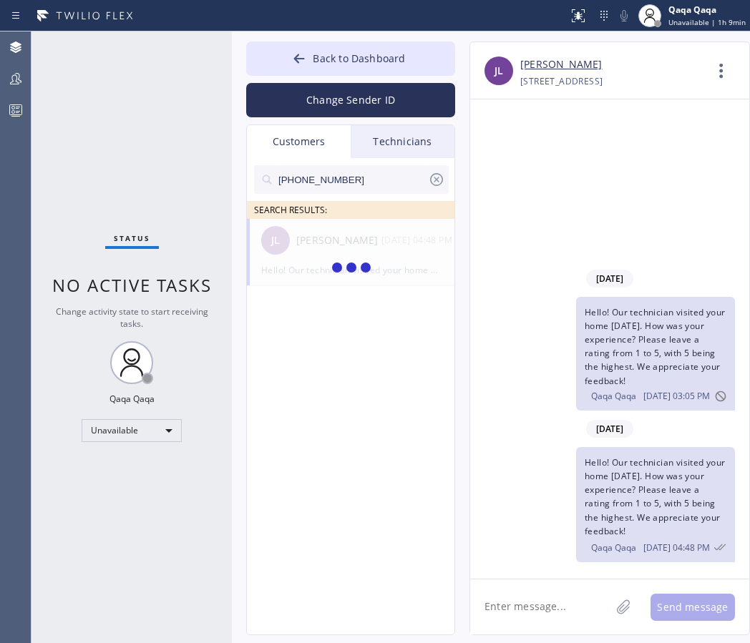
type input "(252) 646-8296"
click at [327, 248] on div "Kara Baquer" at bounding box center [338, 241] width 85 height 16
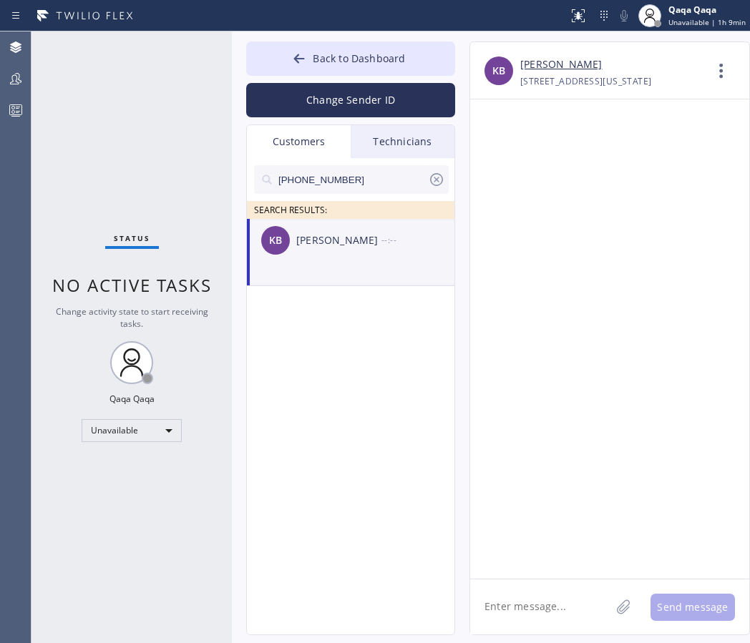
click at [536, 603] on textarea at bounding box center [540, 607] width 140 height 55
paste textarea "Hello! Our technician visited your home today. How was your experience? Please …"
type textarea "Hello! Our technician visited your home today. How was your experience? Please …"
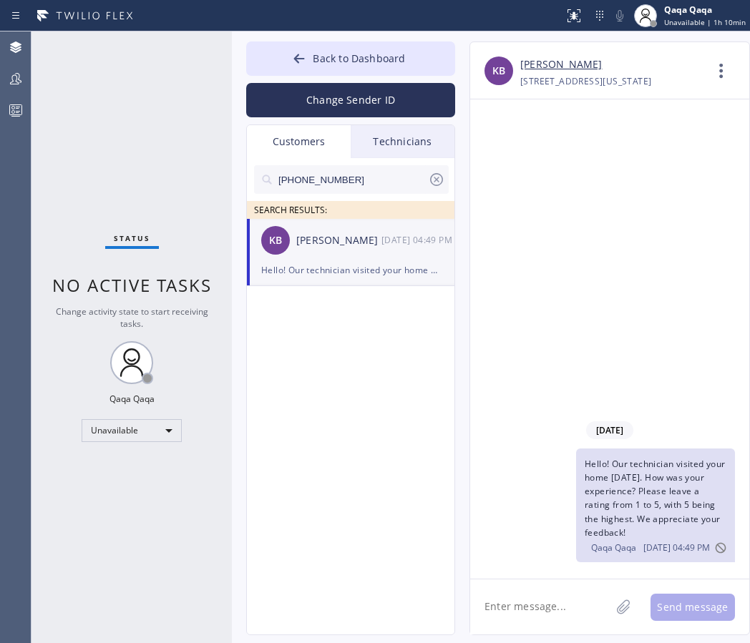
click at [354, 179] on input "(252) 646-8296" at bounding box center [352, 179] width 151 height 29
paste input "925) 475-927"
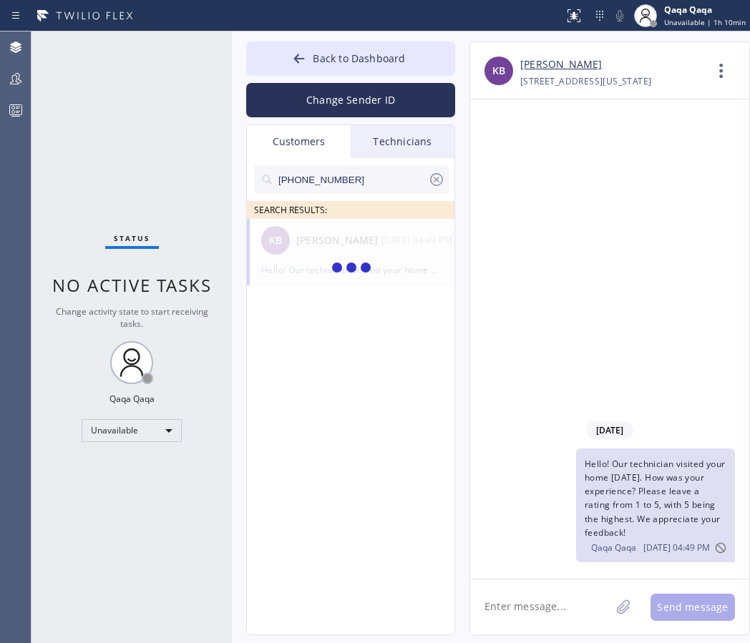
type input "(925) 475-9276"
click at [327, 245] on div "Charity Karie" at bounding box center [338, 241] width 85 height 16
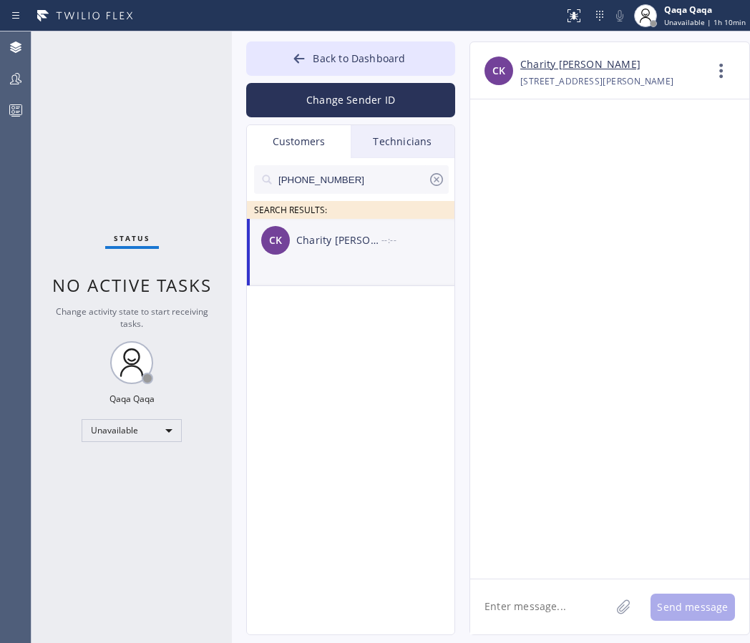
click at [512, 600] on textarea at bounding box center [540, 607] width 140 height 55
paste textarea "Hello! Our technician visited your home today. How was your experience? Please …"
type textarea "Hello! Our technician visited your home today. How was your experience? Please …"
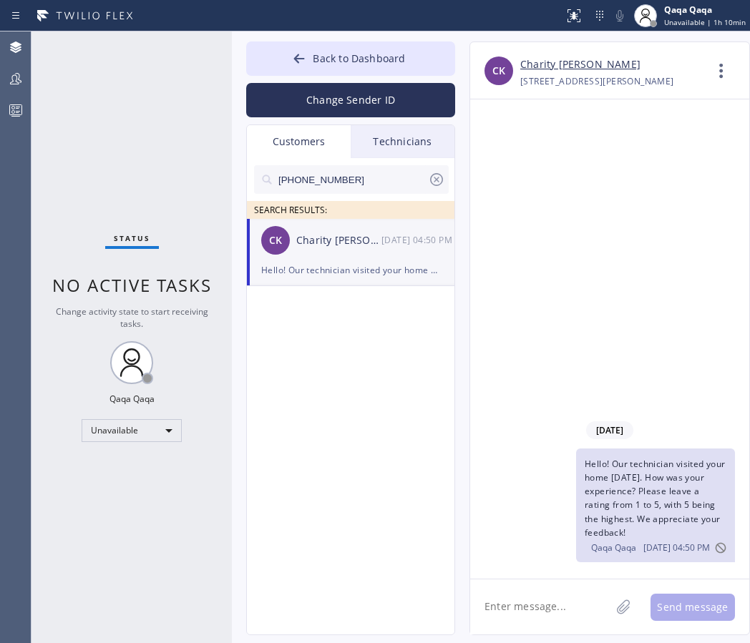
click at [351, 172] on input "(925) 475-9276" at bounding box center [352, 179] width 151 height 29
paste input "602) 427-7999"
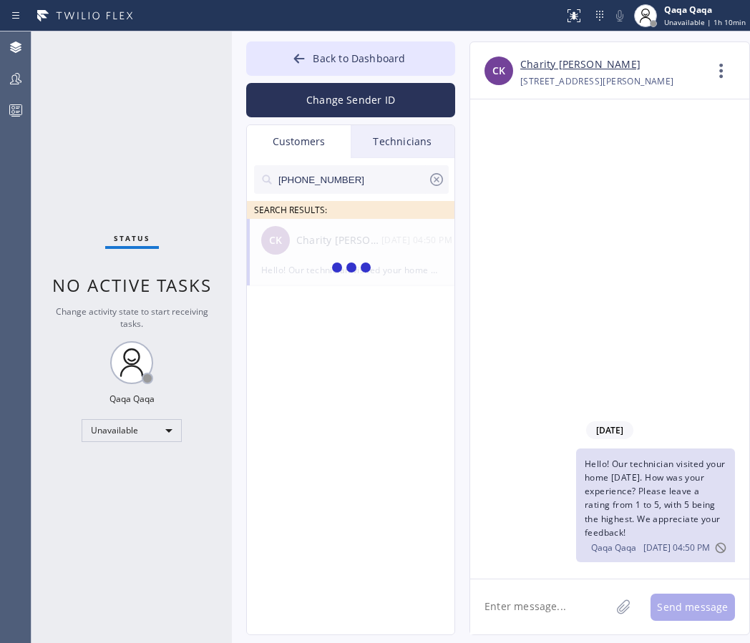
type input "(602) 427-7999"
click at [326, 235] on div "Mark Archer" at bounding box center [338, 241] width 85 height 16
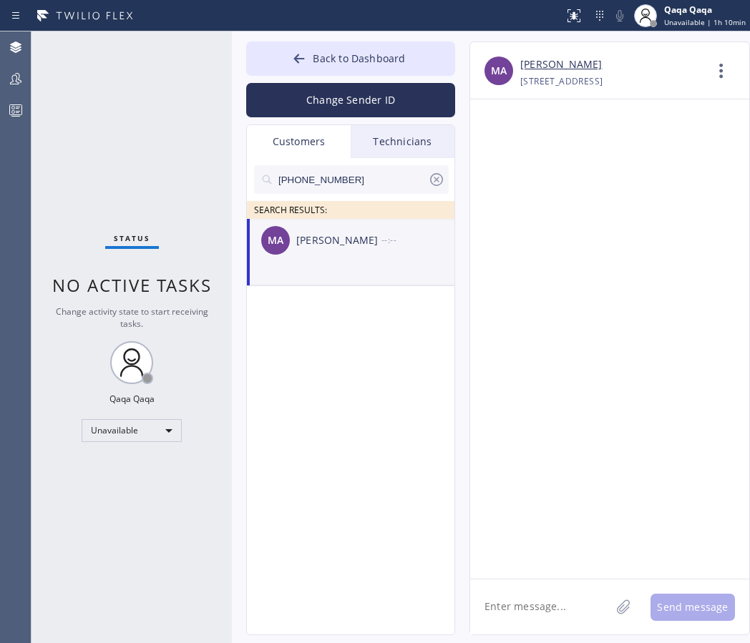
click at [511, 619] on textarea at bounding box center [540, 607] width 140 height 55
paste textarea "Hello! Our technician visited your home today. How was your experience? Please …"
type textarea "Hello! Our technician visited your home today. How was your experience? Please …"
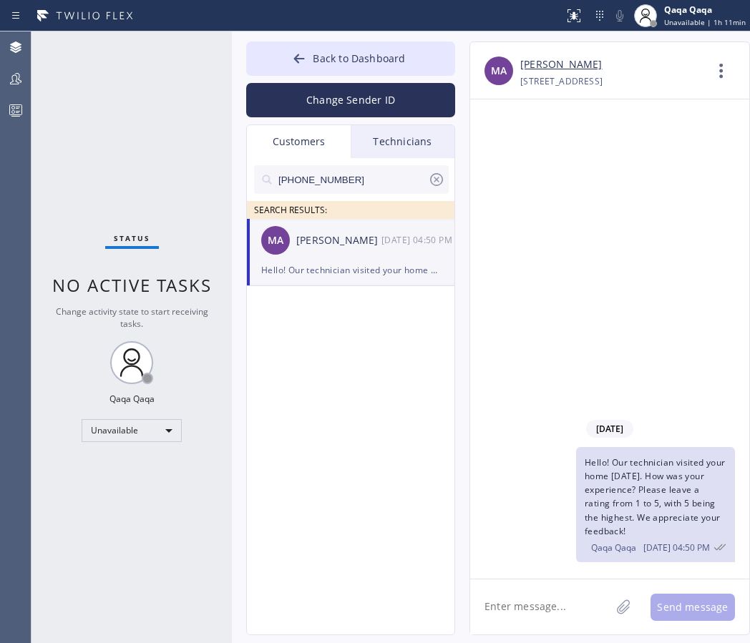
click at [346, 176] on input "(602) 427-7999" at bounding box center [352, 179] width 151 height 29
paste input "503) 984-3438"
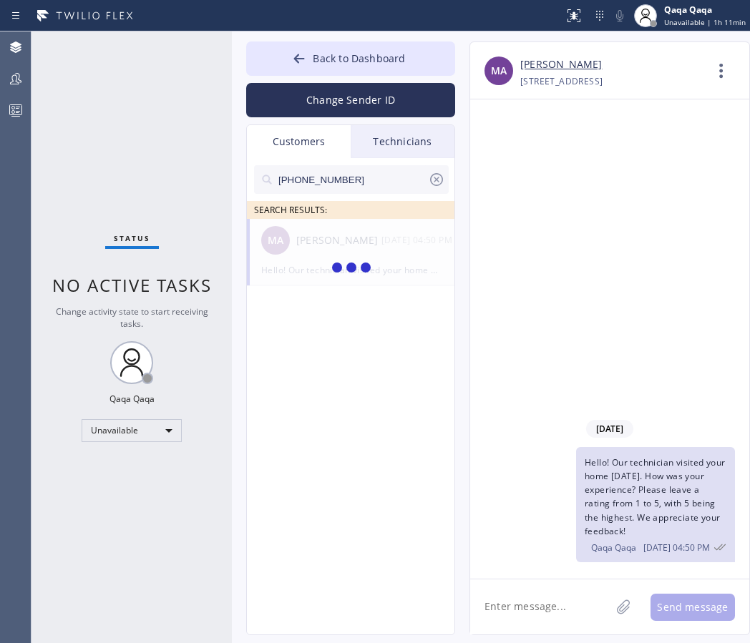
type input "(503) 984-3438"
click at [316, 235] on div "Lorinda Cox" at bounding box center [338, 241] width 85 height 16
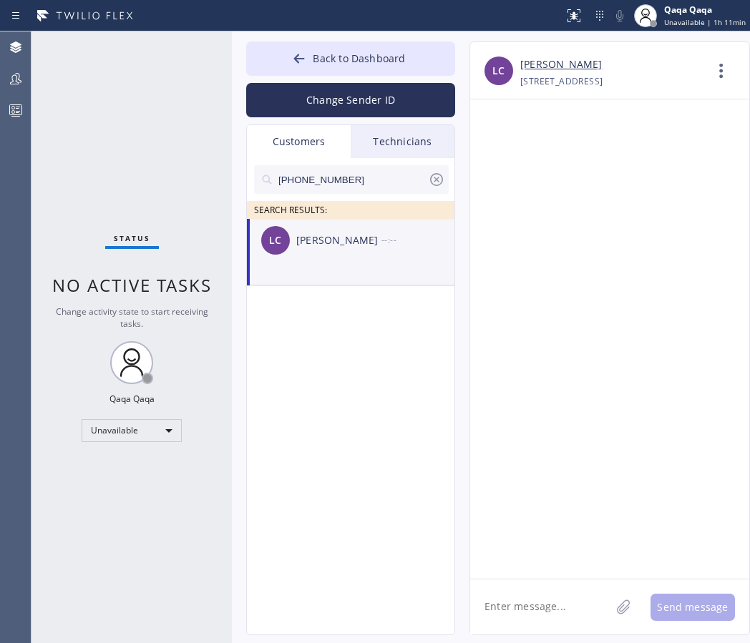
click at [530, 603] on textarea at bounding box center [540, 607] width 140 height 55
paste textarea "Hello! Our technician visited your home today. How was your experience? Please …"
type textarea "Hello! Our technician visited your home today. How was your experience? Please …"
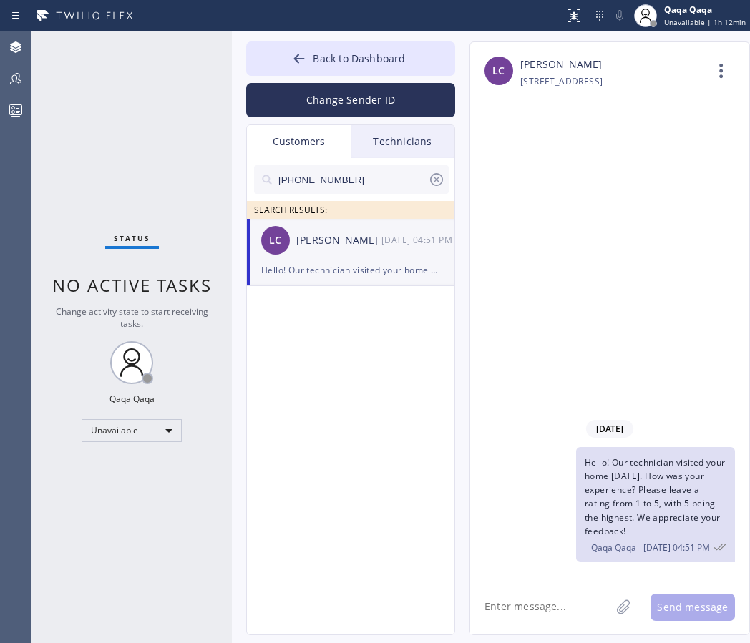
click at [345, 182] on input "(503) 984-3438" at bounding box center [352, 179] width 151 height 29
paste input "602) 448-3213"
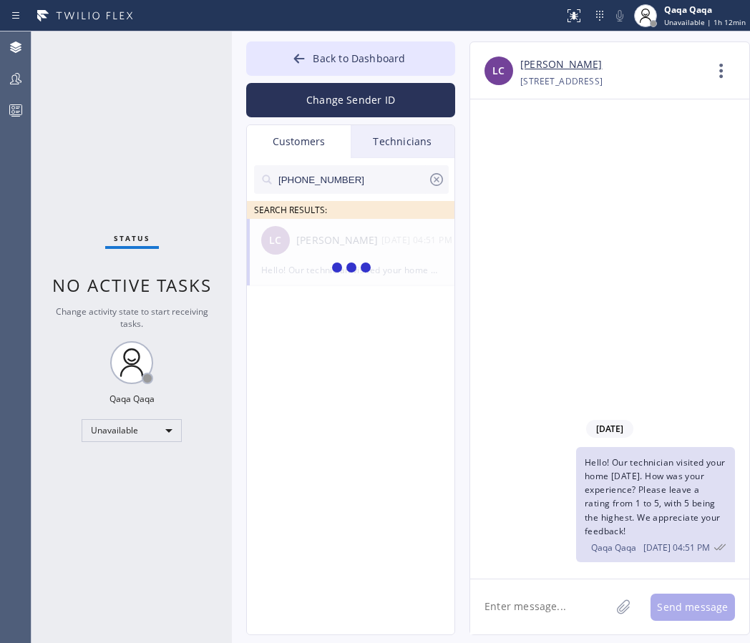
type input "(602) 448-3213"
click at [328, 240] on div "Samantha Kandov" at bounding box center [338, 241] width 85 height 16
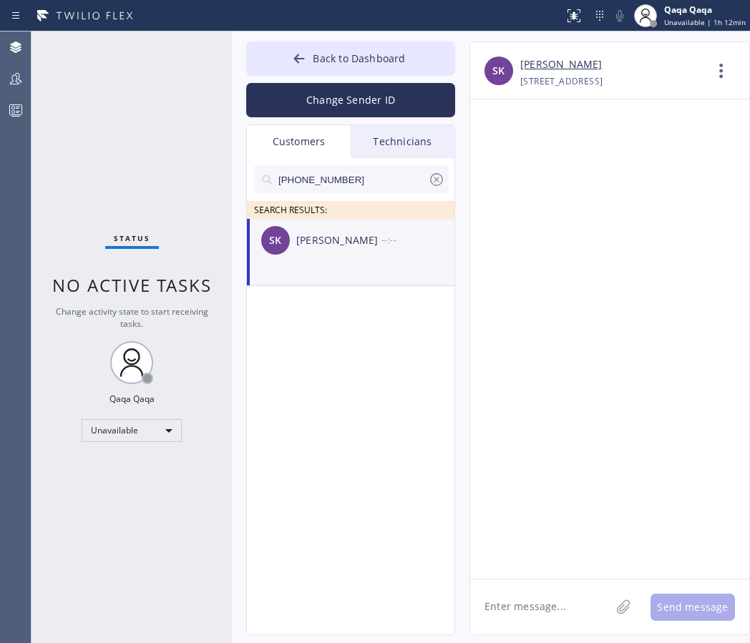
click at [578, 614] on textarea at bounding box center [540, 607] width 140 height 55
paste textarea "Hello! Our technician visited your home today. How was your experience? Please …"
type textarea "Hello! Our technician visited your home today. How was your experience? Please …"
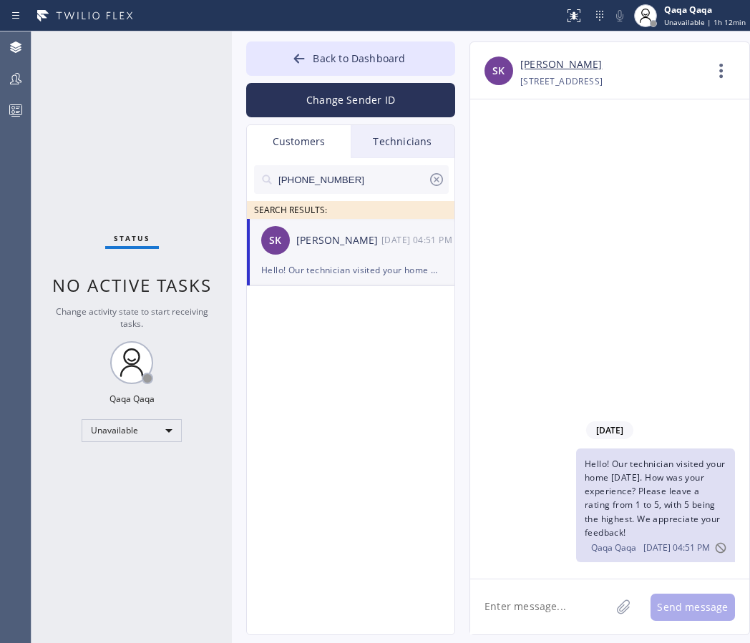
click at [380, 178] on input "(602) 448-3213" at bounding box center [352, 179] width 151 height 29
paste input "970) 291-1167"
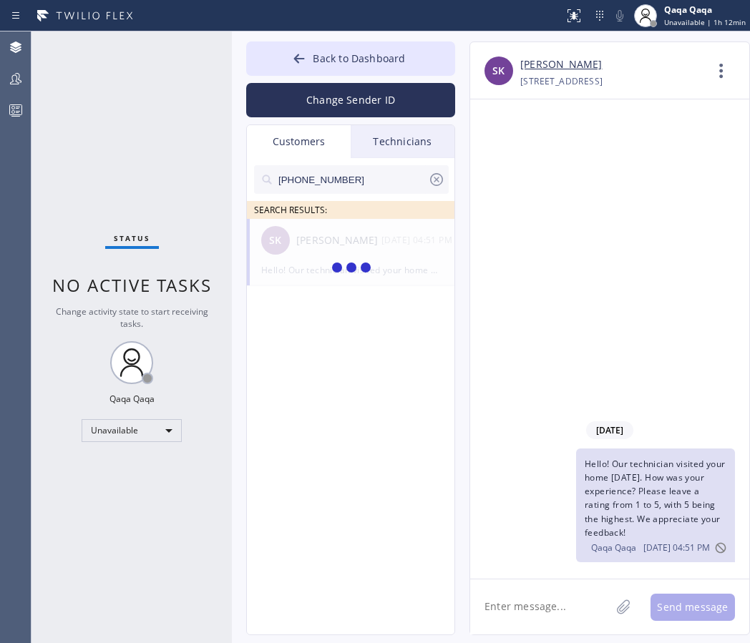
type input "(970) 291-1167"
click at [338, 246] on div "Jenni Conroy" at bounding box center [338, 241] width 85 height 16
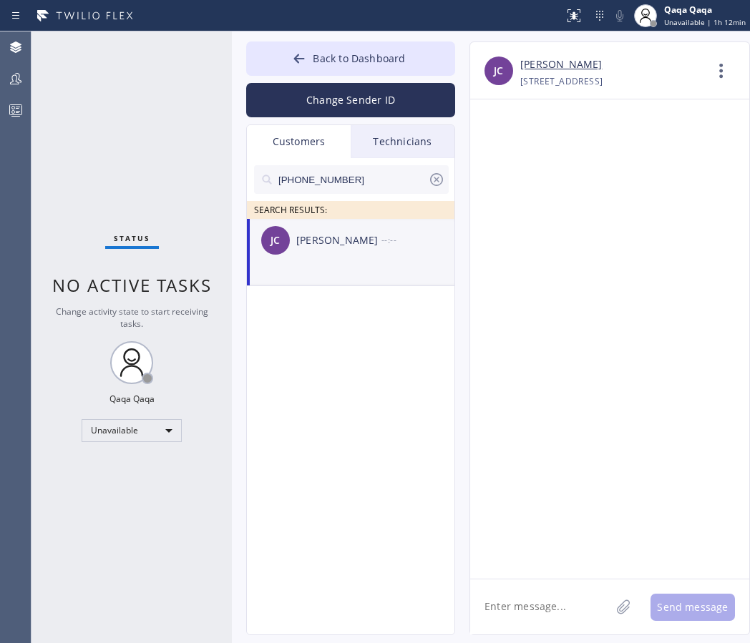
click at [533, 606] on textarea at bounding box center [540, 607] width 140 height 55
paste textarea "Hello! Our technician visited your home today. How was your experience? Please …"
type textarea "Hello! Our technician visited your home today. How was your experience? Please …"
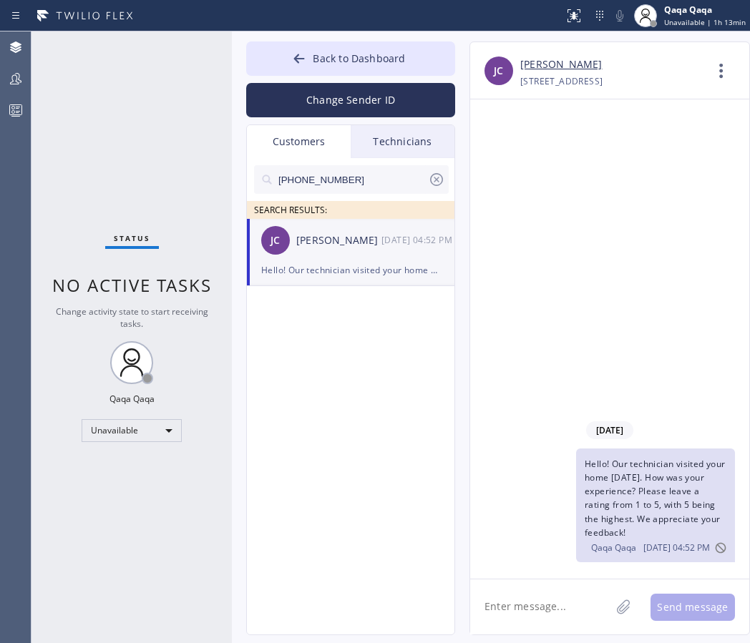
click at [349, 170] on input "(970) 291-1167" at bounding box center [352, 179] width 151 height 29
paste input "602) 740-6504"
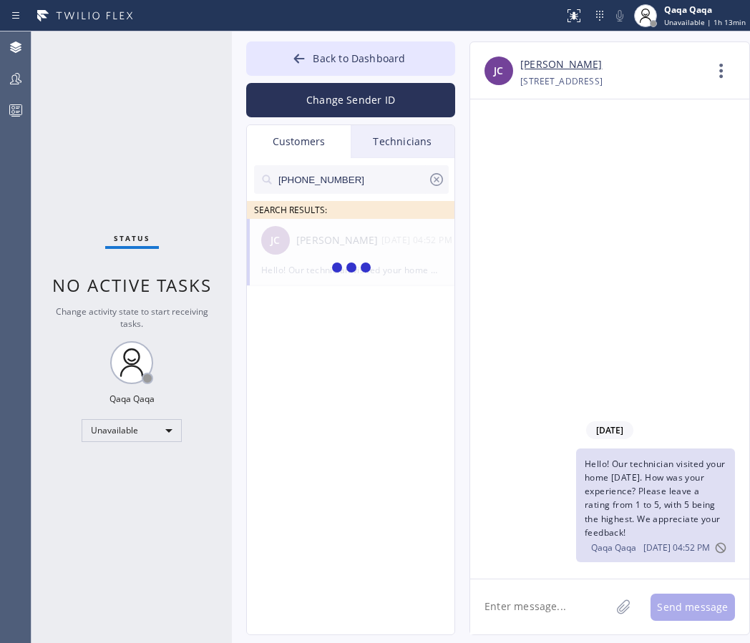
type input "(602) 740-6504"
click at [318, 244] on div "Tracy White" at bounding box center [338, 241] width 85 height 16
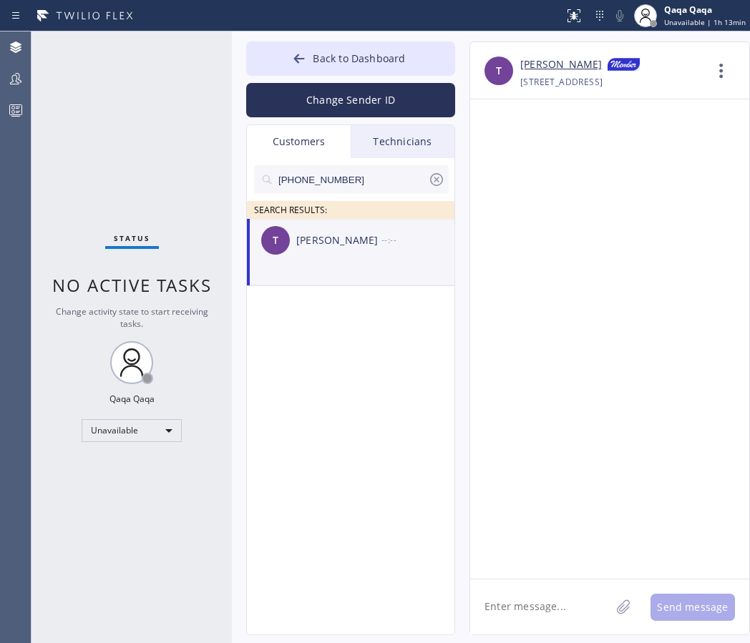
click at [557, 611] on textarea at bounding box center [540, 607] width 140 height 55
paste textarea "Hello! Our technician visited your home today. How was your experience? Please …"
type textarea "Hello! Our technician visited your home today. How was your experience? Please …"
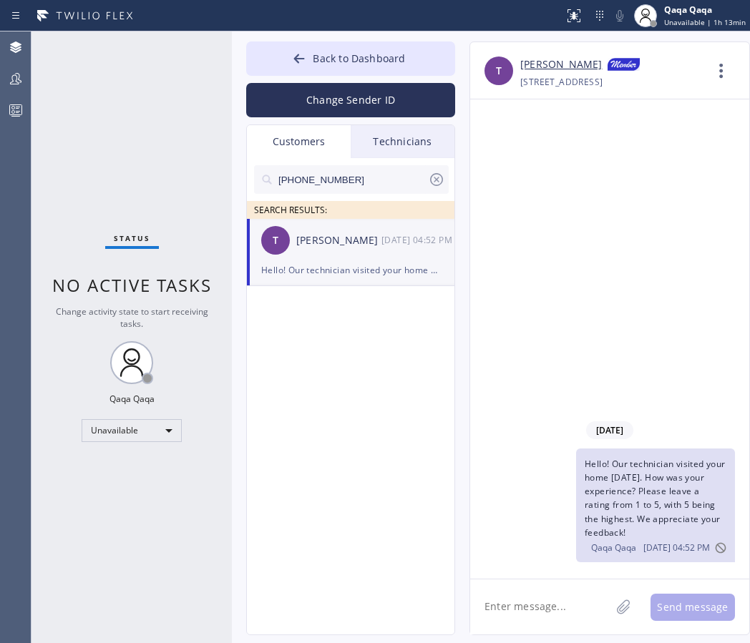
click at [341, 182] on input "(602) 740-6504" at bounding box center [352, 179] width 151 height 29
paste input "702) 533-1546"
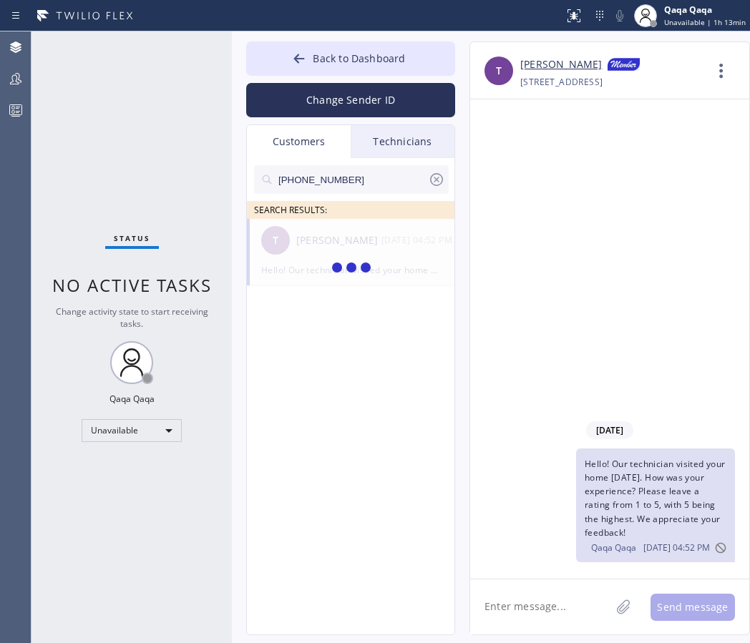
type input "(702) 533-1546"
click at [330, 245] on div "Patrick Esmurdoc" at bounding box center [338, 241] width 85 height 16
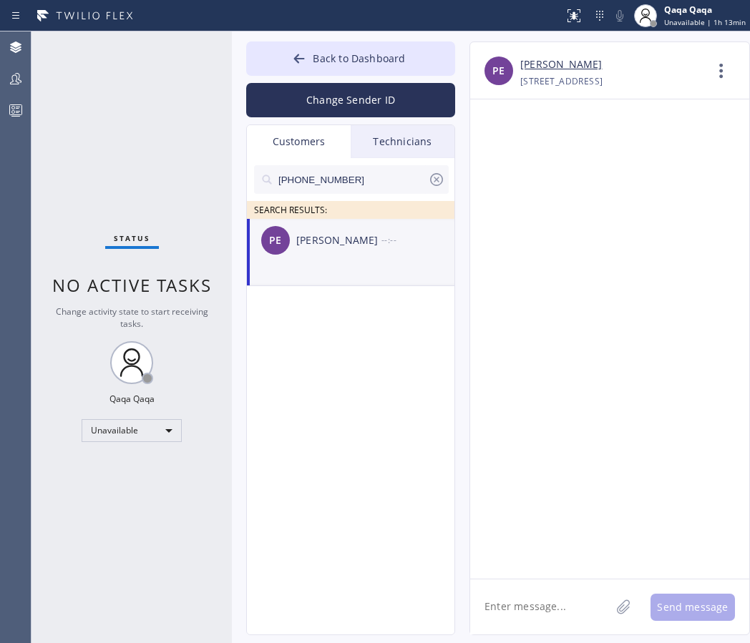
click at [535, 602] on textarea at bounding box center [540, 607] width 140 height 55
paste textarea "Hello! Our technician visited your home today. How was your experience? Please …"
type textarea "Hello! Our technician visited your home today. How was your experience? Please …"
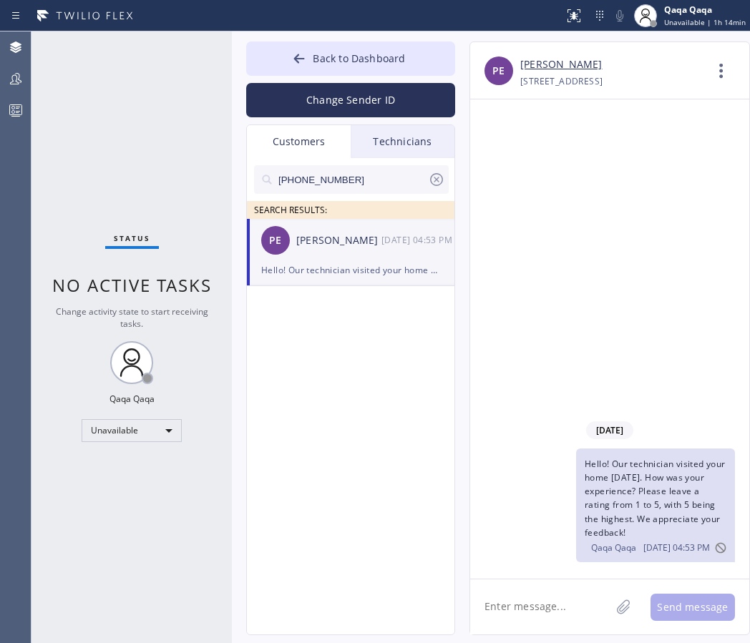
click at [337, 172] on input "(702) 533-1546" at bounding box center [352, 179] width 151 height 29
paste input "480-206"
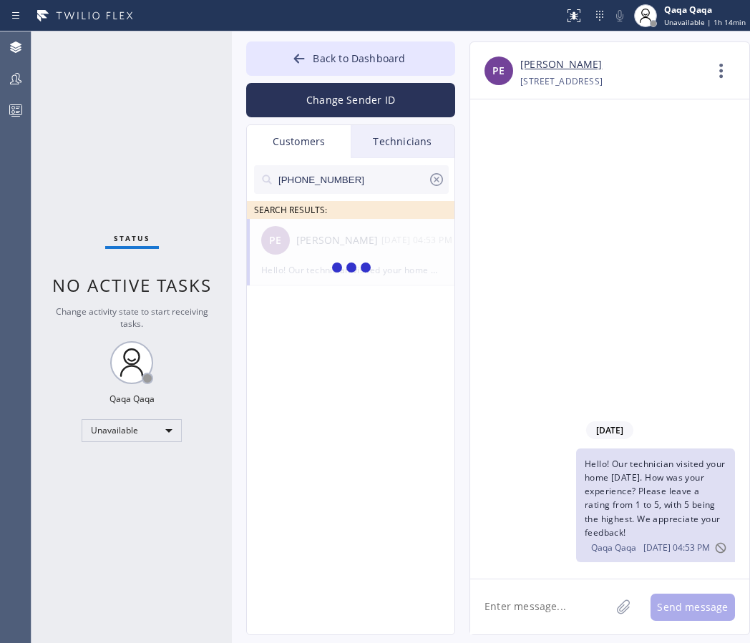
type input "(702) 480-2066"
click at [313, 230] on div "MM Mark Martinez --:--" at bounding box center [351, 240] width 209 height 43
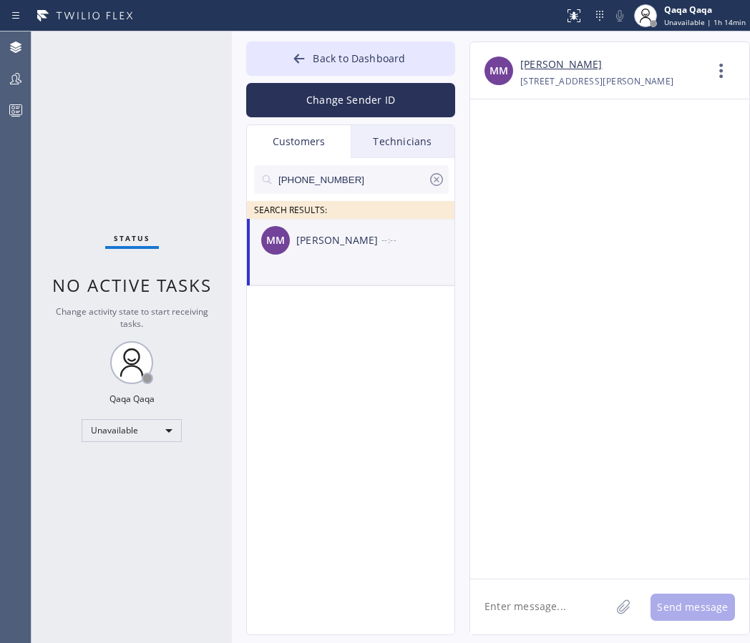
click at [555, 606] on textarea at bounding box center [540, 607] width 140 height 55
paste textarea "Hello! Our technician visited your home today. How was your experience? Please …"
type textarea "Hello! Our technician visited your home today. How was your experience? Please …"
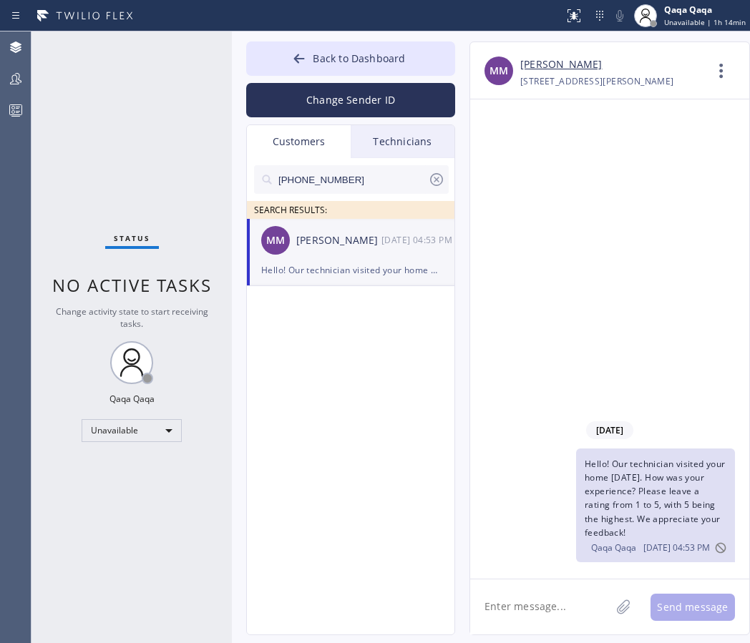
click at [355, 173] on input "(702) 480-2066" at bounding box center [352, 179] width 151 height 29
paste input "858) 366-3303"
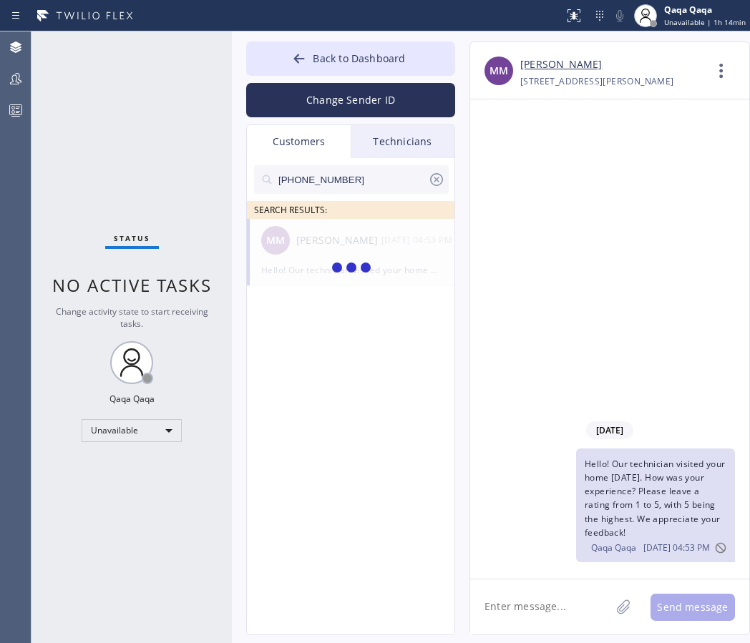
type input "(858) 366-3303"
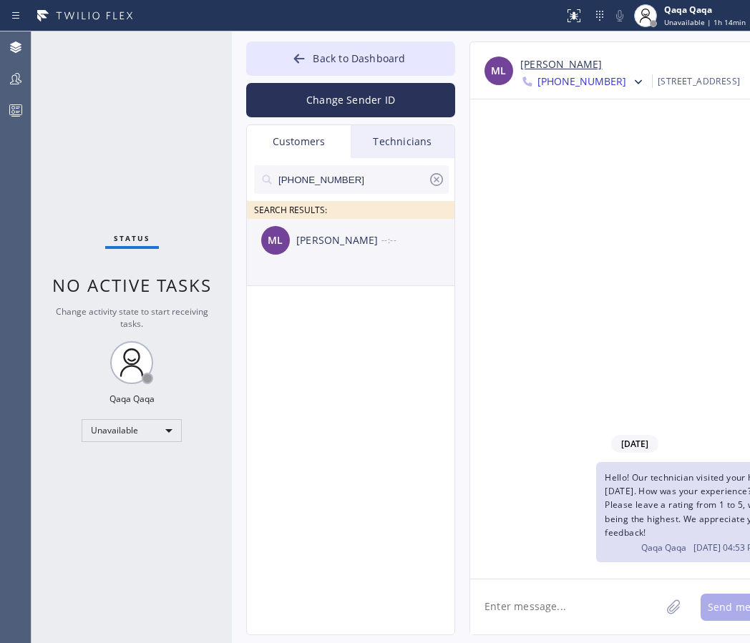
click at [333, 243] on div "Matthew Lin" at bounding box center [338, 241] width 85 height 16
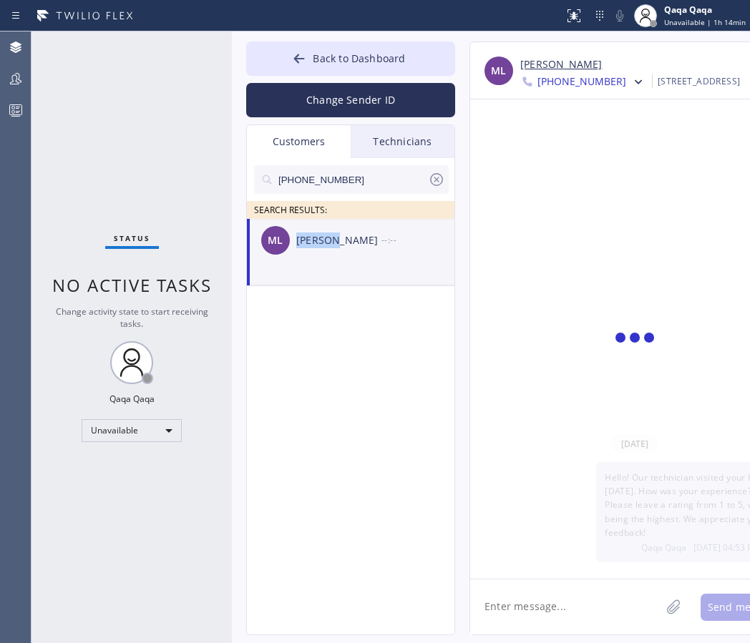
click at [333, 243] on div "Matthew Lin" at bounding box center [338, 241] width 85 height 16
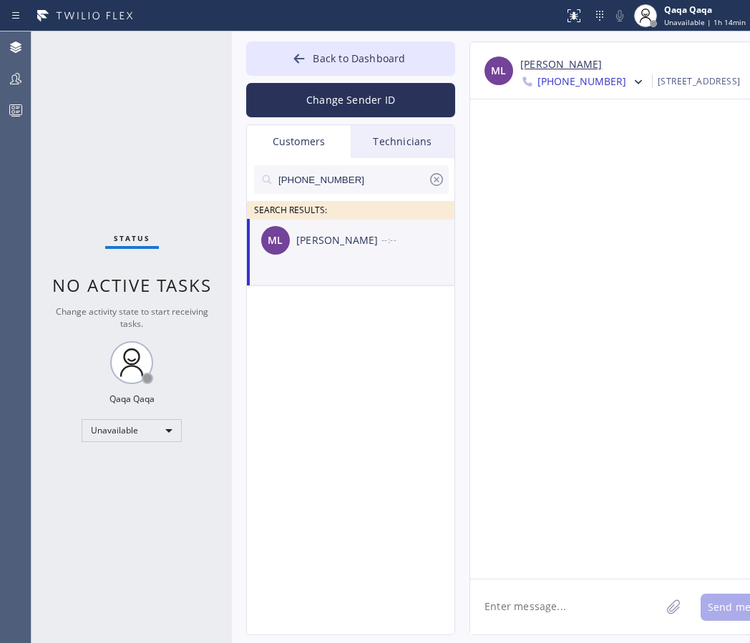
click at [542, 603] on textarea at bounding box center [565, 607] width 190 height 55
paste textarea "Hello! Our technician visited your home today. How was your experience? Please …"
type textarea "Hello! Our technician visited your home today. How was your experience? Please …"
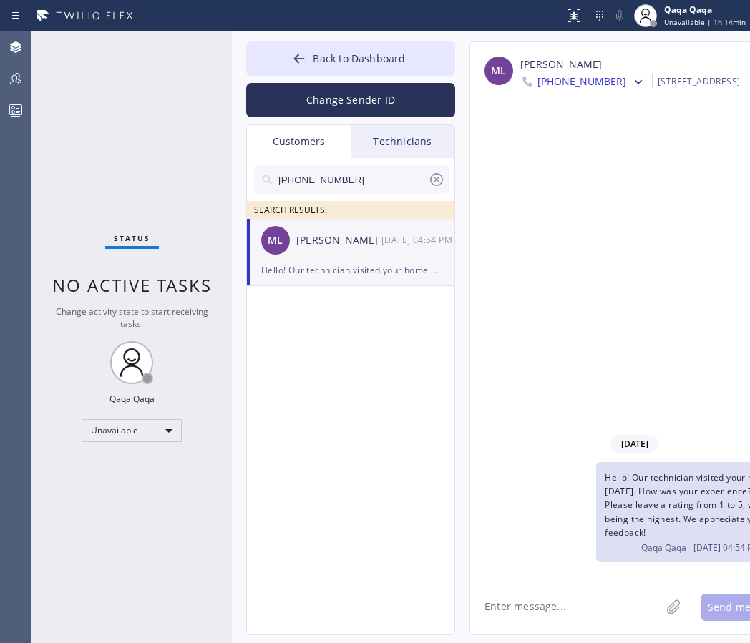
click at [386, 173] on input "(858) 366-3303" at bounding box center [352, 179] width 151 height 29
paste input "619) 823-9817"
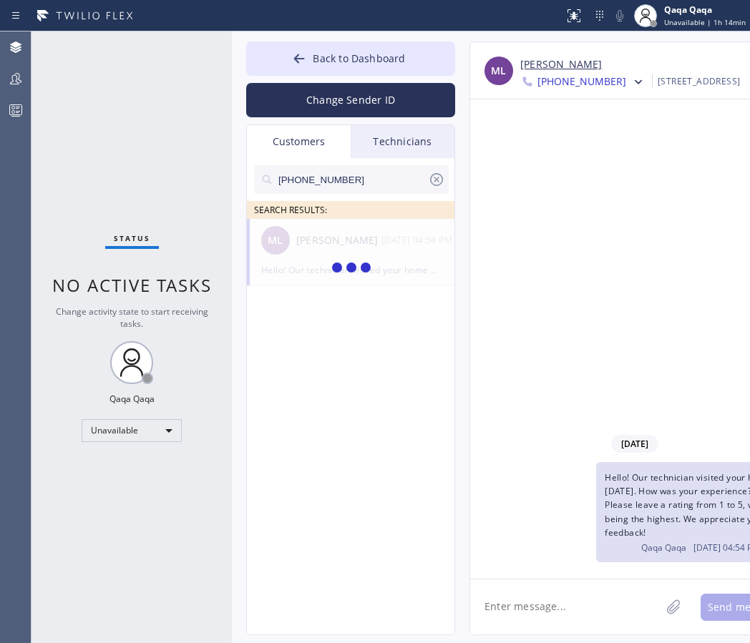
type input "(619) 823-9817"
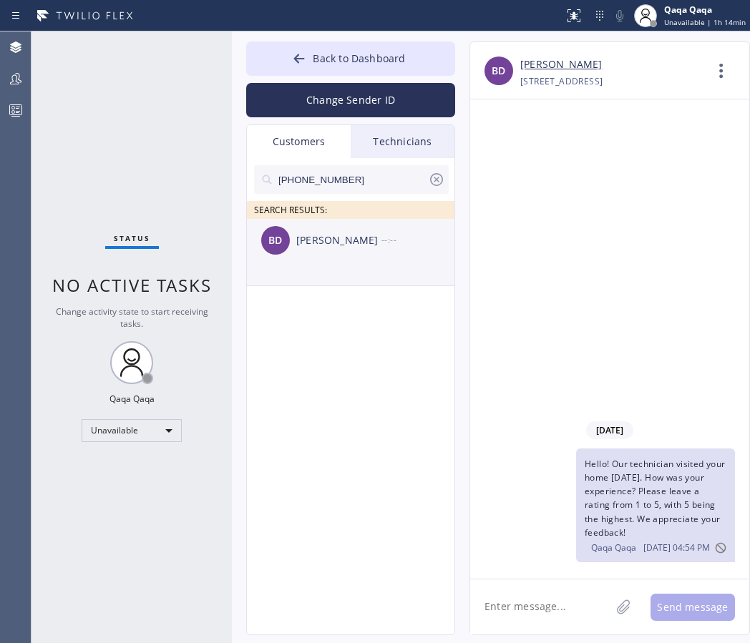
click at [311, 253] on div "BD Betsy Dean --:--" at bounding box center [351, 240] width 209 height 43
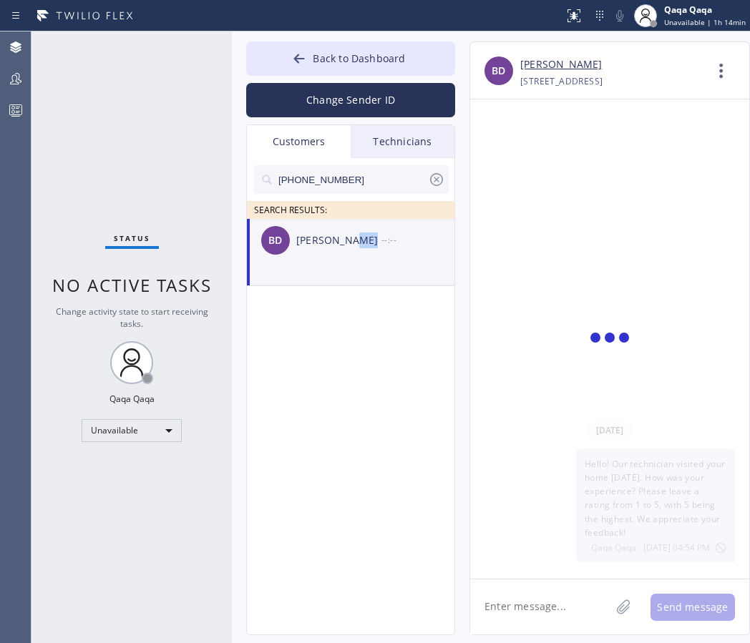
click at [311, 253] on div "BD Betsy Dean --:--" at bounding box center [351, 240] width 209 height 43
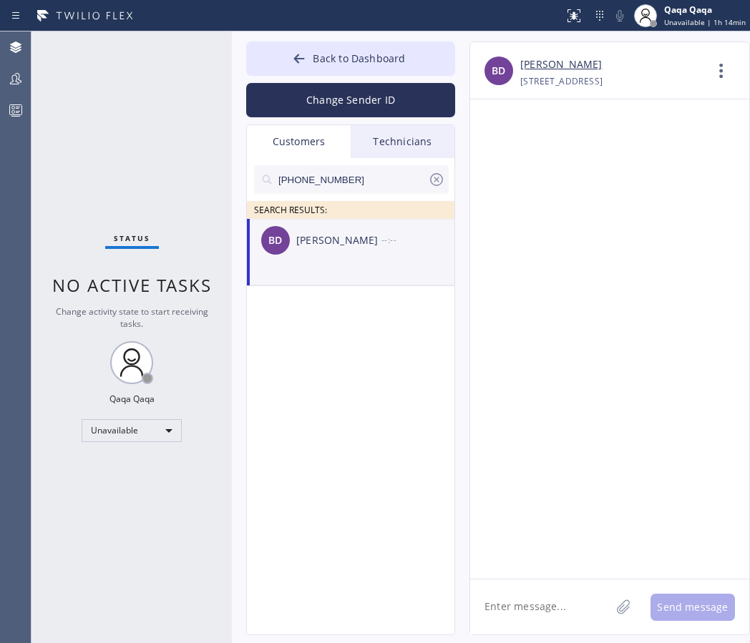
click at [520, 617] on textarea at bounding box center [540, 607] width 140 height 55
paste textarea "Hello! Our technician visited your home today. How was your experience? Please …"
type textarea "Hello! Our technician visited your home today. How was your experience? Please …"
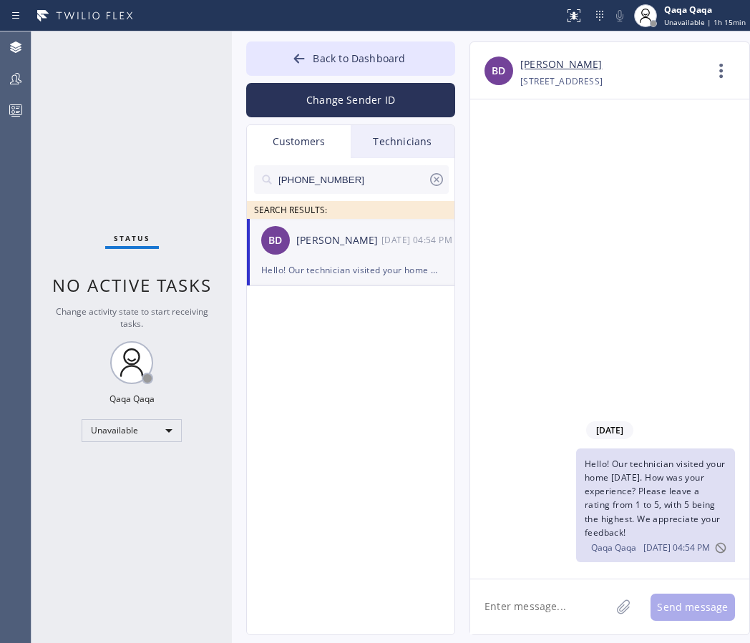
click at [341, 187] on input "(619) 823-9817" at bounding box center [352, 179] width 151 height 29
paste input "206) 372-6969"
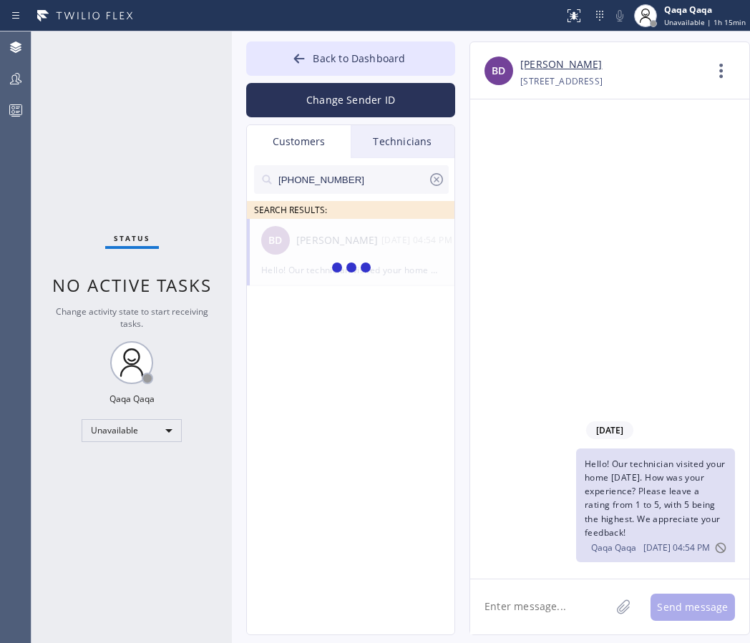
type input "(206) 372-6969"
click at [308, 250] on div "RH Rod Hoffman --:--" at bounding box center [351, 240] width 209 height 43
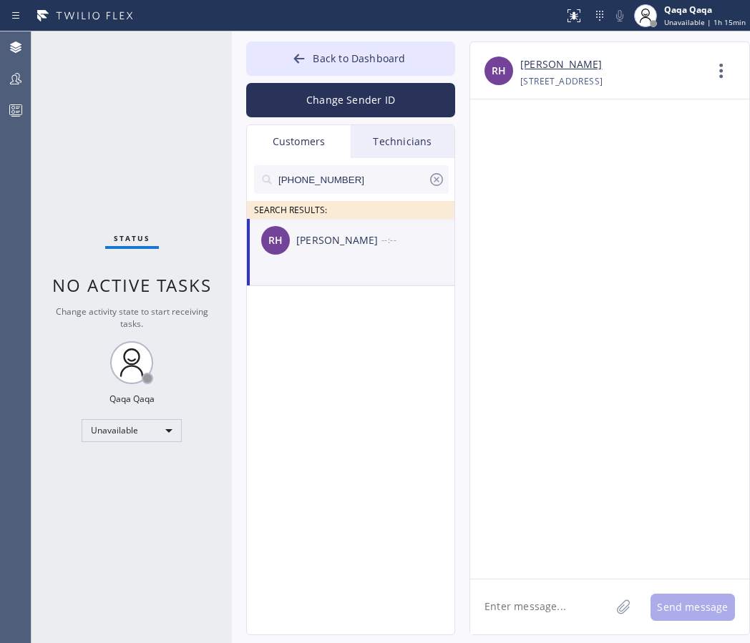
click at [501, 619] on textarea at bounding box center [540, 607] width 140 height 55
paste textarea "Hello! Our technician visited your home today. How was your experience? Please …"
type textarea "Hello! Our technician visited your home today. How was your experience? Please …"
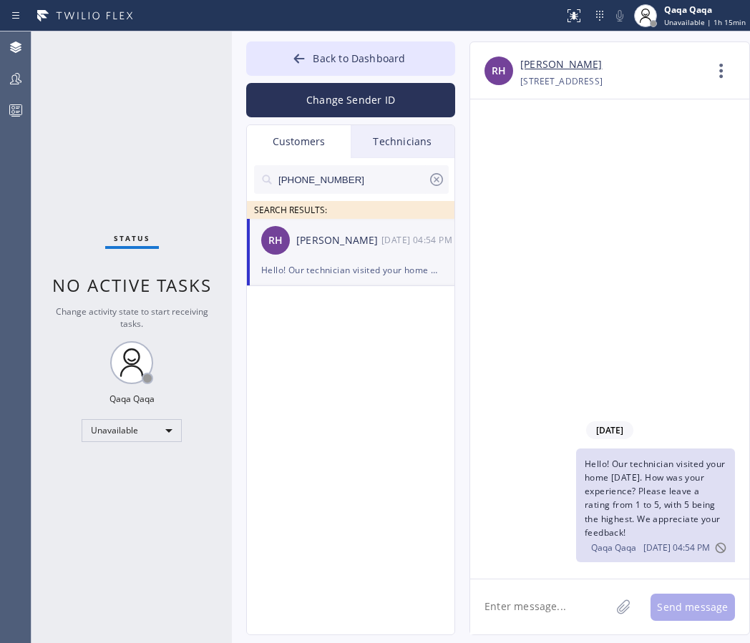
click at [335, 170] on input "(206) 372-6969" at bounding box center [352, 179] width 151 height 29
paste input "585) 413-7425"
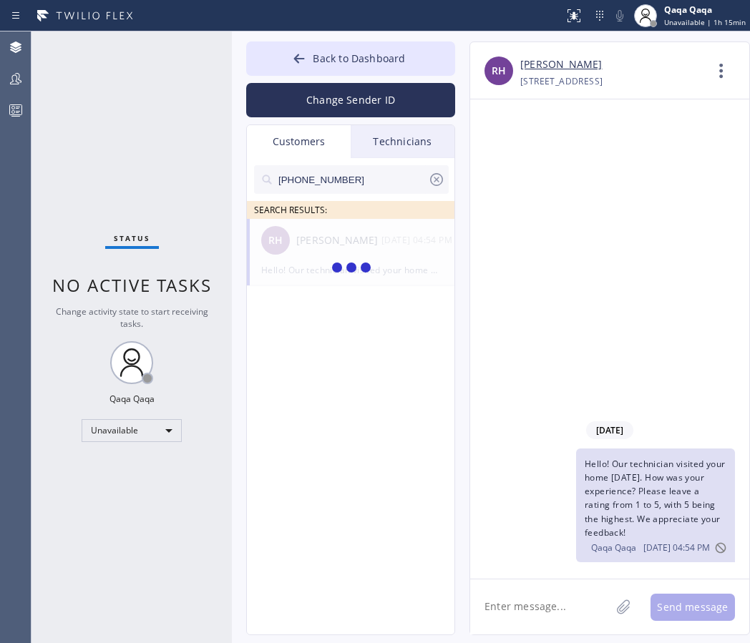
type input "(585) 413-7425"
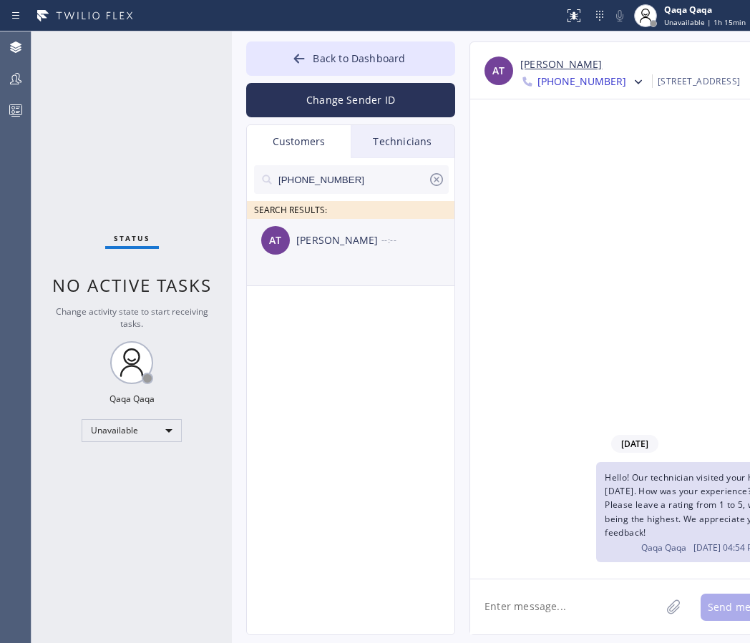
click at [323, 248] on div "AT Anup Talwalkar --:--" at bounding box center [351, 240] width 209 height 43
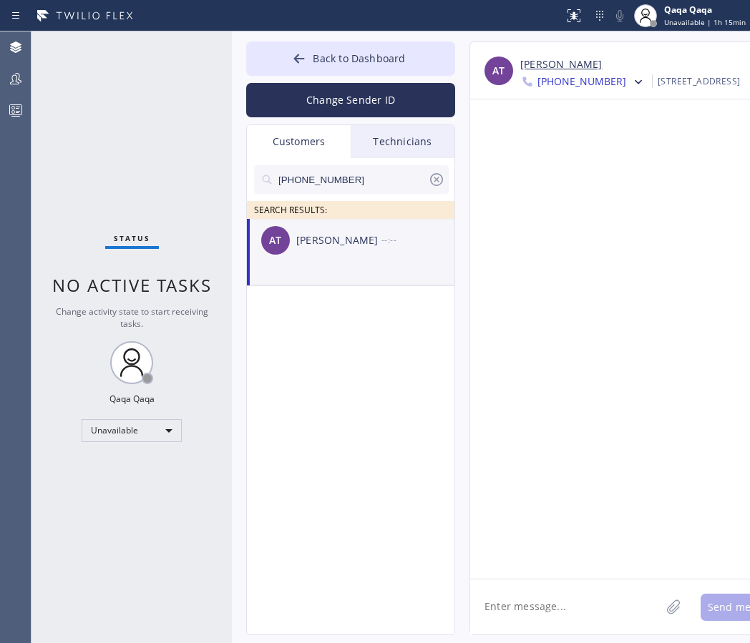
click at [507, 601] on textarea at bounding box center [565, 607] width 190 height 55
paste textarea "Hello! Our technician visited your home today. How was your experience? Please …"
type textarea "Hello! Our technician visited your home today. How was your experience? Please …"
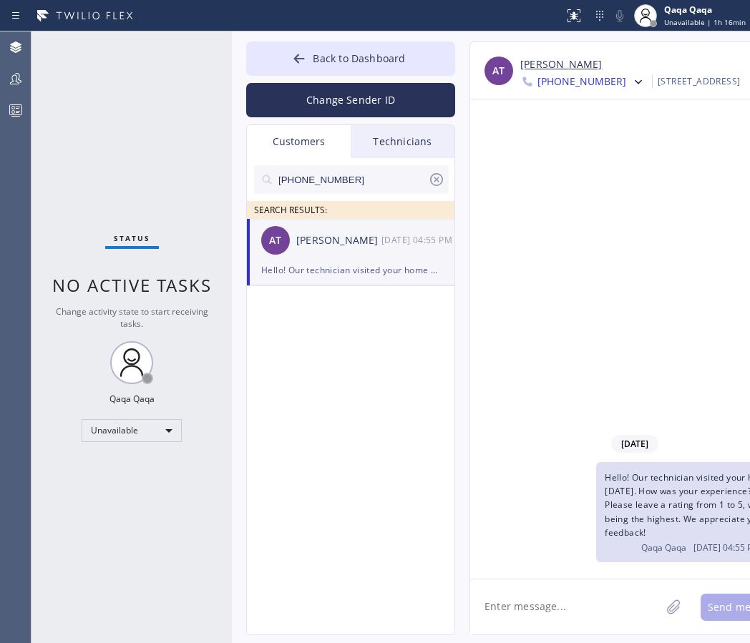
click at [353, 177] on input "(585) 413-7425" at bounding box center [352, 179] width 151 height 29
paste input "206) 335-6913"
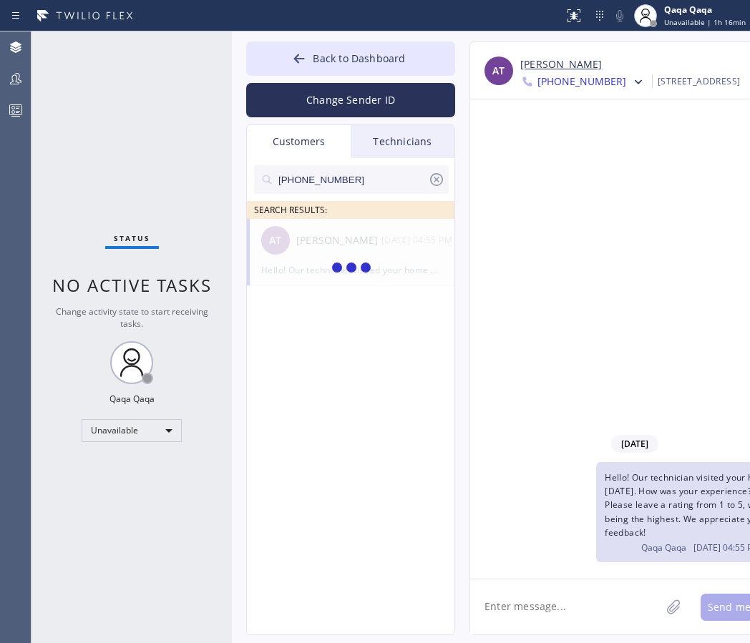
type input "(206) 335-6913"
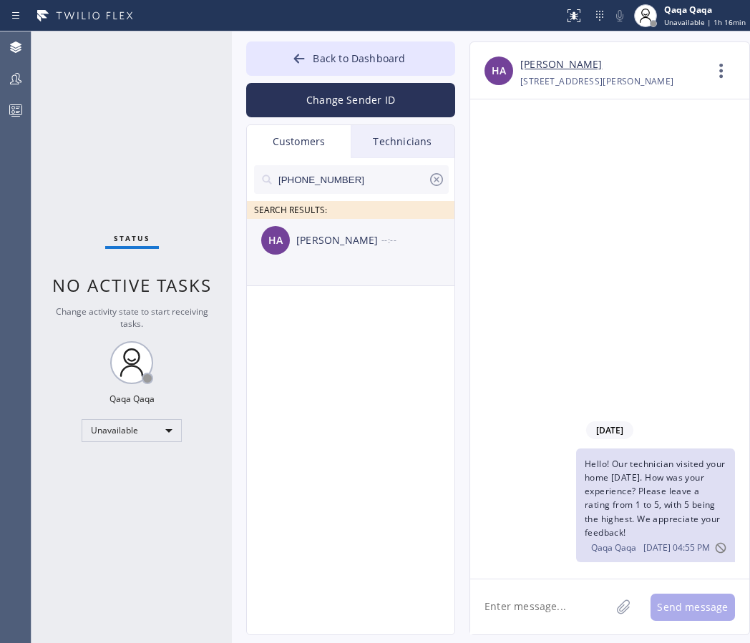
click at [323, 230] on div "HA Hawa Abdi --:--" at bounding box center [351, 240] width 209 height 43
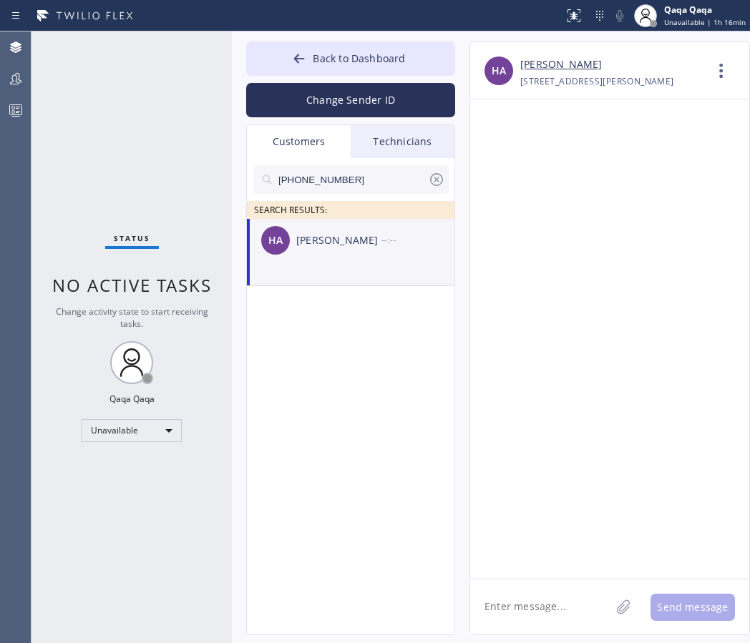
click at [506, 608] on textarea at bounding box center [540, 607] width 140 height 55
paste textarea "Hello! Our technician visited your home today. How was your experience? Please …"
type textarea "Hello! Our technician visited your home today. How was your experience? Please …"
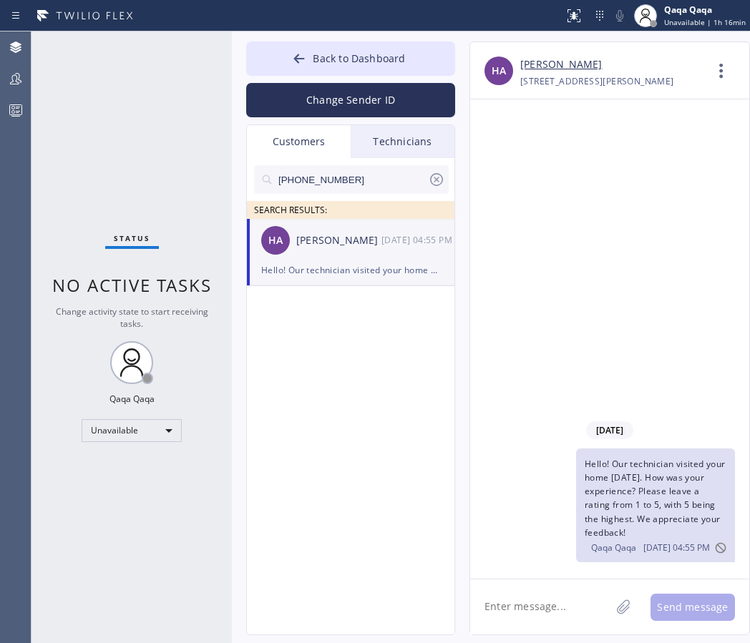
click at [340, 180] on input "(206) 335-6913" at bounding box center [352, 179] width 151 height 29
paste input "53) 507-3634"
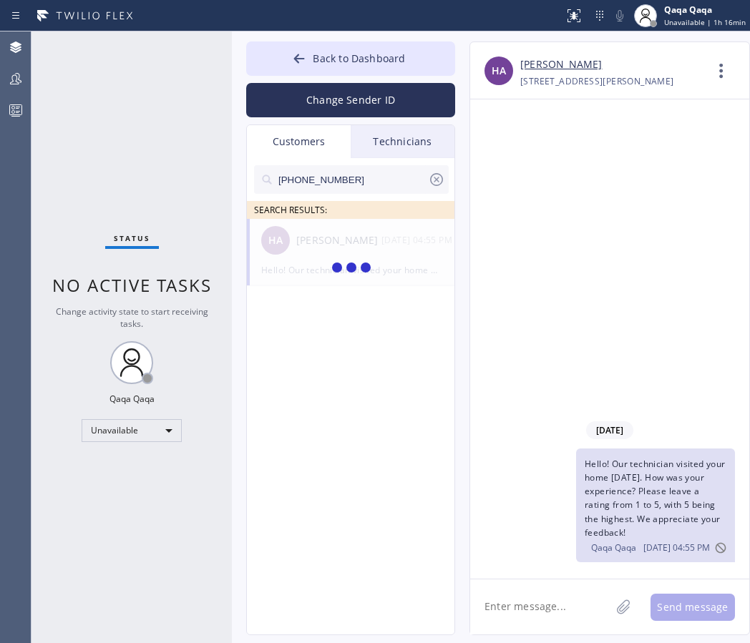
type input "(253) 507-3634"
click at [327, 237] on div "Edna Snow" at bounding box center [338, 241] width 85 height 16
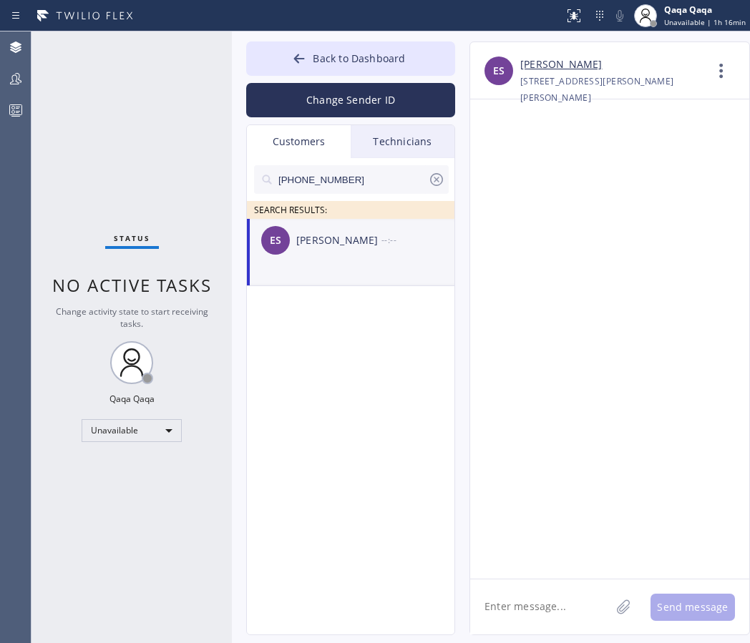
click at [515, 603] on textarea at bounding box center [540, 607] width 140 height 55
paste textarea "Hello! Our technician visited your home today. How was your experience? Please …"
type textarea "Hello! Our technician visited your home today. How was your experience? Please …"
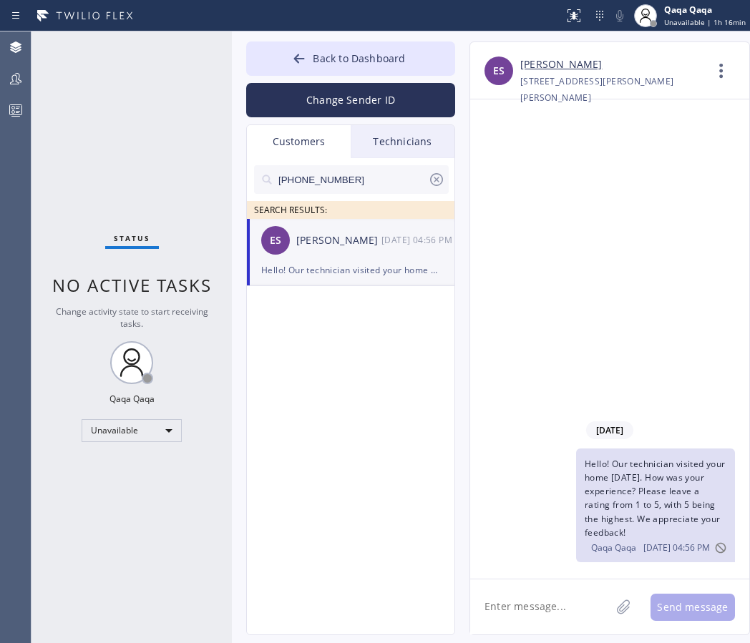
click at [345, 178] on input "(253) 507-3634" at bounding box center [352, 179] width 151 height 29
paste input "425) 891-3752"
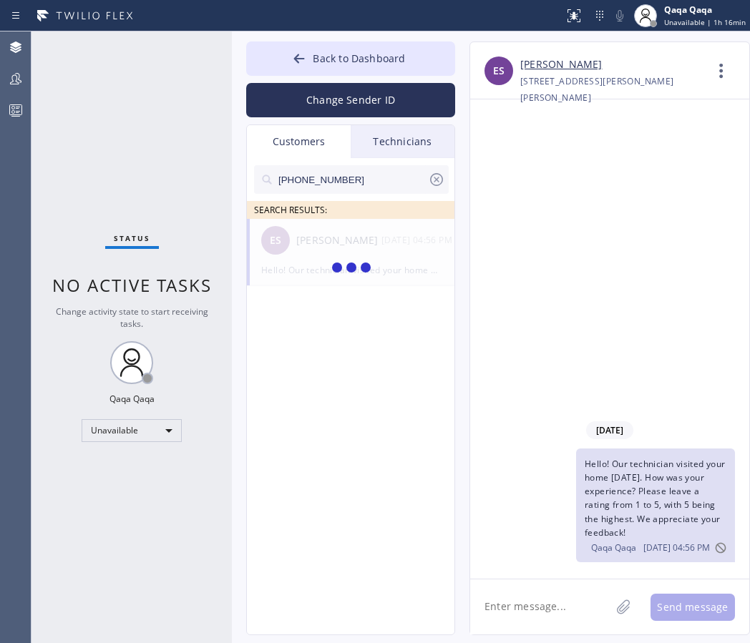
type input "(425) 891-3752"
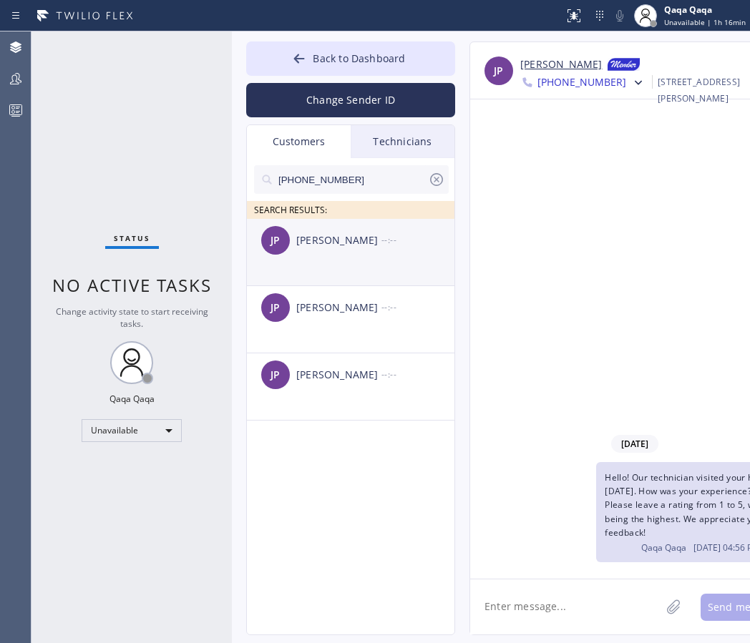
click at [321, 244] on div "Justin Powell" at bounding box center [338, 241] width 85 height 16
click at [535, 606] on textarea at bounding box center [565, 607] width 190 height 55
paste textarea "Hello! Our technician visited your home today. How was your experience? Please …"
type textarea "Hello! Our technician visited your home today. How was your experience? Please …"
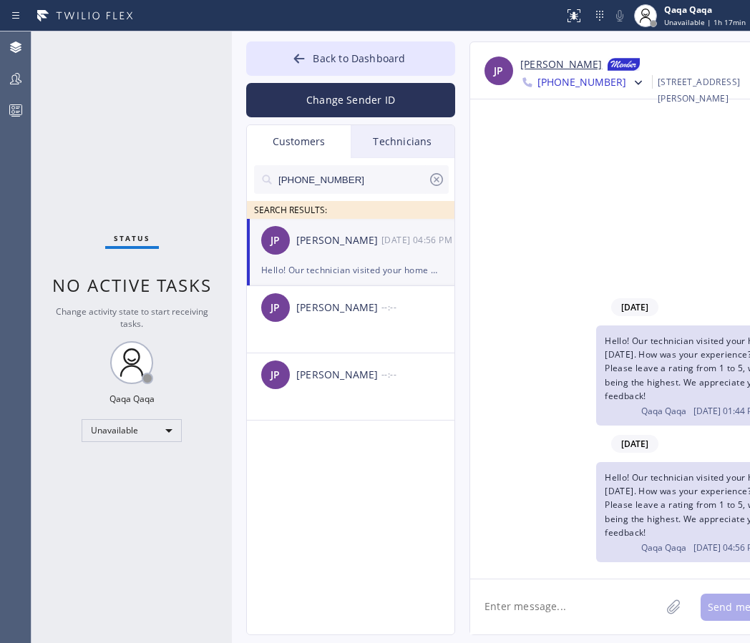
click at [343, 169] on input "(425) 891-3752" at bounding box center [352, 179] width 151 height 29
paste input "650) 303-3316"
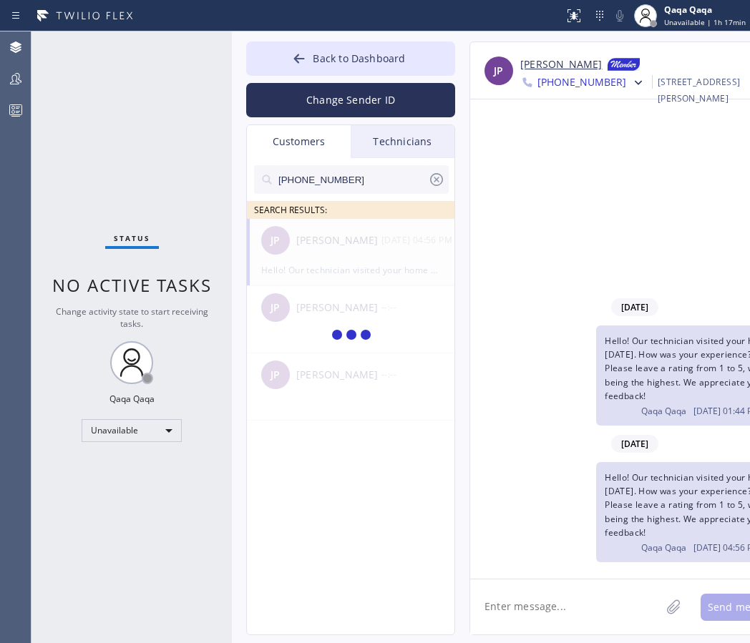
type input "(650) 303-3316"
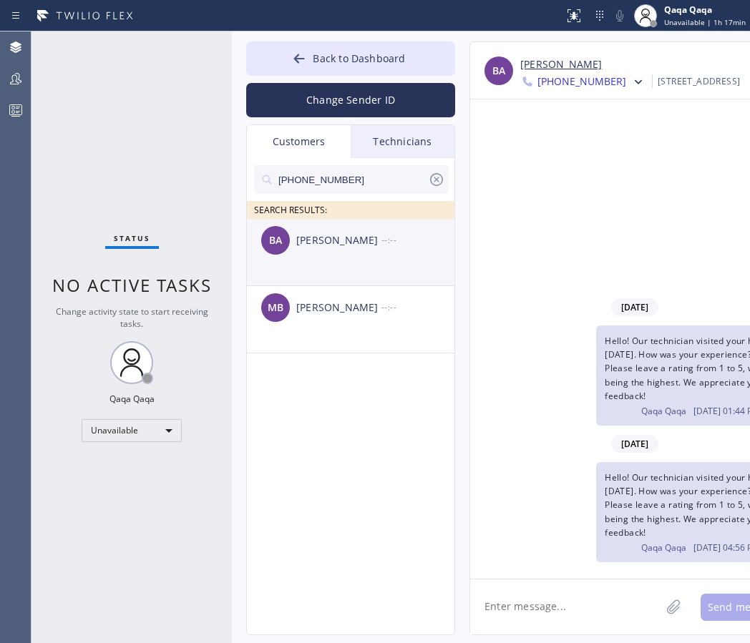
click at [343, 241] on div "Benjamin Albornoz" at bounding box center [338, 241] width 85 height 16
click at [525, 620] on textarea at bounding box center [565, 607] width 190 height 55
paste textarea "Hello! Our technician visited your home today. How was your experience? Please …"
type textarea "Hello! Our technician visited your home today. How was your experience? Please …"
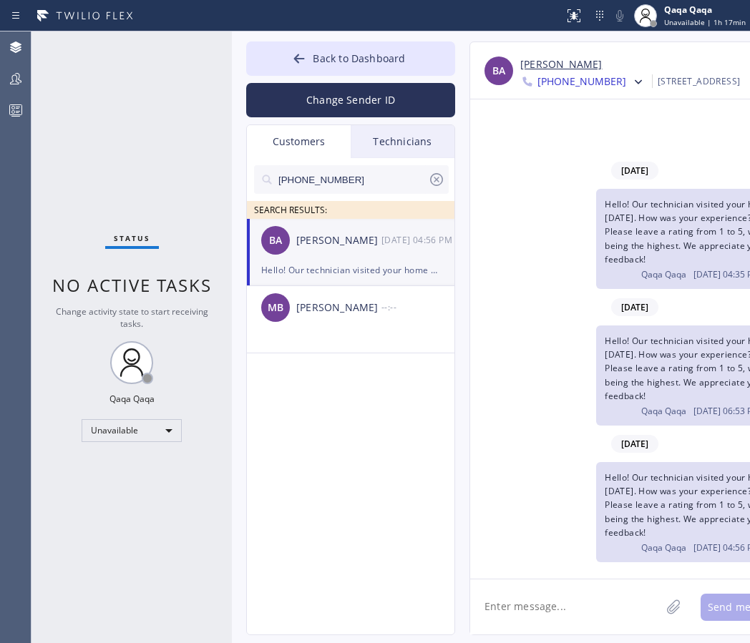
click at [389, 181] on input "(650) 303-3316" at bounding box center [352, 179] width 151 height 29
paste input "408) 614-9691"
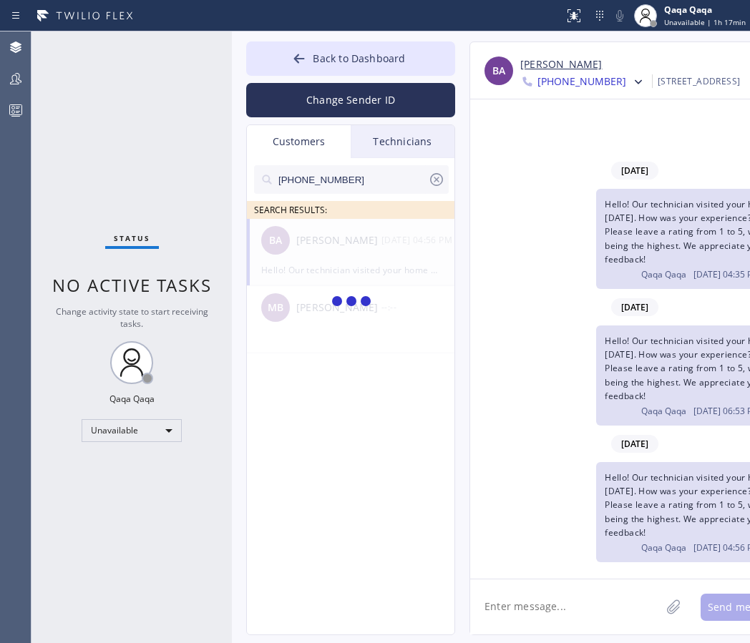
type input "(408) 614-9691"
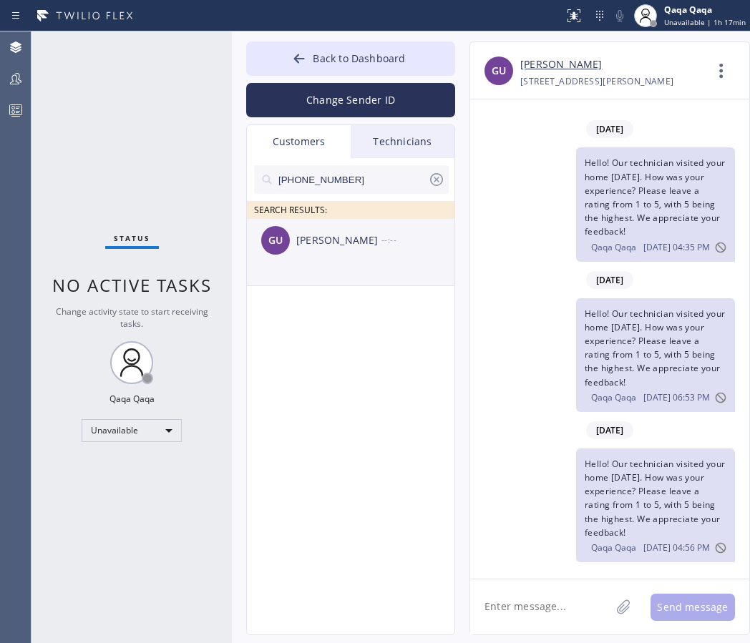
click at [330, 245] on div "Genevieve Uribe" at bounding box center [338, 241] width 85 height 16
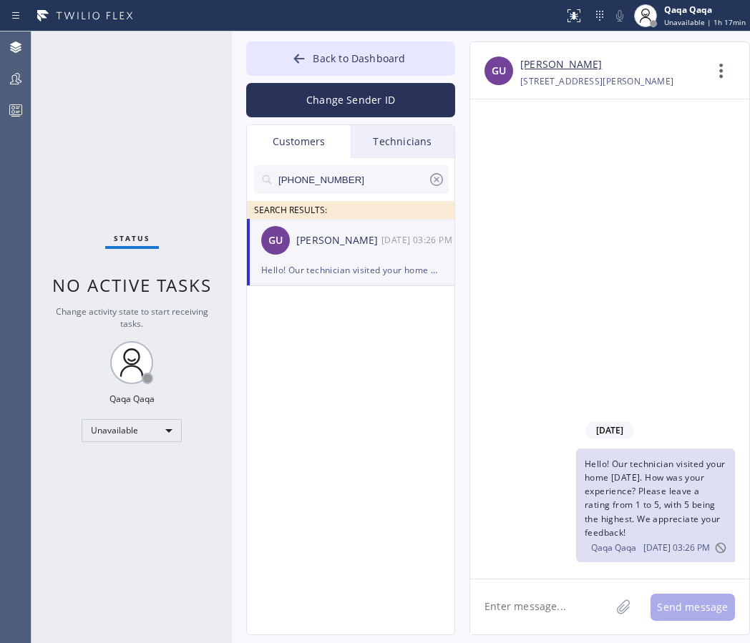
click at [515, 605] on textarea at bounding box center [540, 607] width 140 height 55
paste textarea "Hello! Our technician visited your home today. How was your experience? Please …"
type textarea "Hello! Our technician visited your home today. How was your experience? Please …"
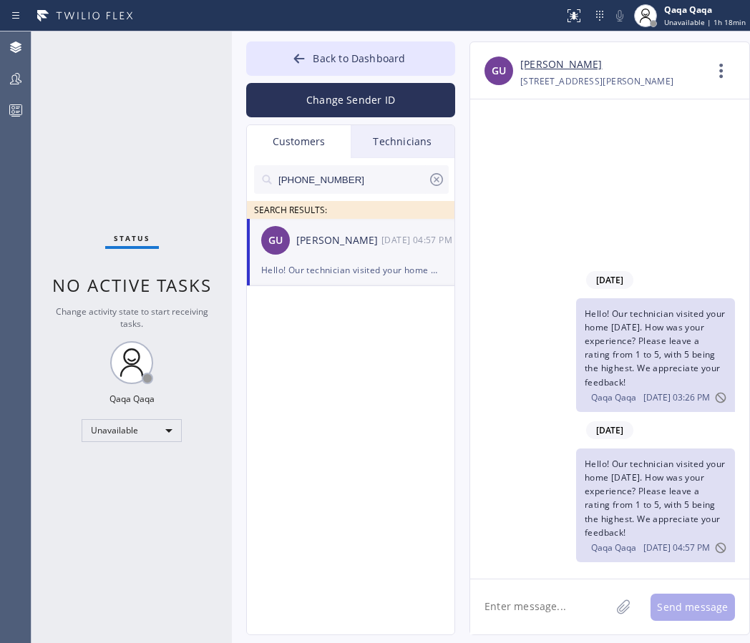
click at [327, 183] on input "(408) 614-9691" at bounding box center [352, 179] width 151 height 29
paste input "312) 404-1104"
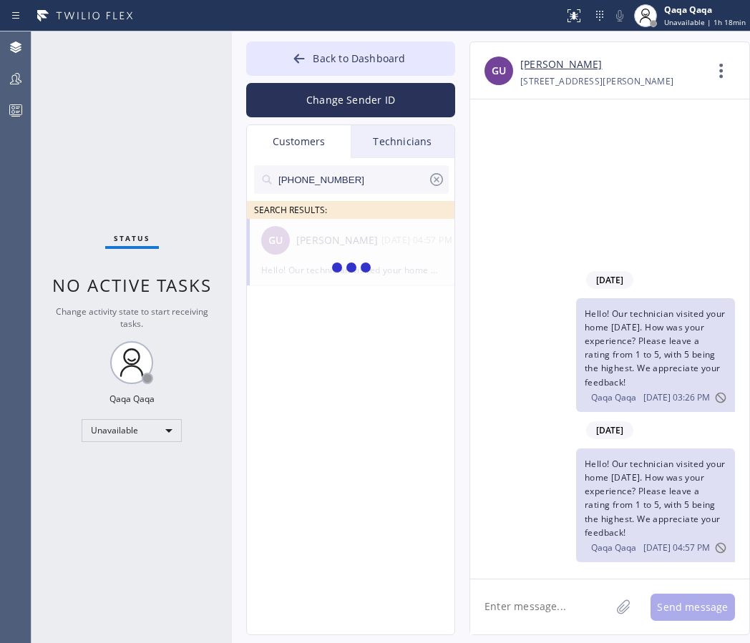
type input "(312) 404-1104"
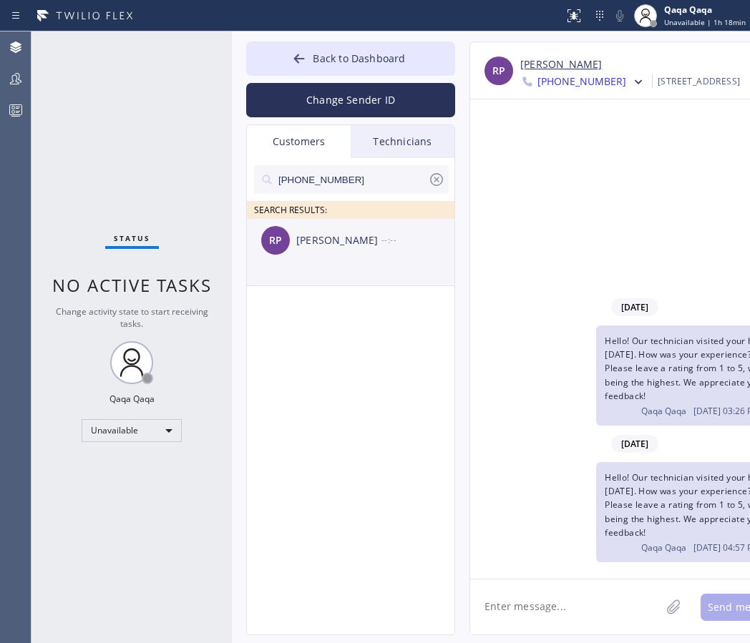
click at [325, 238] on div "Ryan Pratt" at bounding box center [338, 241] width 85 height 16
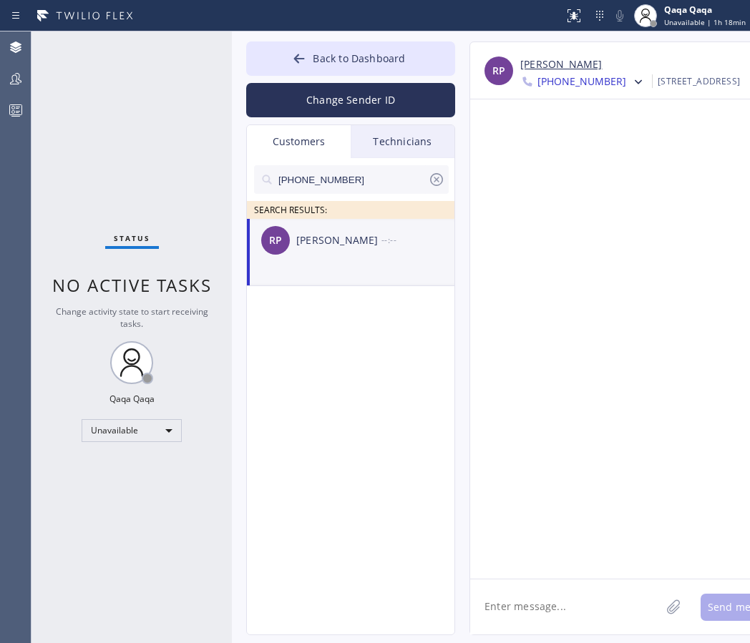
click at [513, 591] on textarea at bounding box center [565, 607] width 190 height 55
paste textarea "Hello! Our technician visited your home today. How was your experience? Please …"
type textarea "Hello! Our technician visited your home today. How was your experience? Please …"
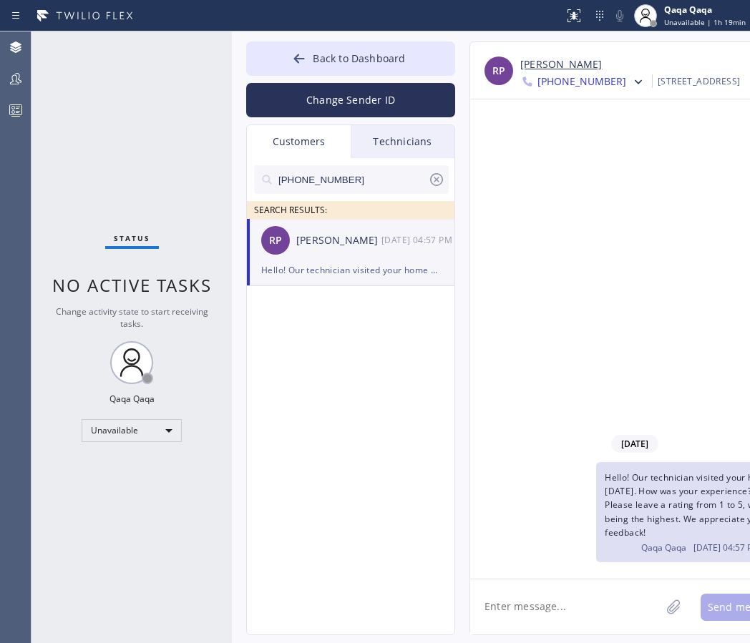
click at [352, 182] on input "(312) 404-1104" at bounding box center [352, 179] width 151 height 29
paste input "text"
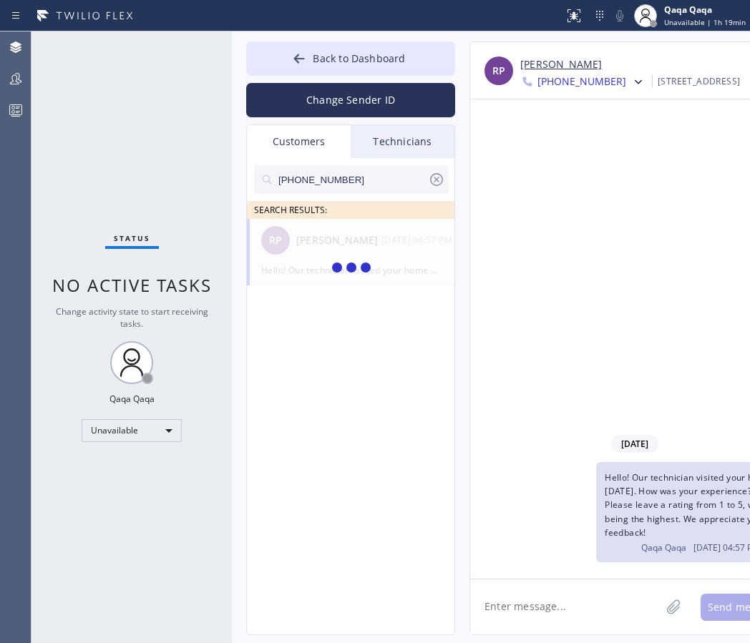
paste input "415) 999-0051"
type input "(415) 999-0051"
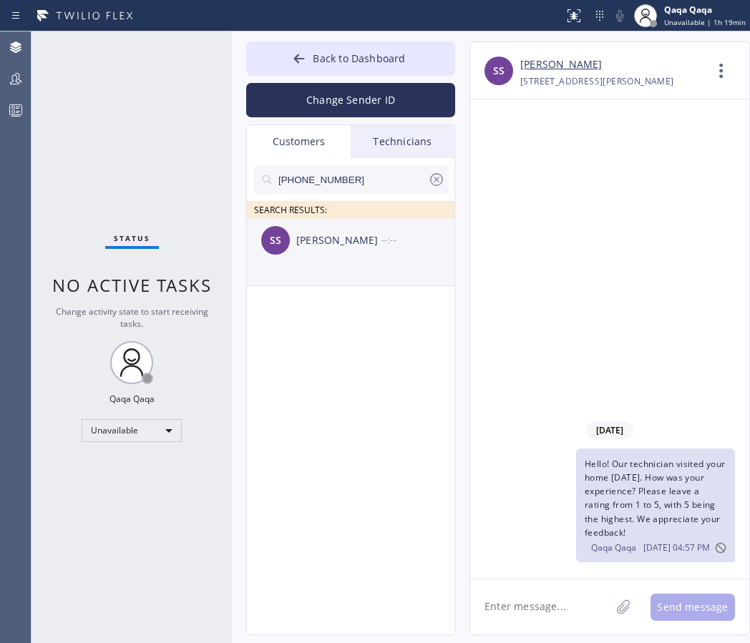
click at [339, 241] on div "Susan Steel" at bounding box center [338, 241] width 85 height 16
click at [578, 603] on textarea at bounding box center [540, 607] width 140 height 55
paste
type textarea "Hello! Our technician visited your home today. How was your experience? Please …"
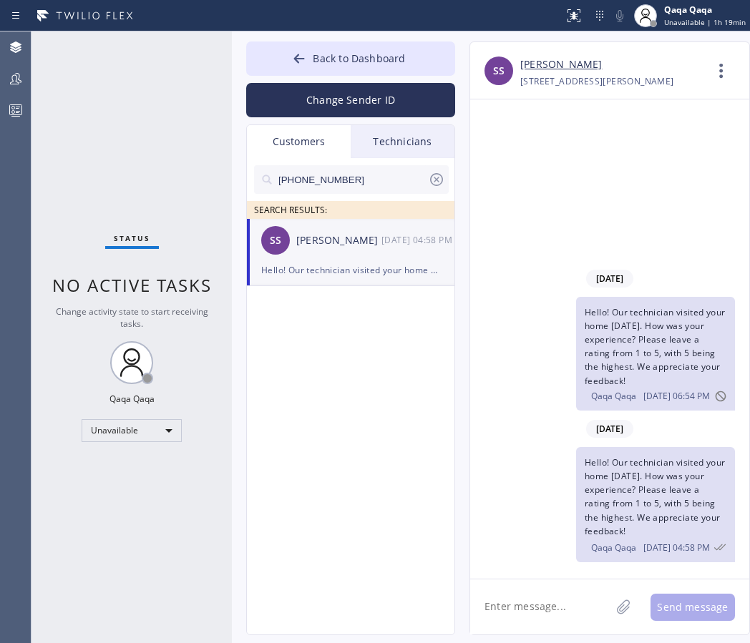
click at [368, 178] on input "(415) 999-0051" at bounding box center [352, 179] width 151 height 29
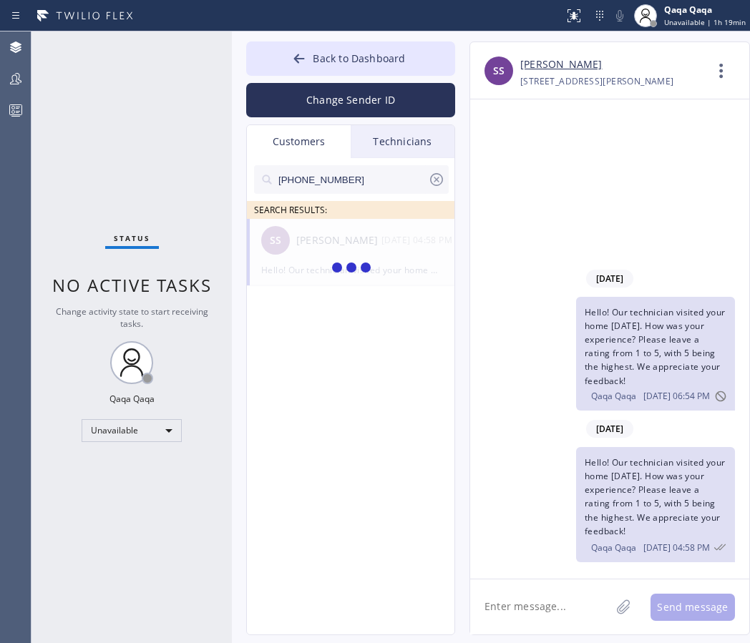
type input "(415) 595-8595"
click at [318, 240] on div "Rachel/Rebecca Saunders" at bounding box center [338, 241] width 85 height 16
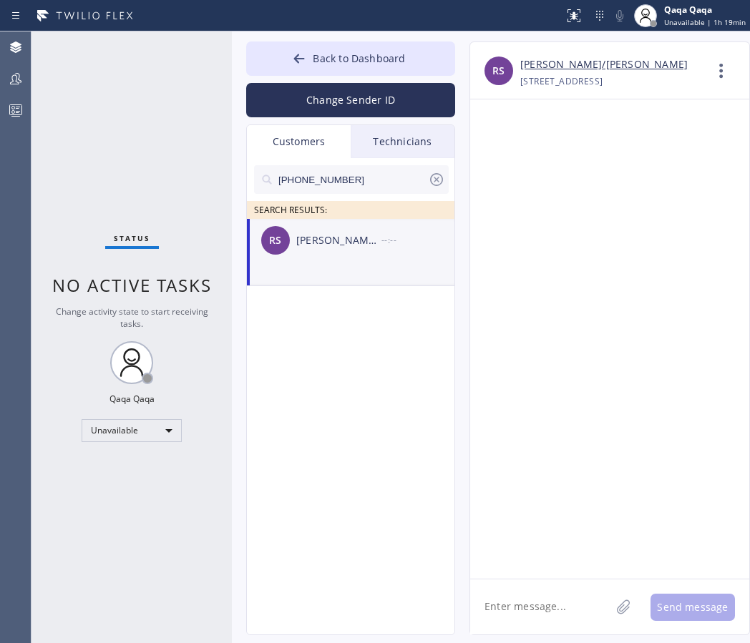
click at [548, 623] on textarea at bounding box center [540, 607] width 140 height 55
type textarea "Hello! Our technician visited your home today. How was your experience? Please …"
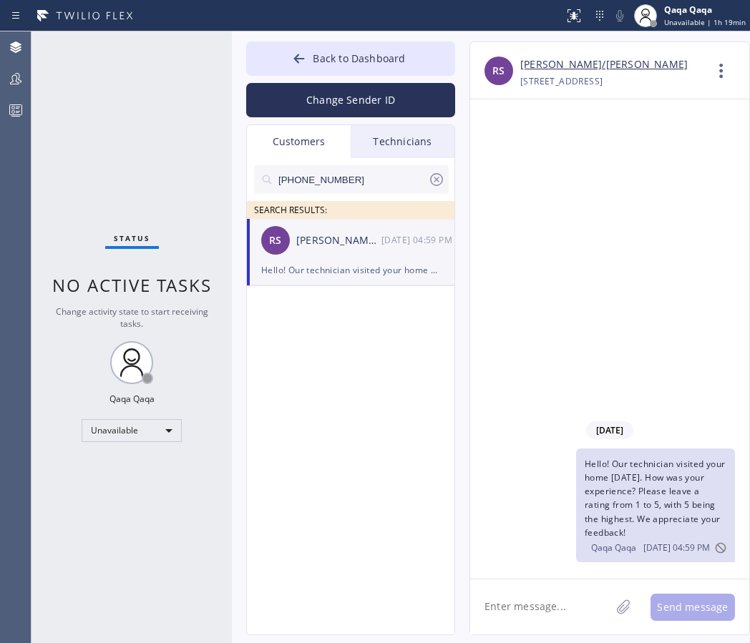
click at [357, 175] on input "(415) 595-8595" at bounding box center [352, 179] width 151 height 29
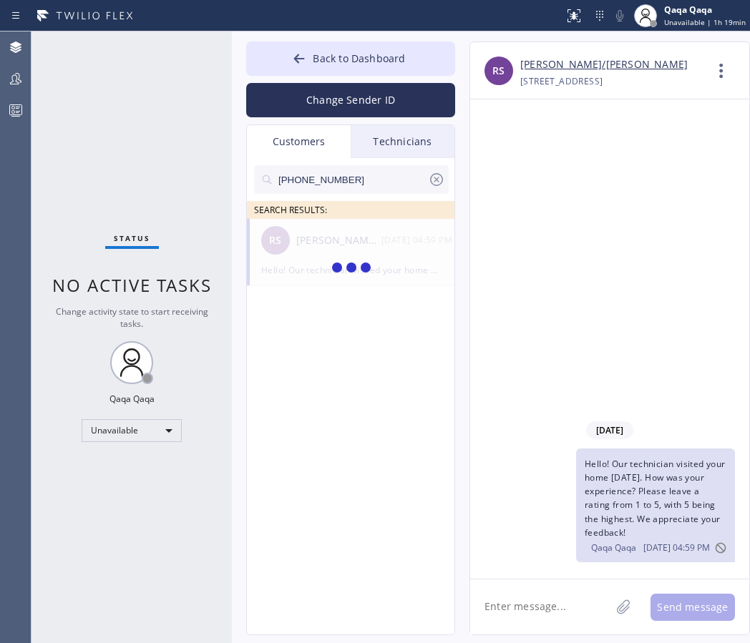
type input "(650) 302-7978"
click at [303, 244] on div "Dan Harmon" at bounding box center [338, 241] width 85 height 16
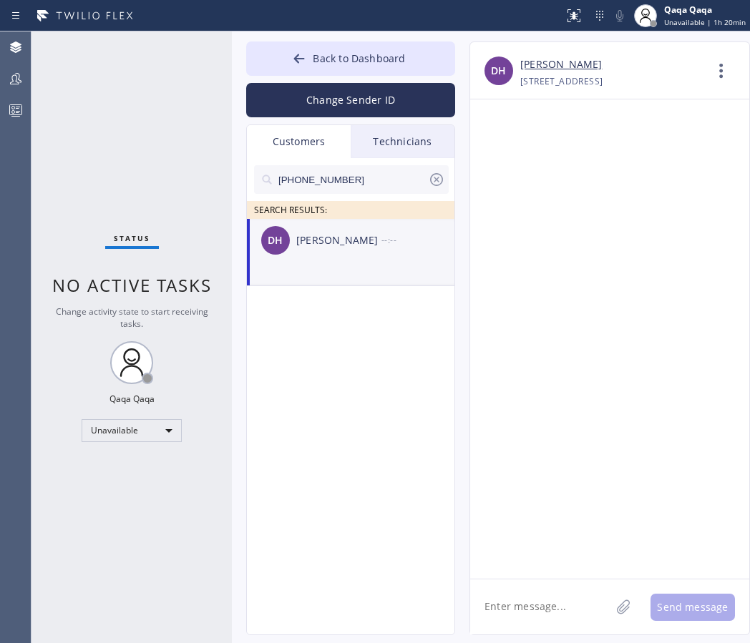
click at [515, 602] on textarea at bounding box center [540, 607] width 140 height 55
type textarea "Hello! Our technician visited your home today. How was your experience? Please …"
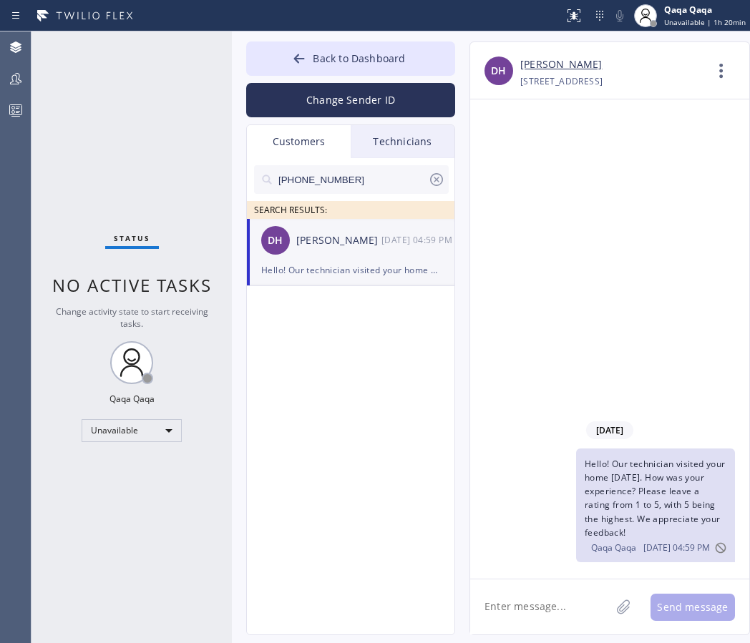
click at [349, 182] on input "(650) 302-7978" at bounding box center [352, 179] width 151 height 29
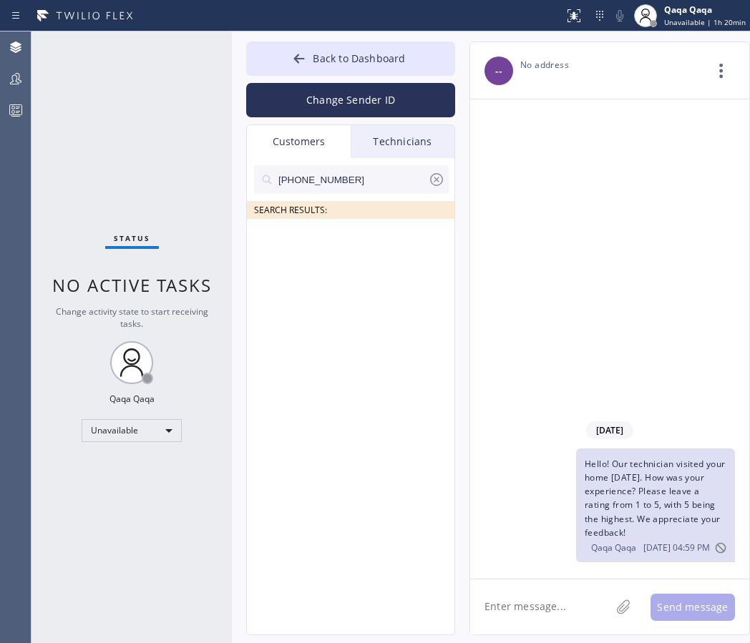
click at [370, 180] on input "(650) 302-4159" at bounding box center [352, 179] width 151 height 29
click at [376, 180] on input "(650) 302-4159" at bounding box center [352, 179] width 151 height 29
type input "(415) 999-4126"
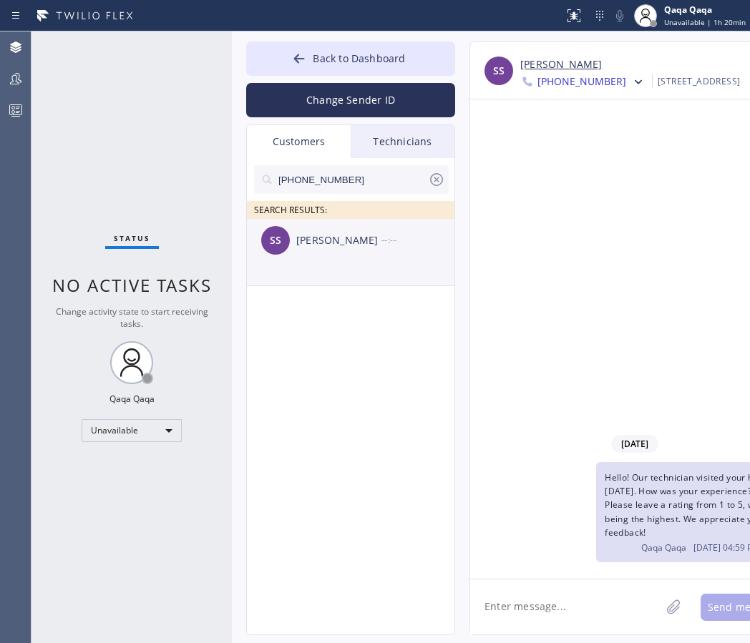
click at [300, 241] on div "Susan Swig" at bounding box center [338, 241] width 85 height 16
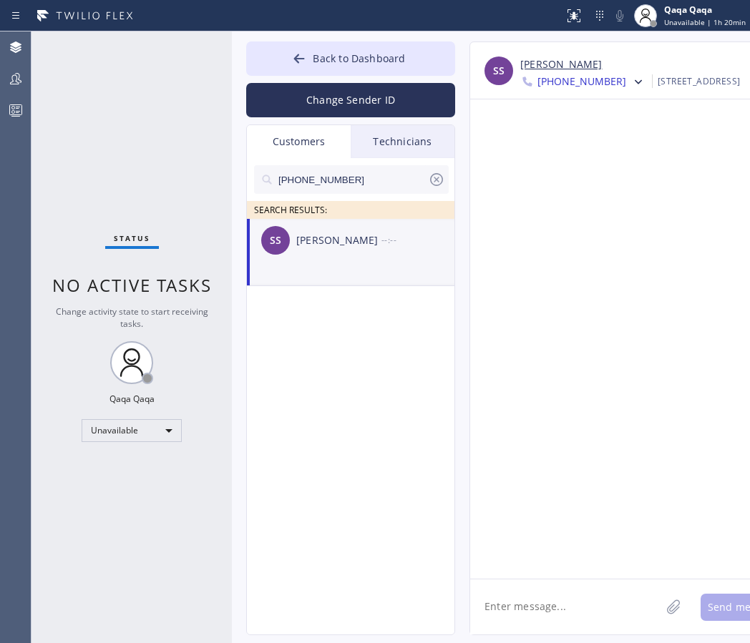
click at [545, 613] on textarea at bounding box center [565, 607] width 190 height 55
type textarea "Hello! Our technician visited your home today. How was your experience? Please …"
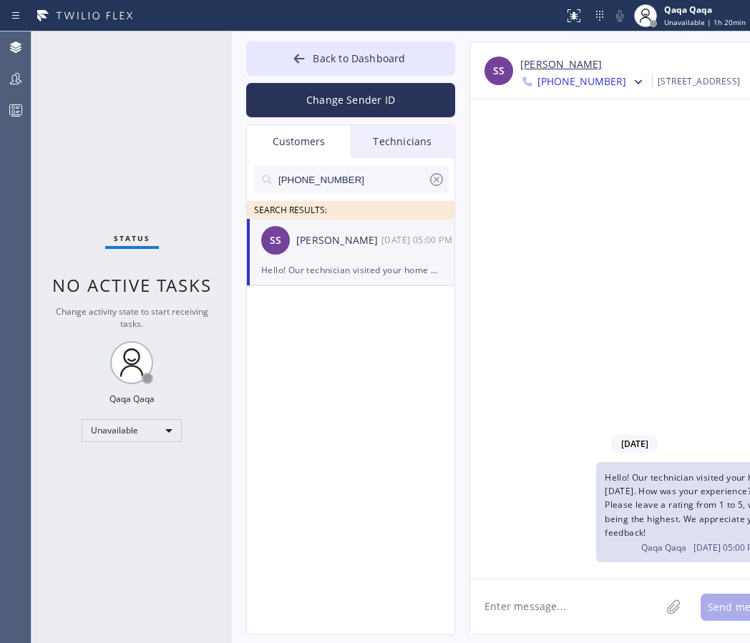
click at [366, 175] on input "(415) 999-4126" at bounding box center [352, 179] width 151 height 29
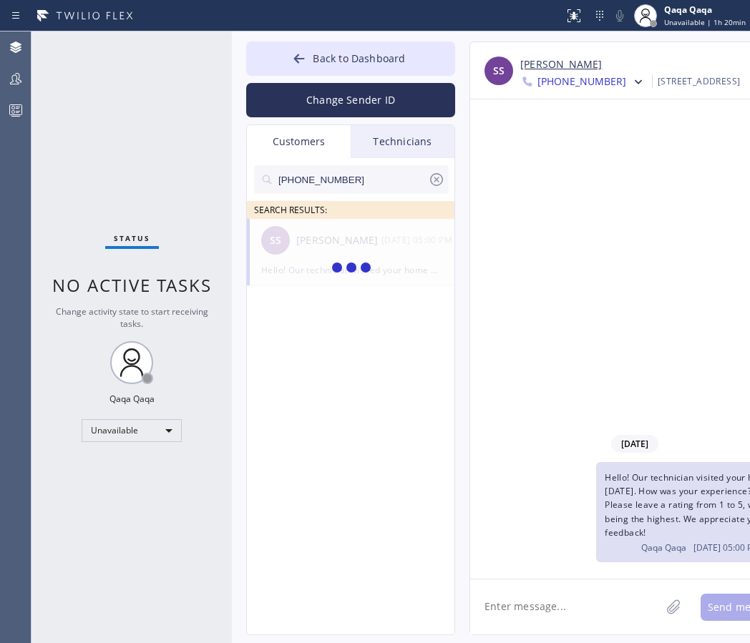
type input "(415) 971-5995"
click at [311, 248] on div "Richard Postal" at bounding box center [338, 241] width 85 height 16
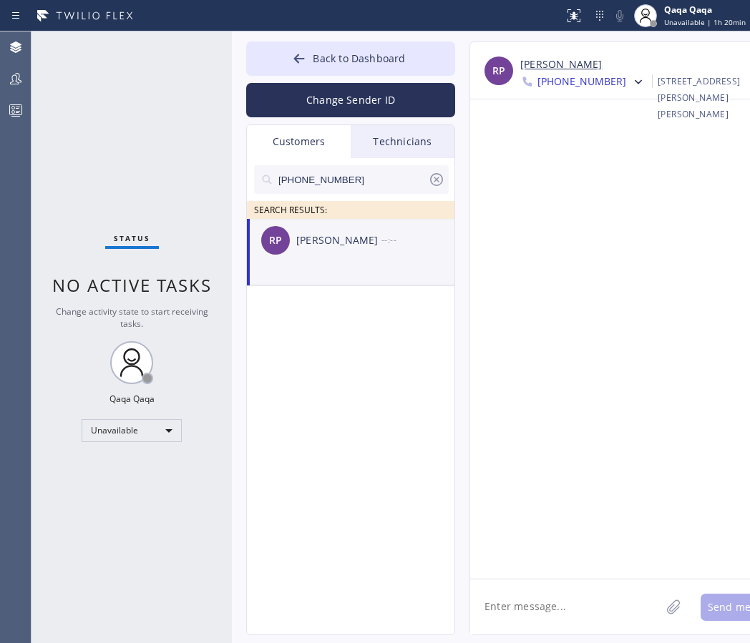
click at [517, 616] on textarea at bounding box center [565, 607] width 190 height 55
type textarea "Hello! Our technician visited your home today. How was your experience? Please …"
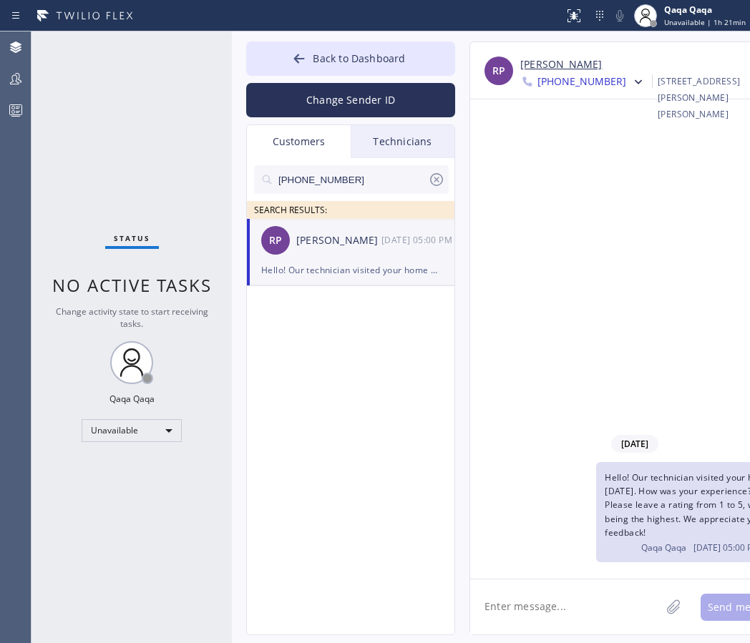
click at [371, 178] on input "(415) 971-5995" at bounding box center [352, 179] width 151 height 29
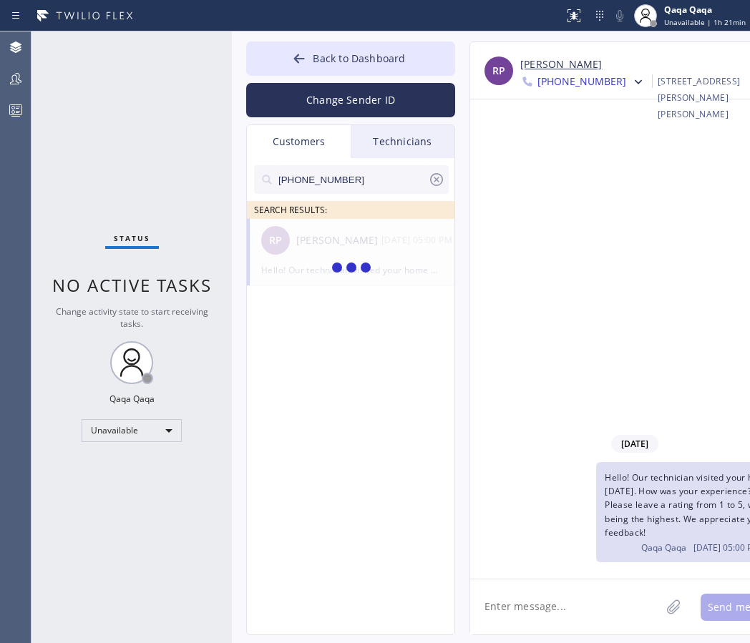
type input "(512) 595-4096"
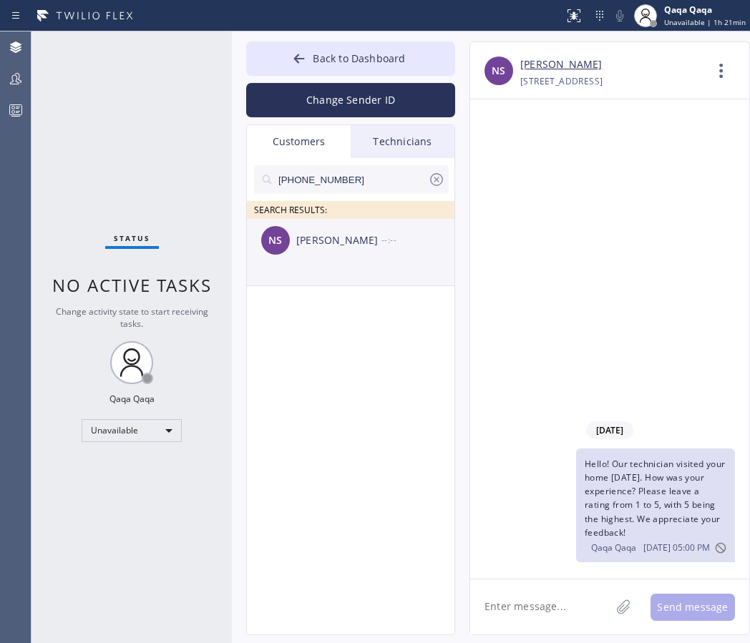
click at [316, 246] on div "Nihir Shah" at bounding box center [338, 241] width 85 height 16
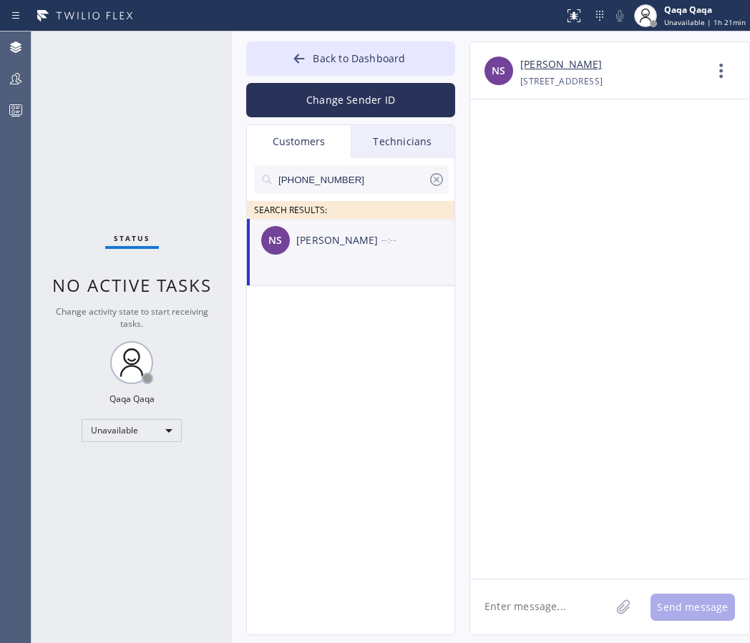
click at [534, 610] on textarea at bounding box center [540, 607] width 140 height 55
type textarea "Hello! Our technician visited your home today. How was your experience? Please …"
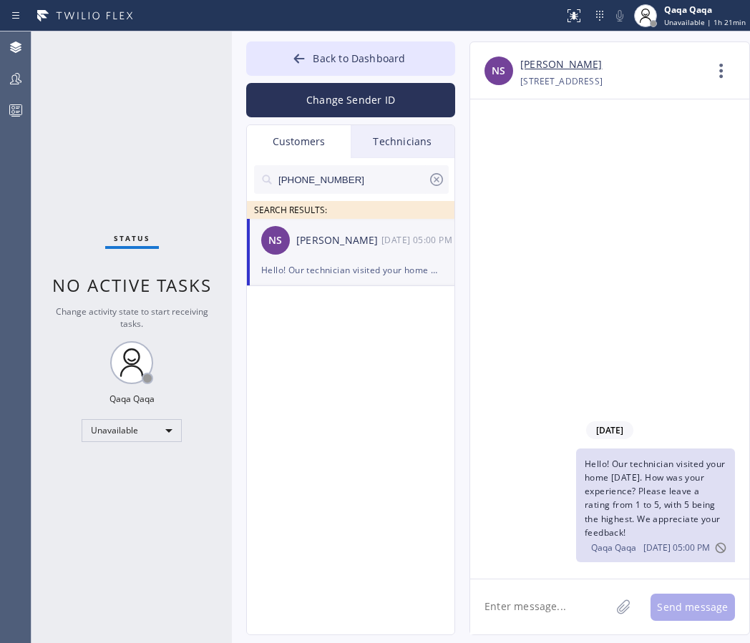
click at [336, 177] on input "(512) 595-4096" at bounding box center [352, 179] width 151 height 29
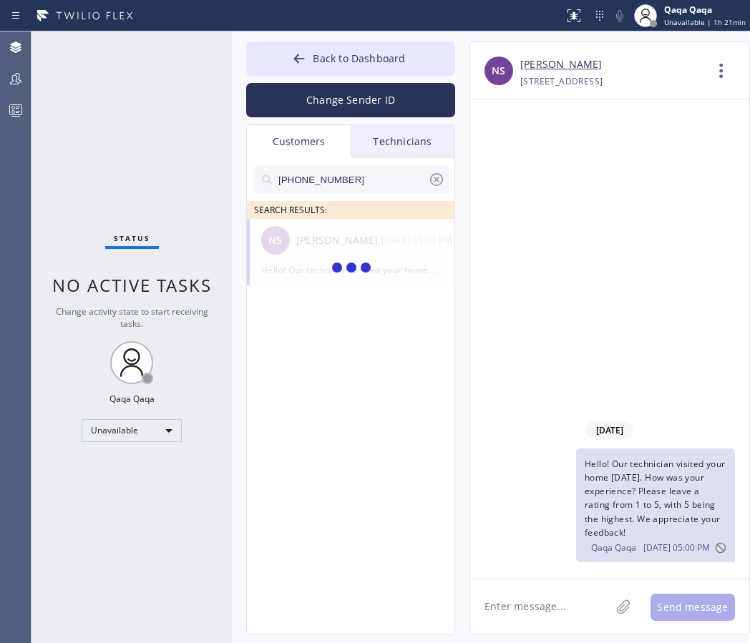
type input "(415) 567-8013"
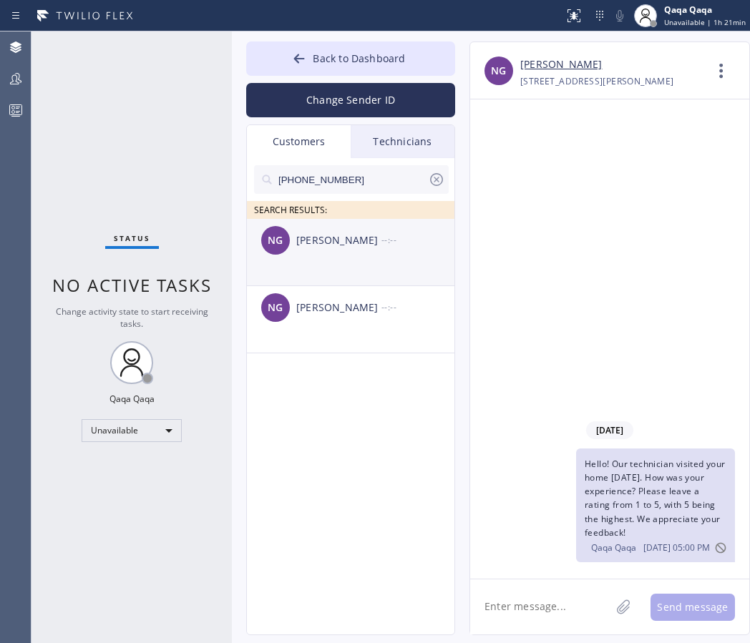
click at [308, 247] on div "Nancy Good" at bounding box center [338, 241] width 85 height 16
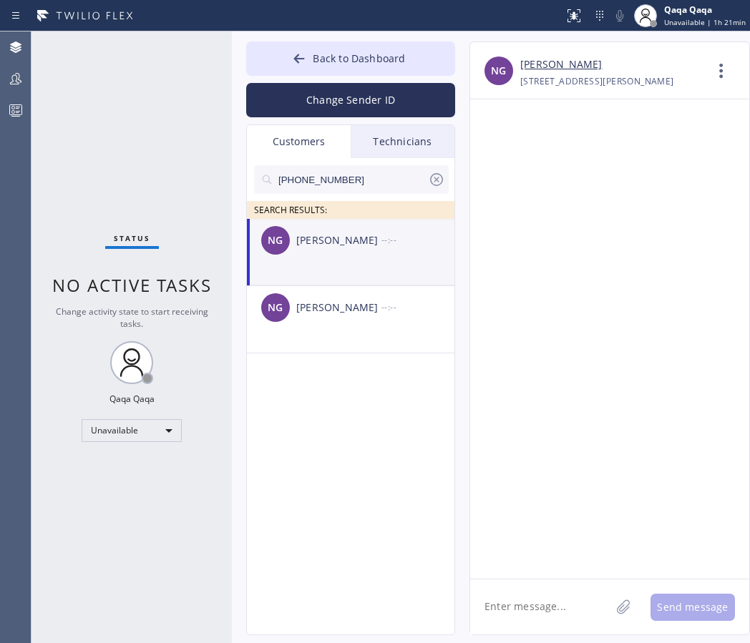
click at [556, 613] on textarea at bounding box center [540, 607] width 140 height 55
type textarea "Hello! Our technician visited your home today. How was your experience? Please …"
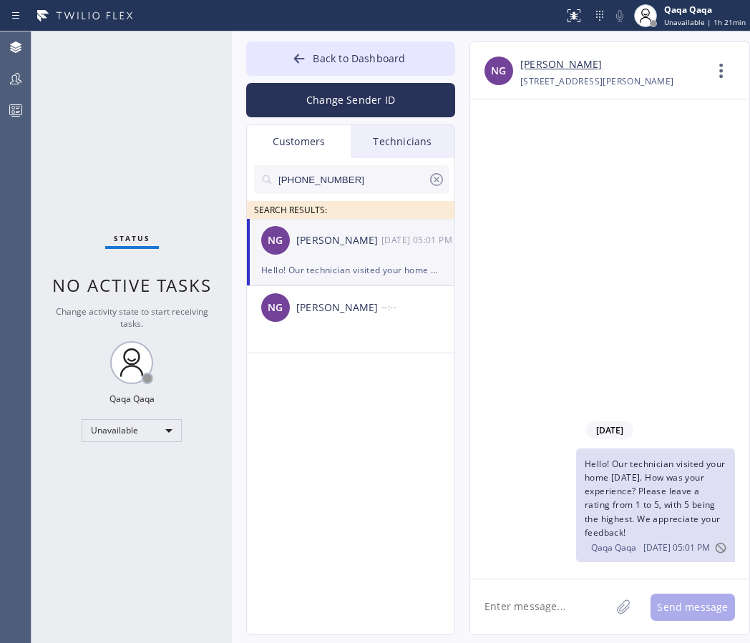
click at [316, 181] on input "(415) 567-8013" at bounding box center [352, 179] width 151 height 29
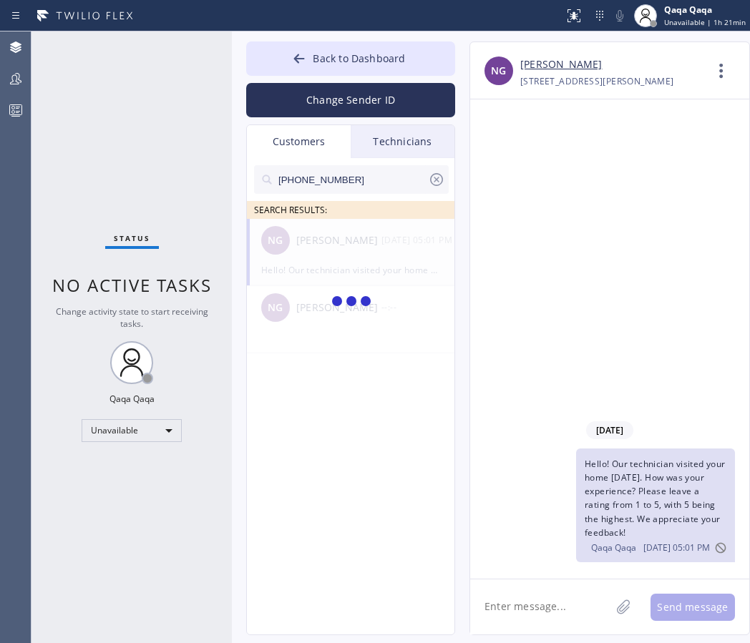
type input "(408) 316-8353"
click at [301, 252] on div "KK Keith Kawashima --:--" at bounding box center [351, 240] width 209 height 43
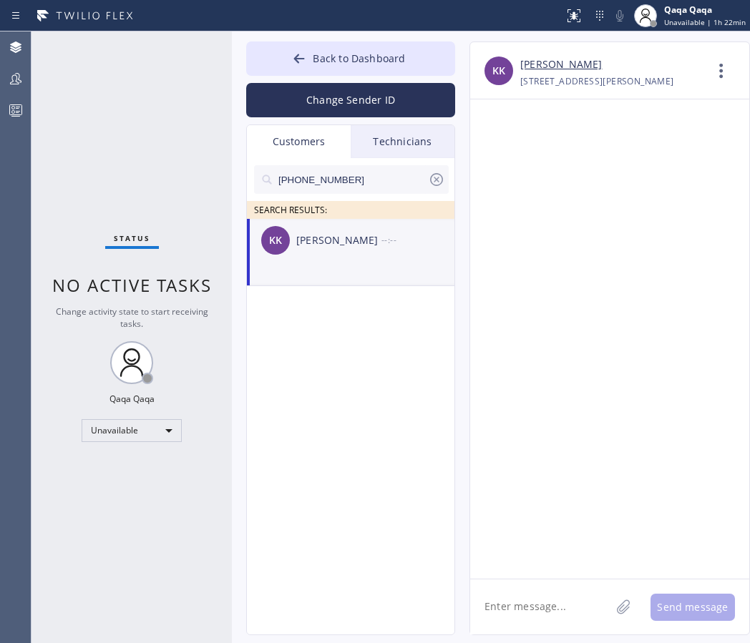
click at [530, 595] on textarea at bounding box center [540, 607] width 140 height 55
type textarea "Hello! Our technician visited your home today. How was your experience? Please …"
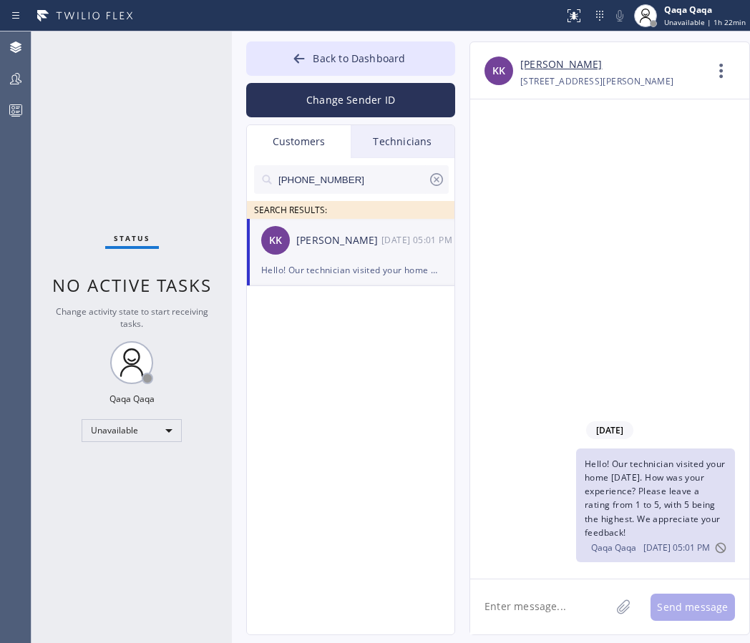
click at [339, 190] on input "(408) 316-8353" at bounding box center [352, 179] width 151 height 29
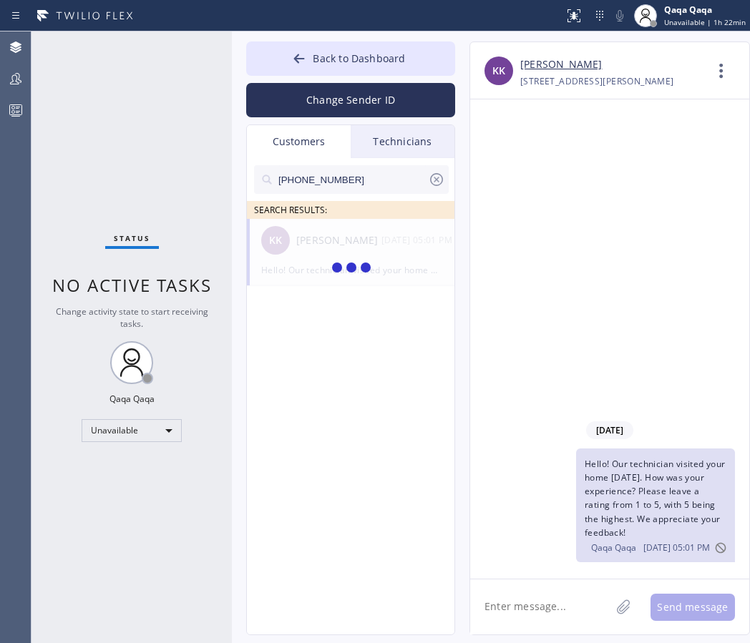
type input "(815) 600-4929"
click at [318, 245] on div "Darby Hernandez" at bounding box center [338, 241] width 85 height 16
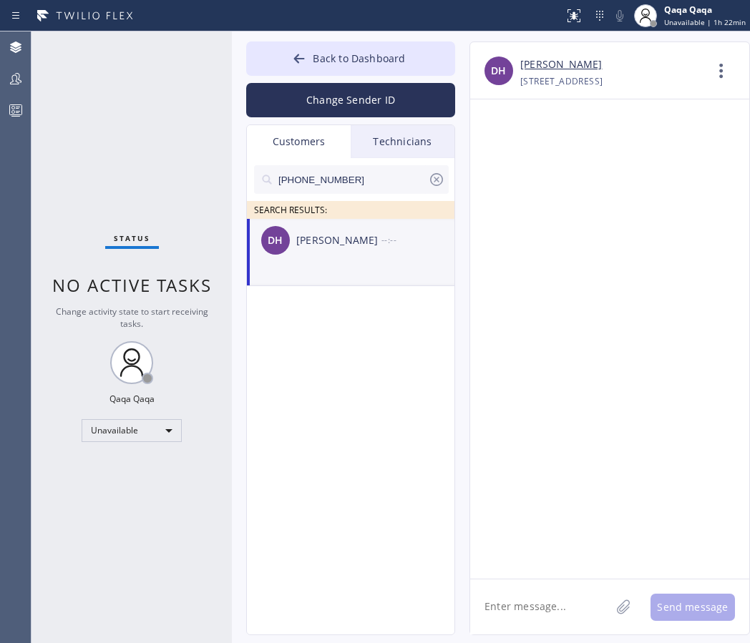
click at [550, 605] on textarea at bounding box center [540, 607] width 140 height 55
type textarea "Hello! Our technician visited your home today. How was your experience? Please …"
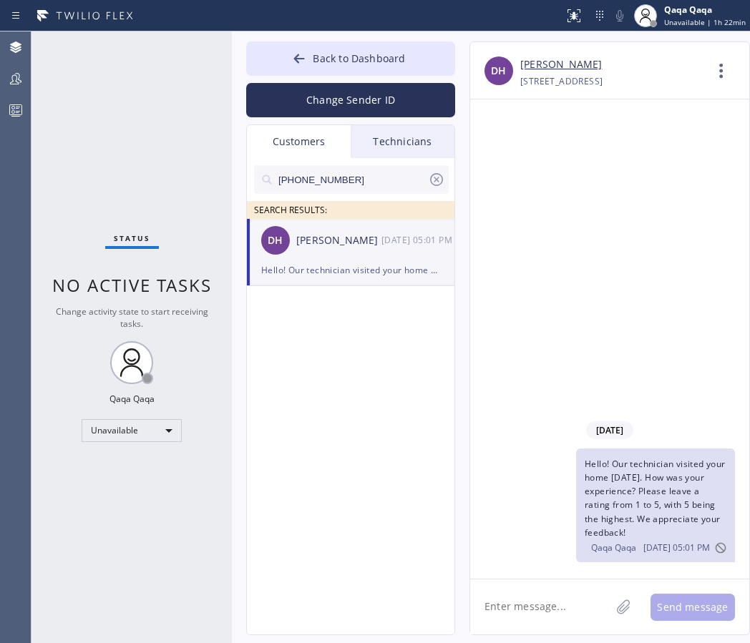
click at [373, 169] on input "(815) 600-4929" at bounding box center [352, 179] width 151 height 29
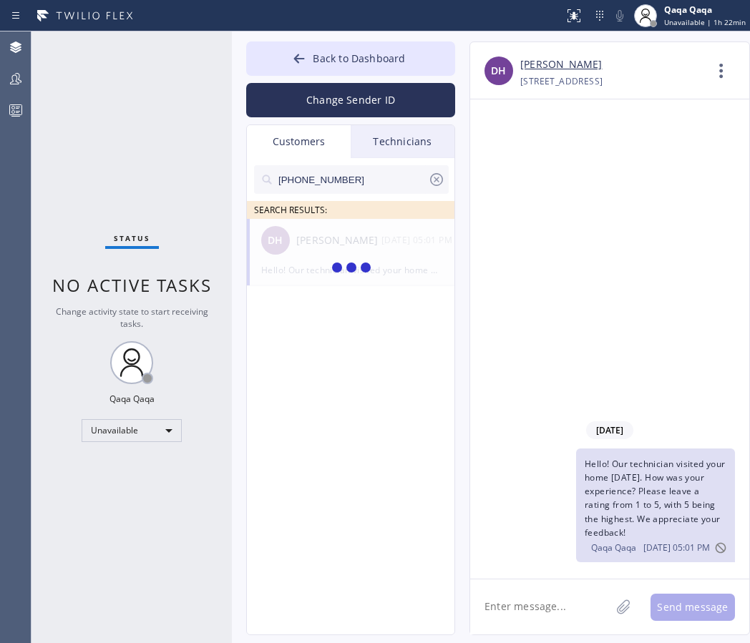
type input "(301) 254-6370"
click at [296, 253] on div "NH Nellie Huang --:--" at bounding box center [351, 240] width 209 height 43
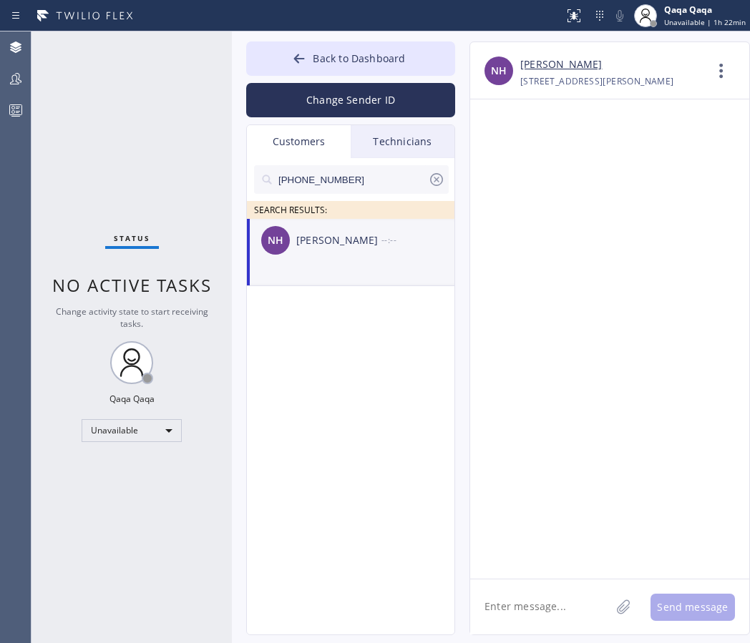
click at [528, 603] on textarea at bounding box center [540, 607] width 140 height 55
type textarea "Hello! Our technician visited your home today. How was your experience? Please …"
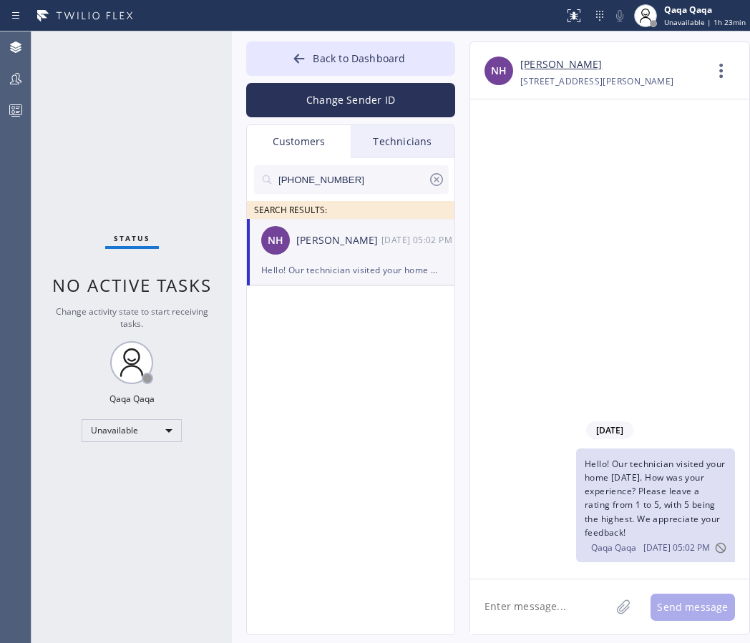
click at [331, 174] on input "(301) 254-6370" at bounding box center [352, 179] width 151 height 29
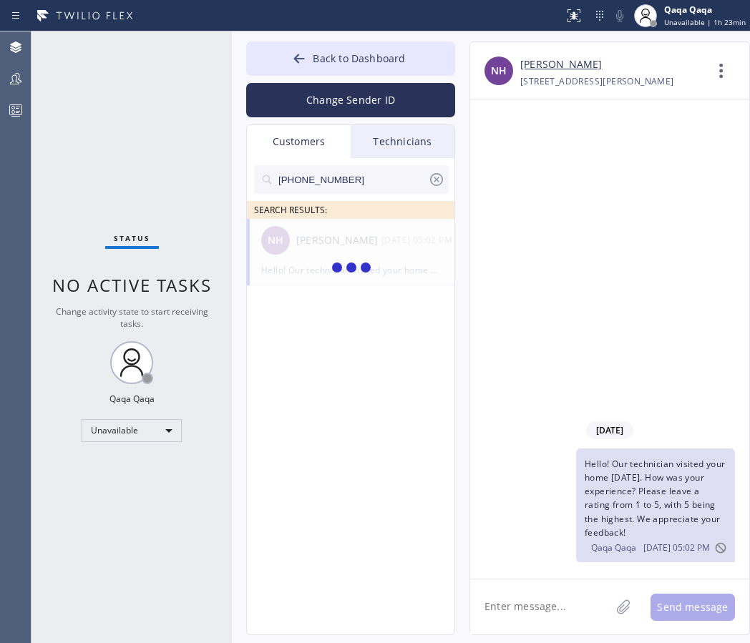
type input "(814) 932-5363"
click at [318, 243] on div "Ramesh Agarwal" at bounding box center [338, 241] width 85 height 16
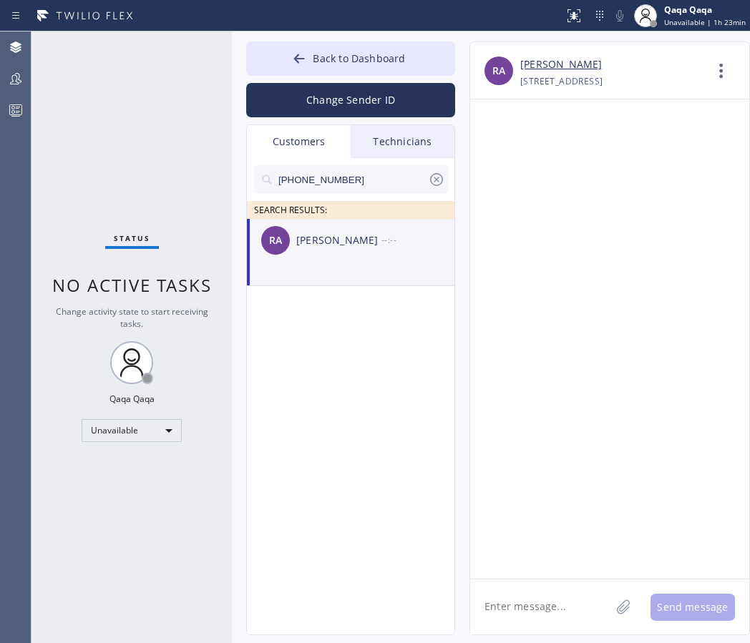
click at [575, 621] on textarea at bounding box center [540, 607] width 140 height 55
type textarea "Hello! Our technician visited your home today. How was your experience? Please …"
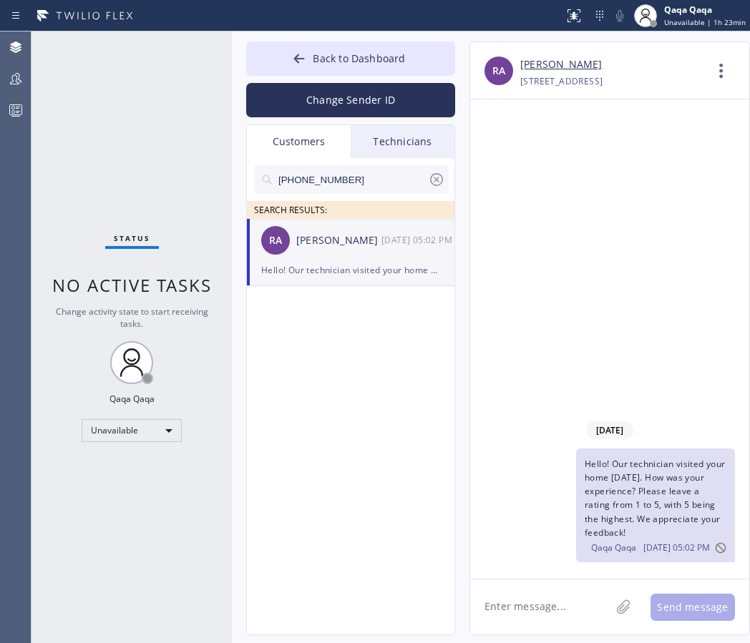
click at [356, 178] on input "(814) 932-5363" at bounding box center [352, 179] width 151 height 29
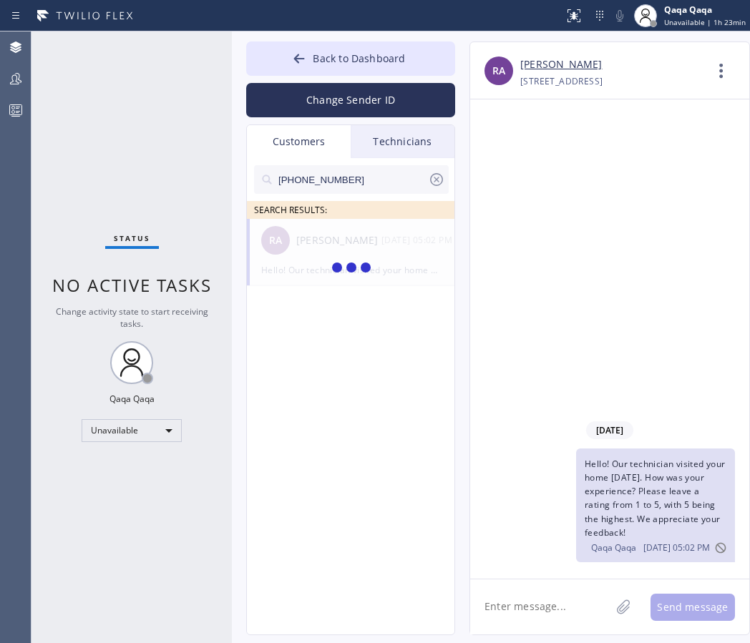
type input "(323) 382-2290"
click at [326, 243] on div "Ben Winkel" at bounding box center [338, 241] width 85 height 16
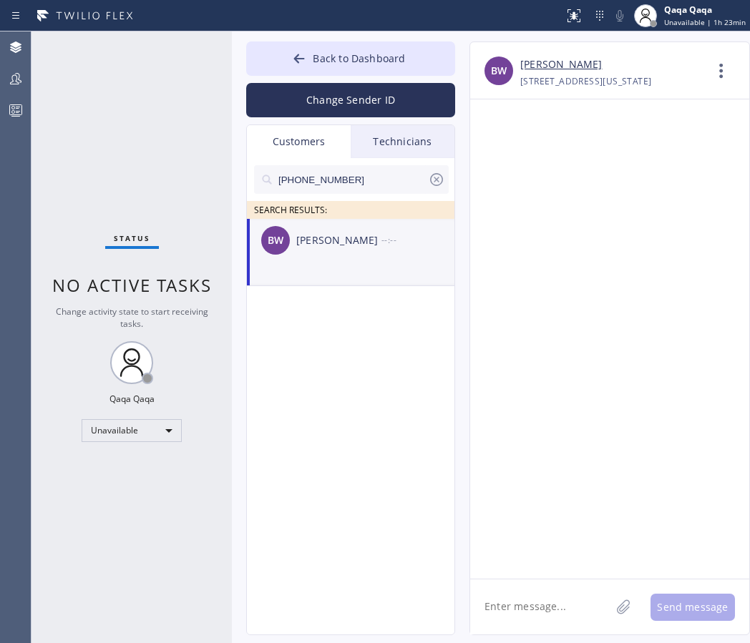
click at [522, 603] on textarea at bounding box center [540, 607] width 140 height 55
type textarea "Hello! Our technician visited your home today. How was your experience? Please …"
